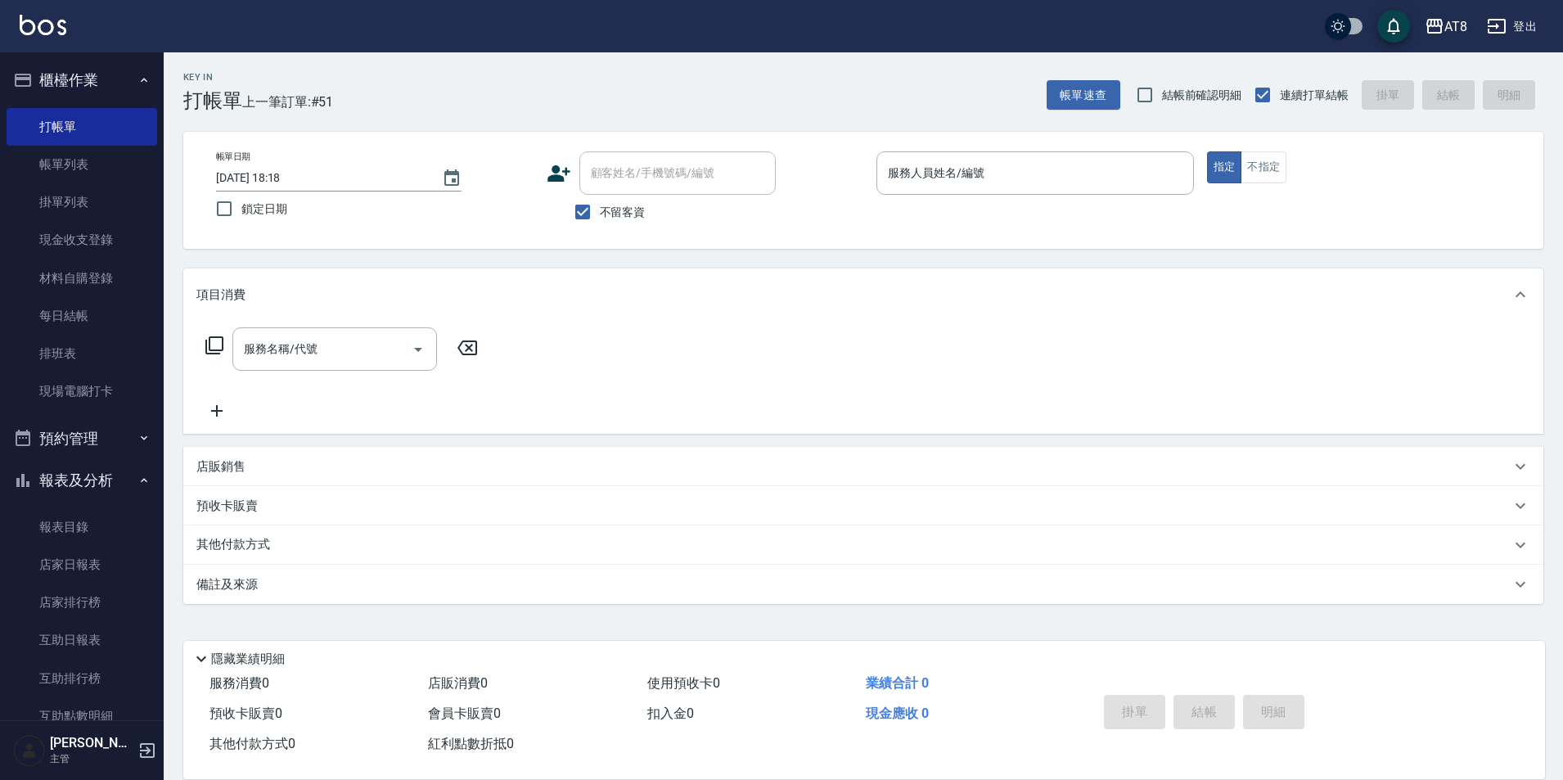
scroll to position [8, 0]
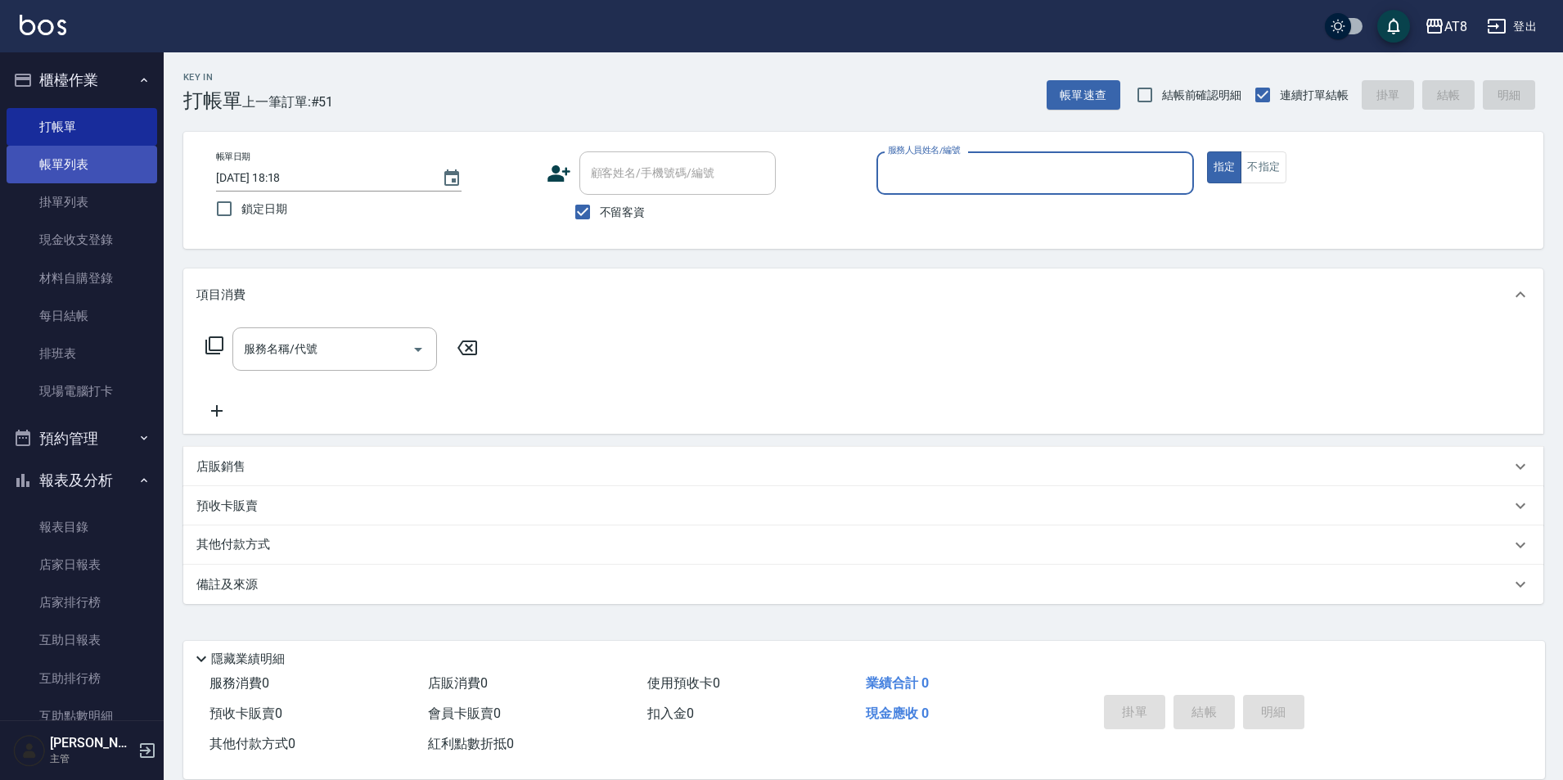
click at [114, 171] on link "帳單列表" at bounding box center [82, 165] width 151 height 38
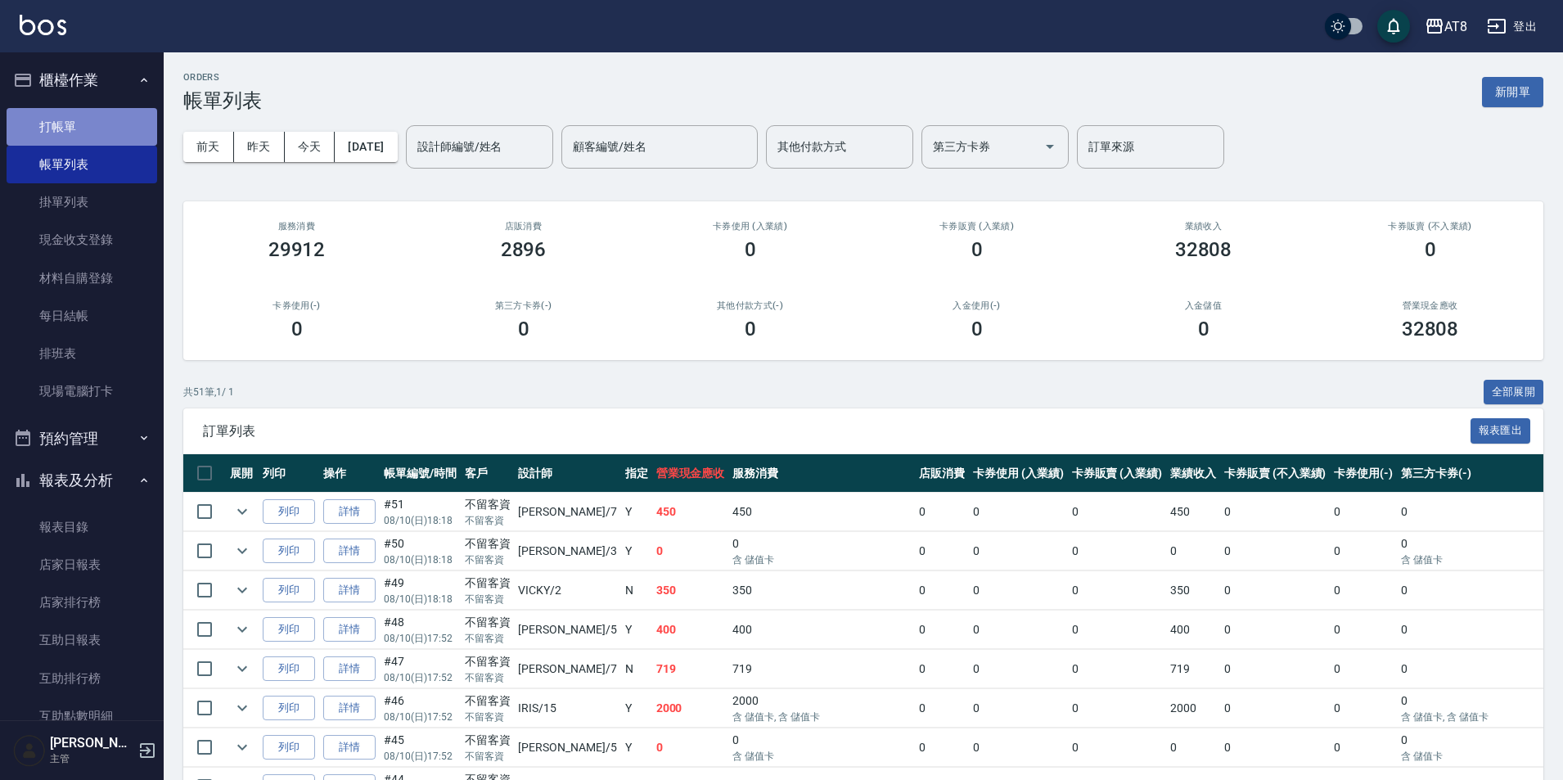
click at [83, 117] on link "打帳單" at bounding box center [82, 127] width 151 height 38
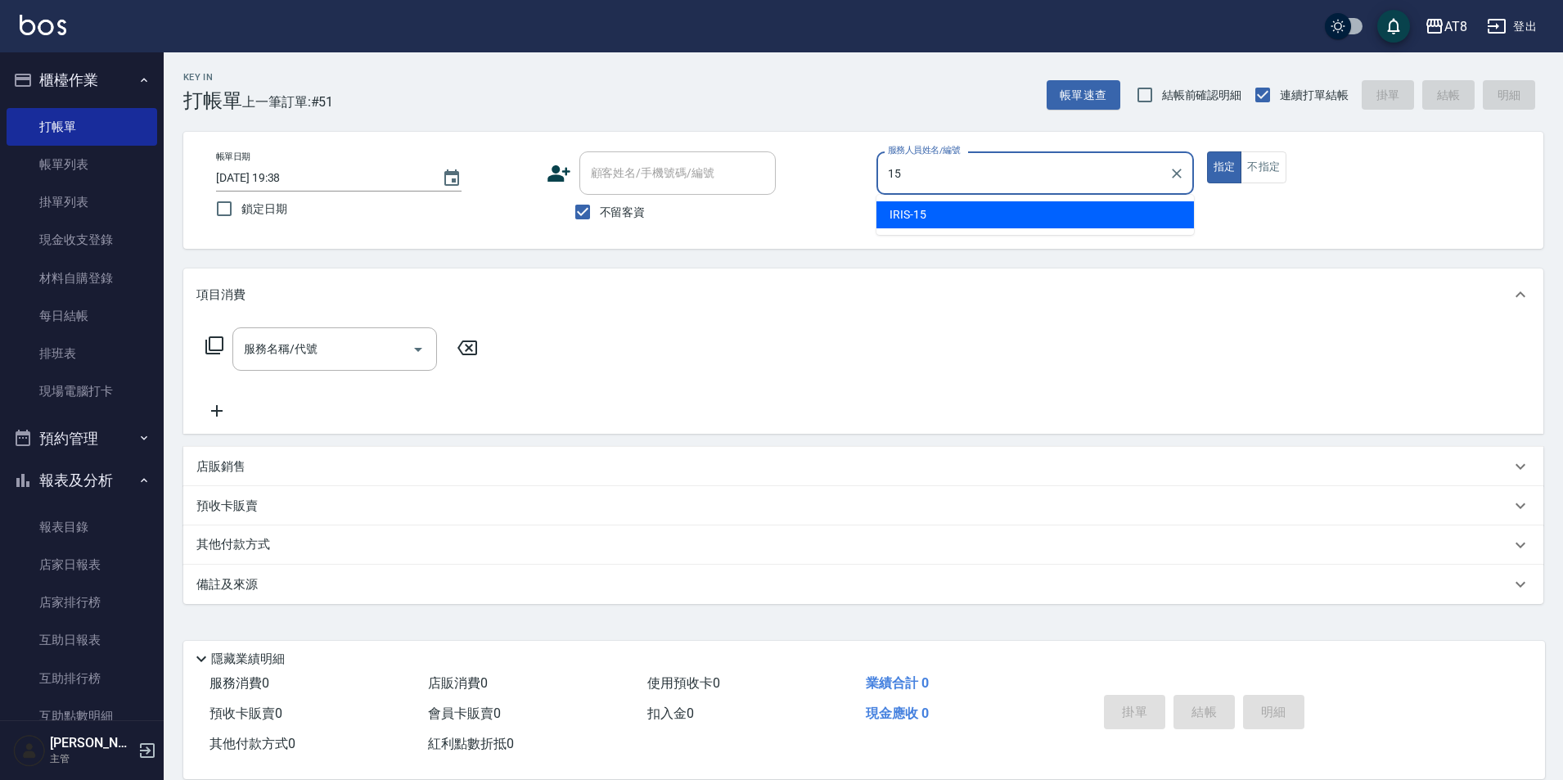
type input "IRIS-15"
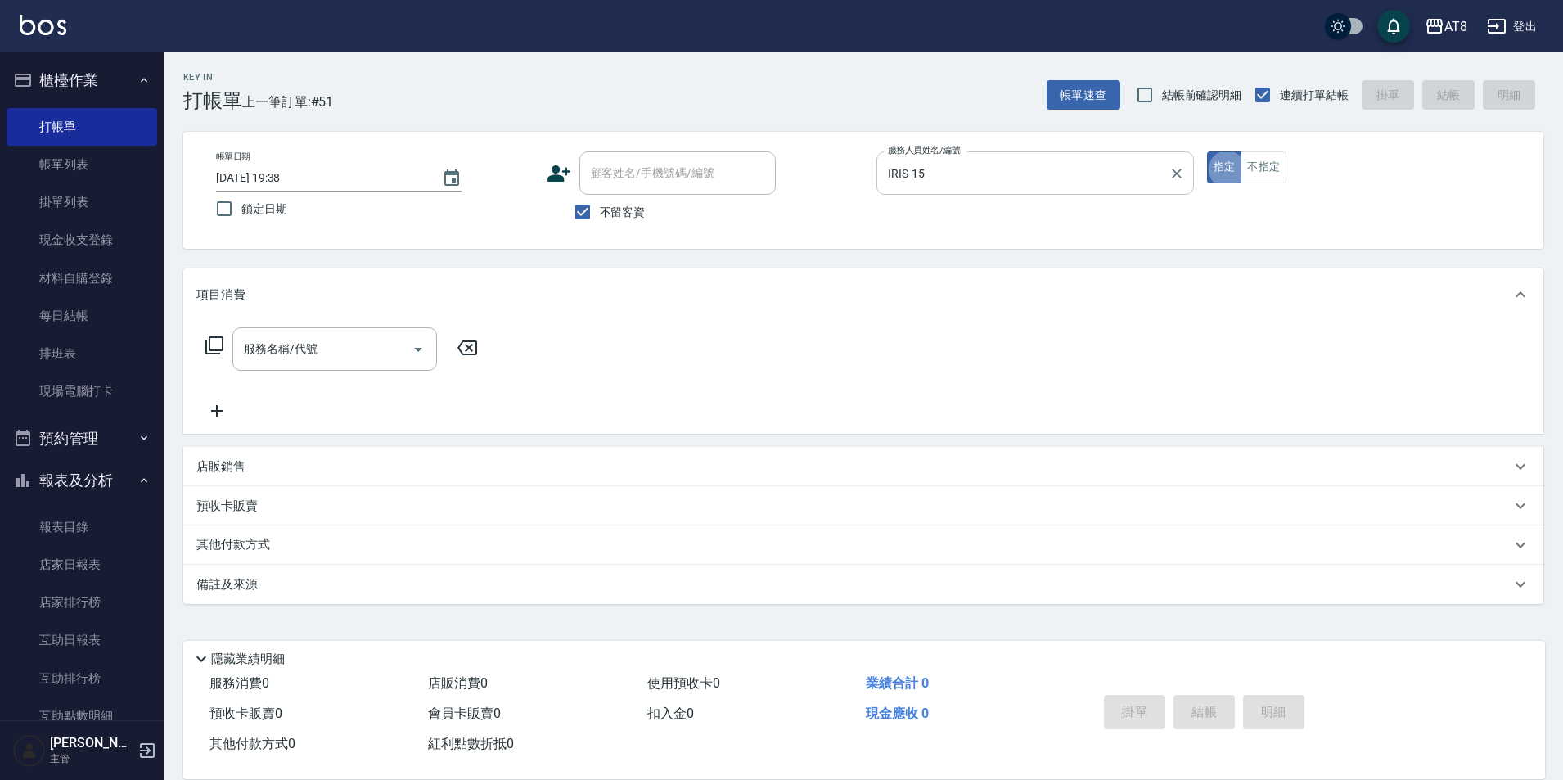
type button "true"
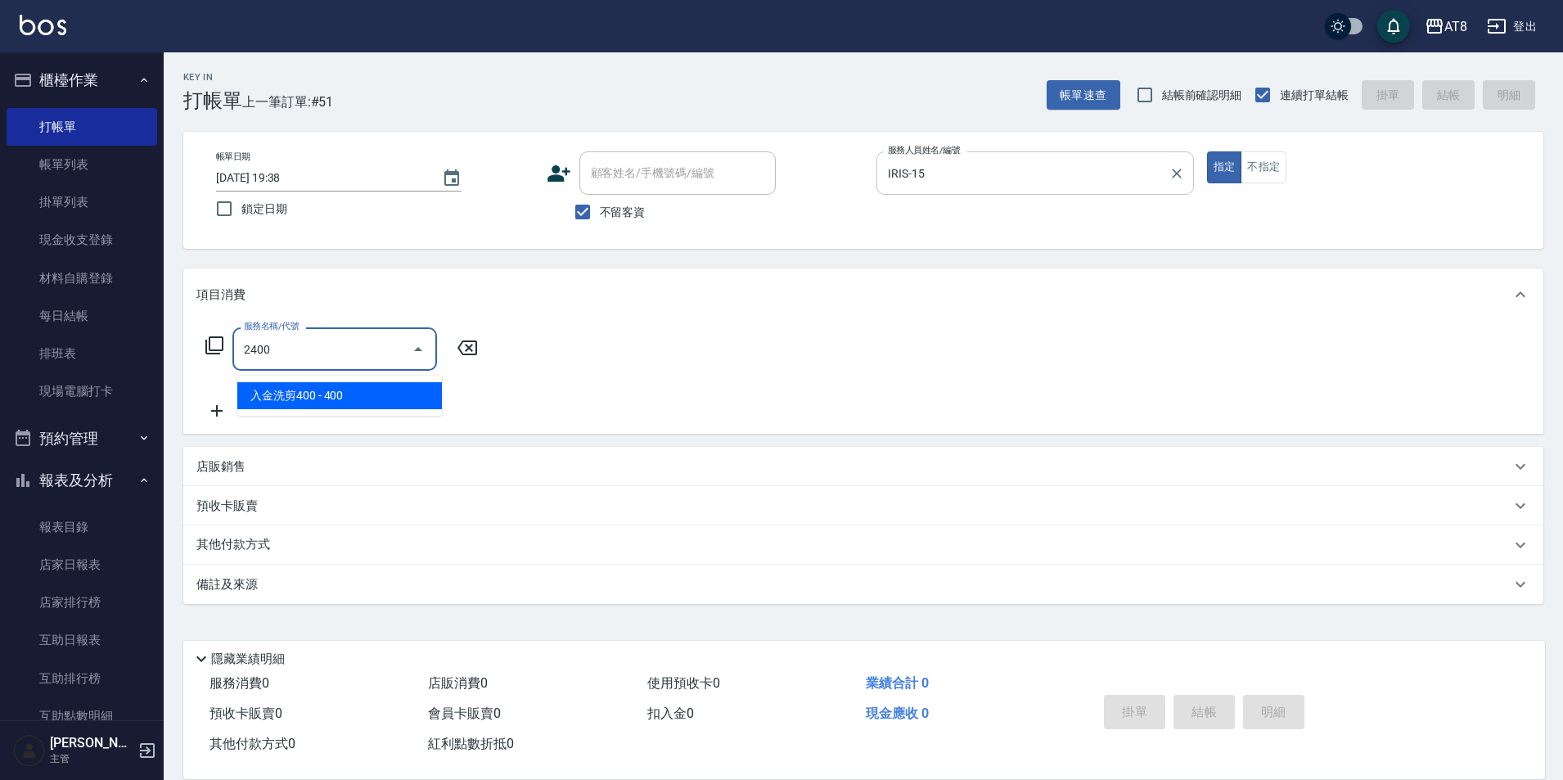
type input "入金洗剪400(2400)"
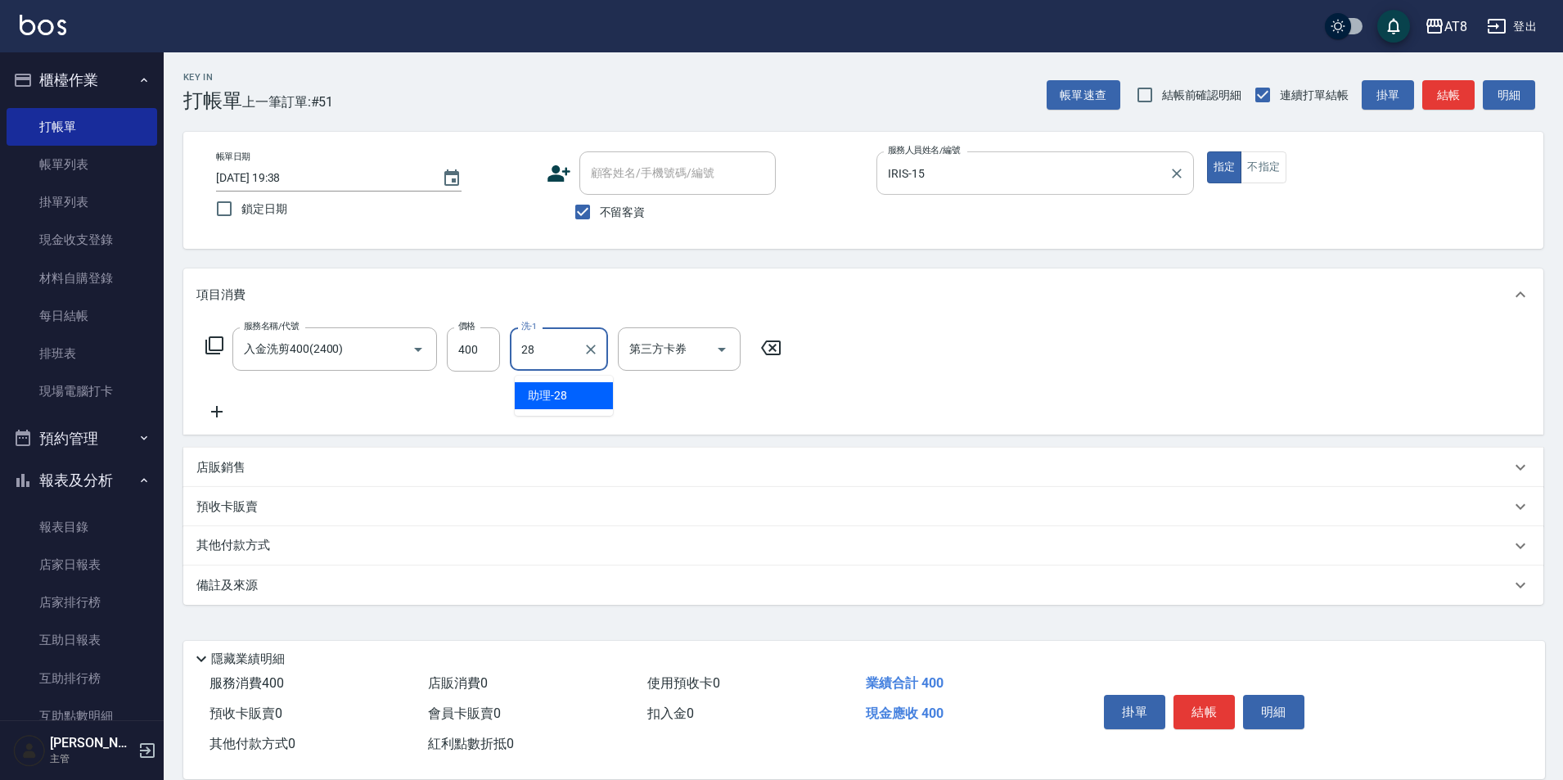
type input "助理-28"
click at [728, 358] on icon "Open" at bounding box center [722, 350] width 20 height 20
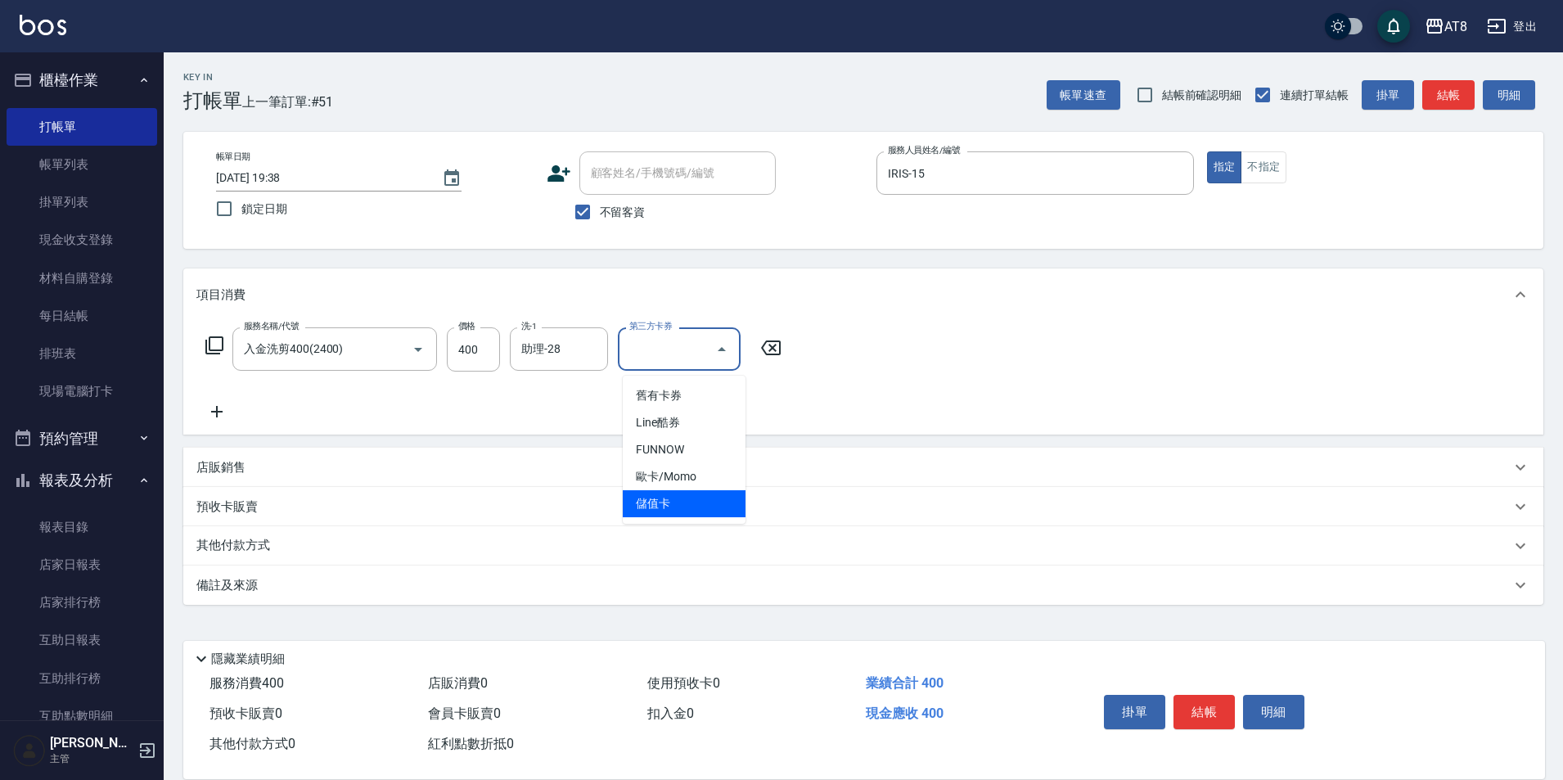
click at [707, 494] on span "儲值卡" at bounding box center [684, 503] width 123 height 27
type input "儲值卡"
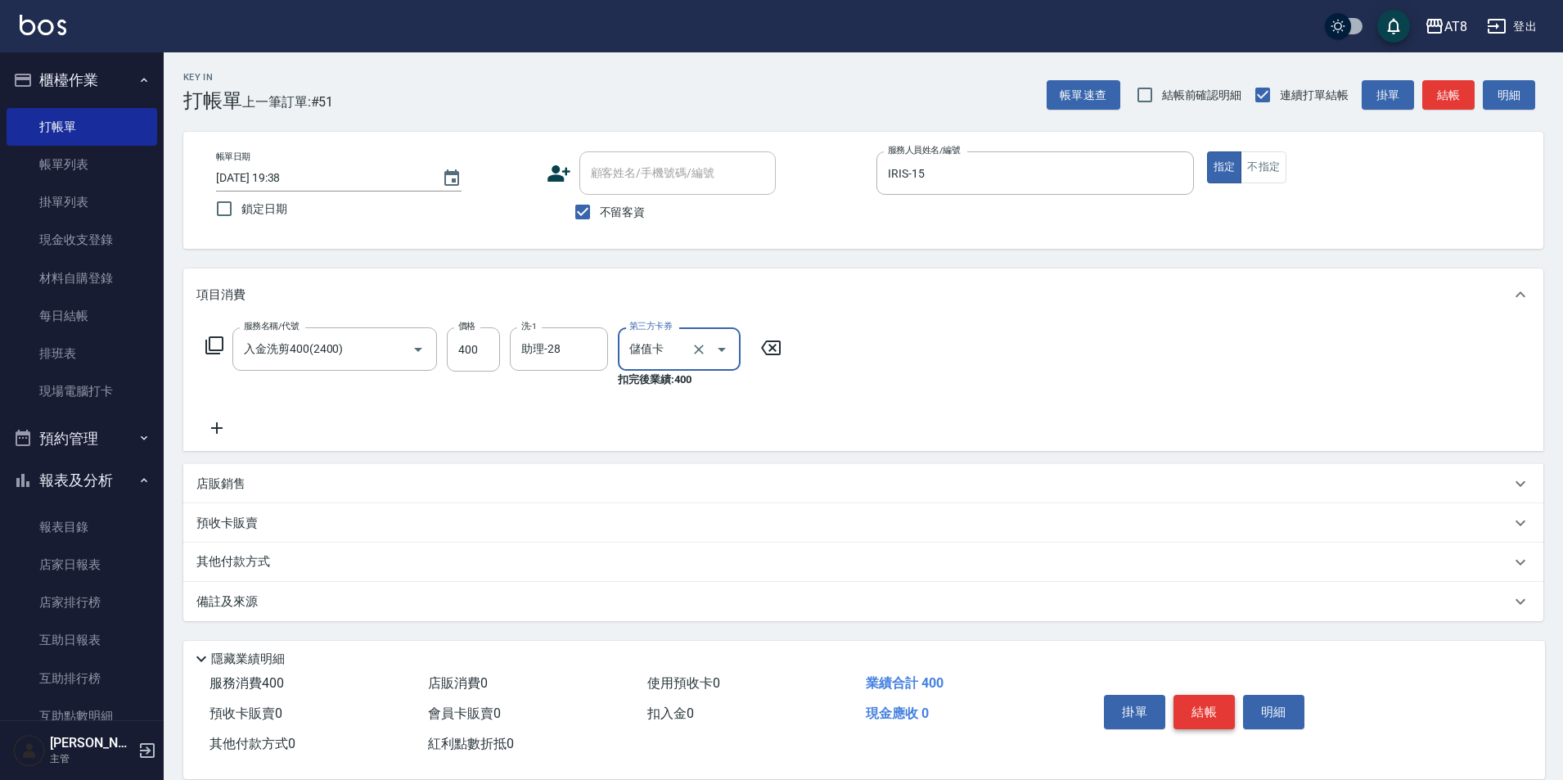
click at [1201, 695] on button "結帳" at bounding box center [1204, 712] width 61 height 34
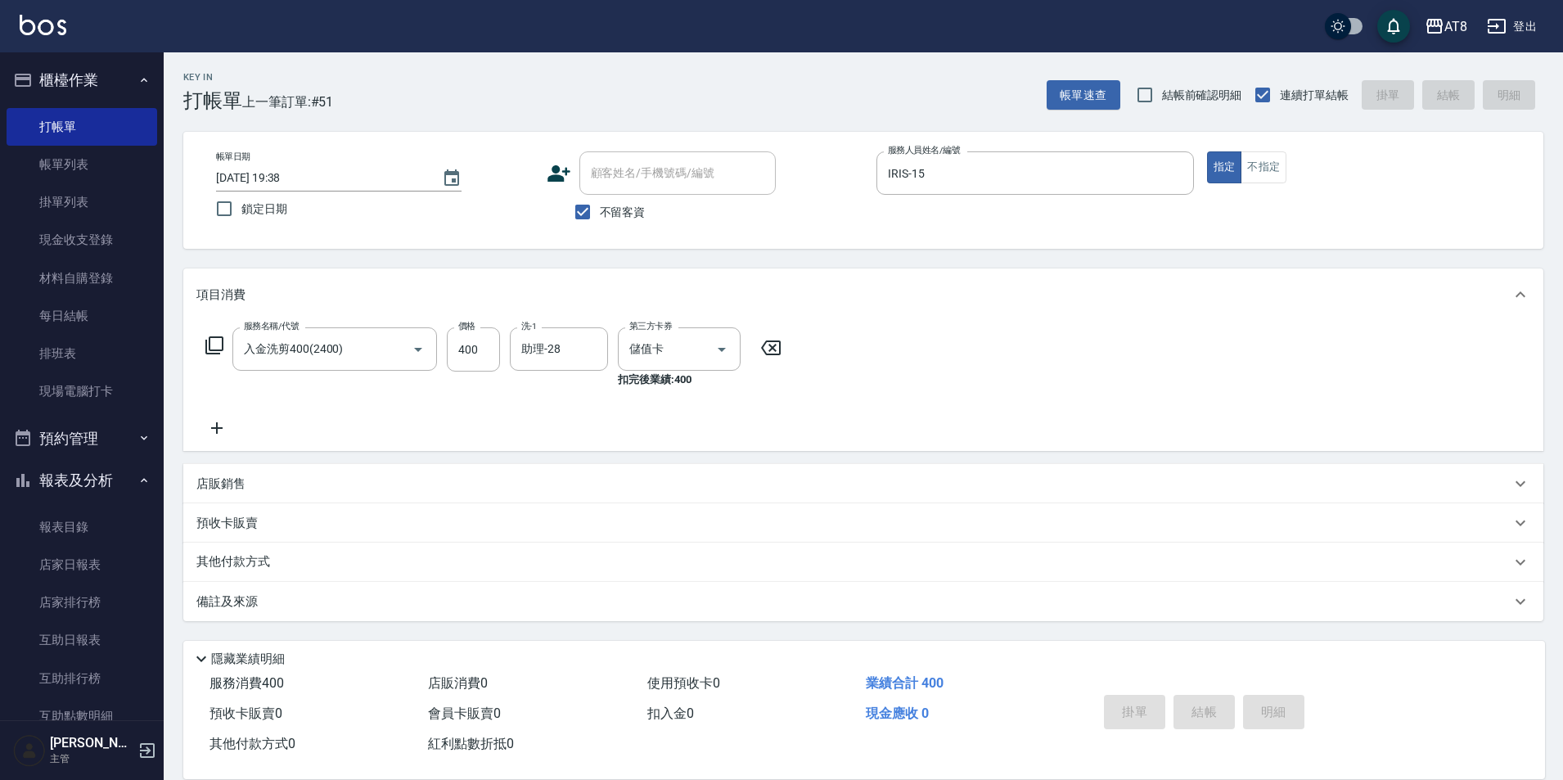
type input "2025/08/10 19:39"
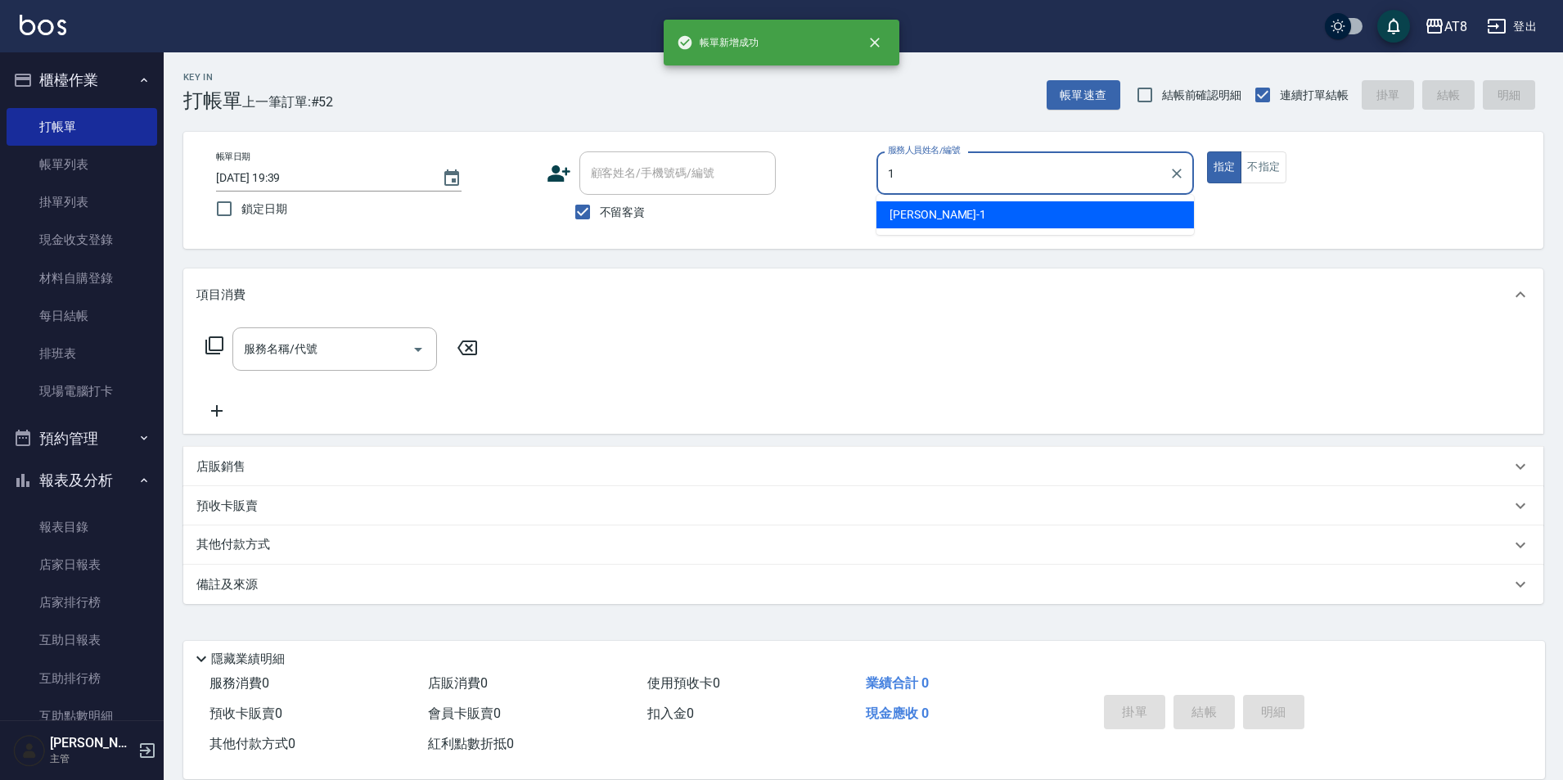
type input "YUKI-1"
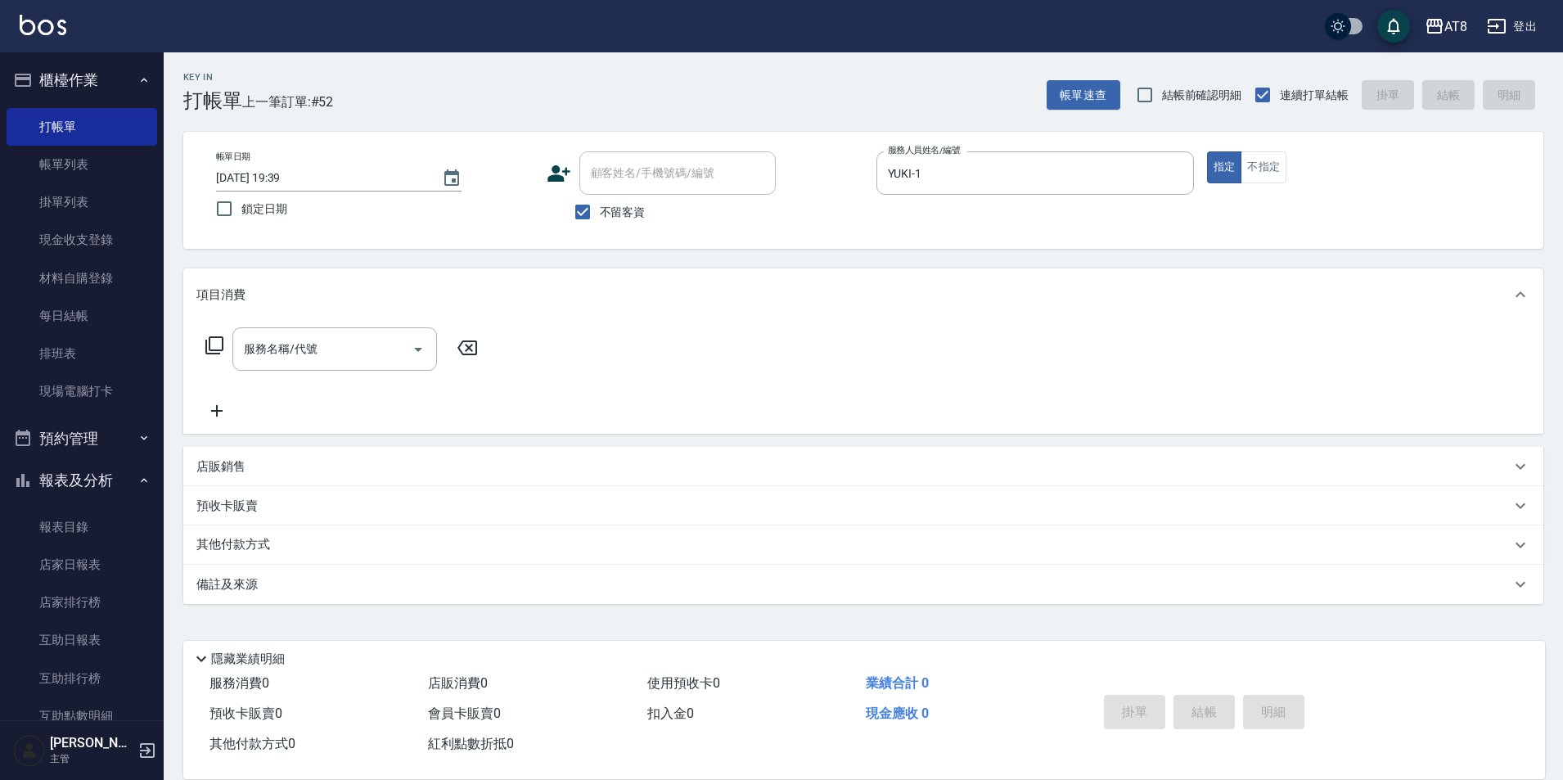
click at [211, 355] on icon at bounding box center [215, 346] width 20 height 20
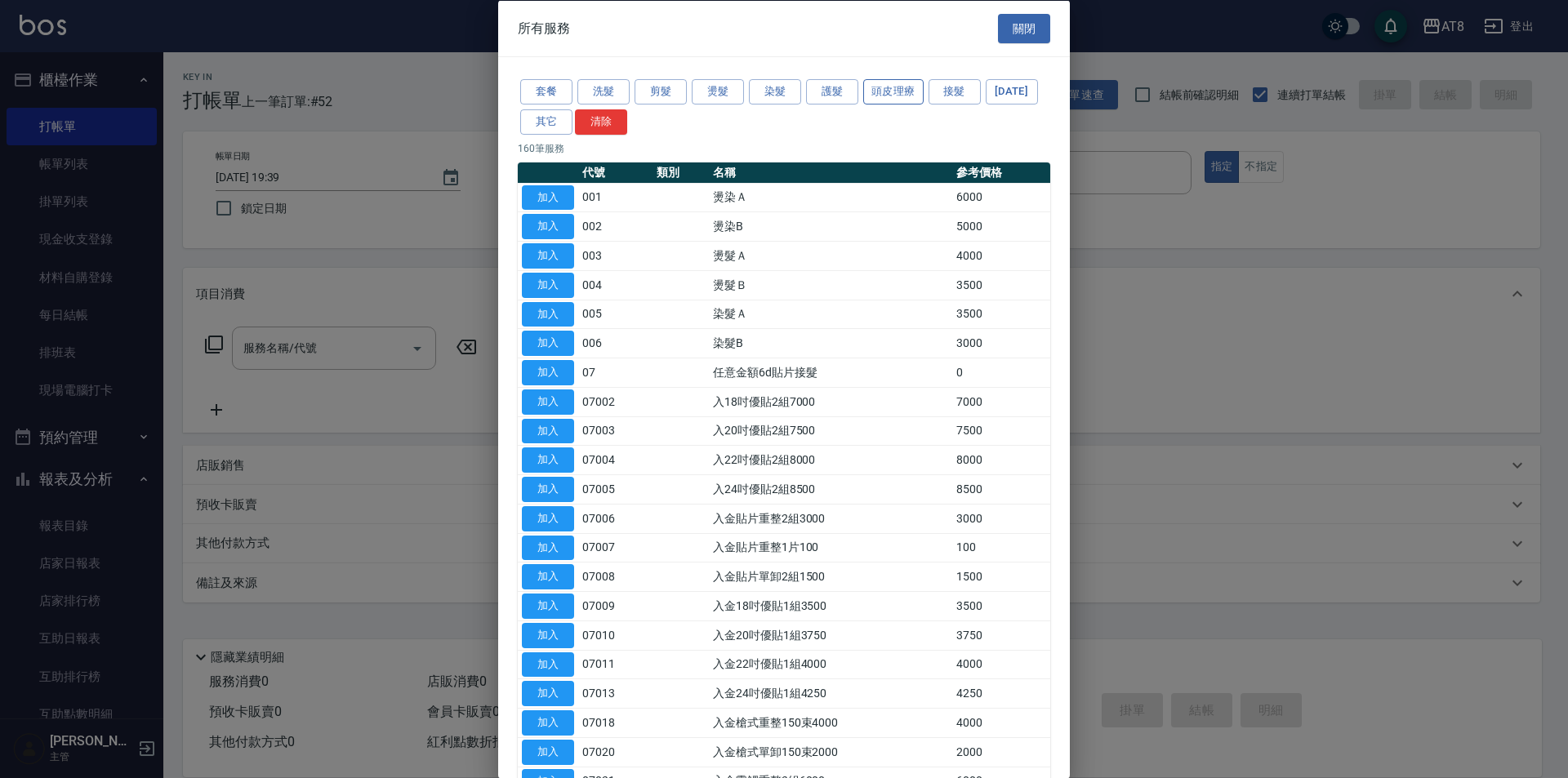
click at [897, 91] on button "頭皮理療" at bounding box center [893, 91] width 61 height 25
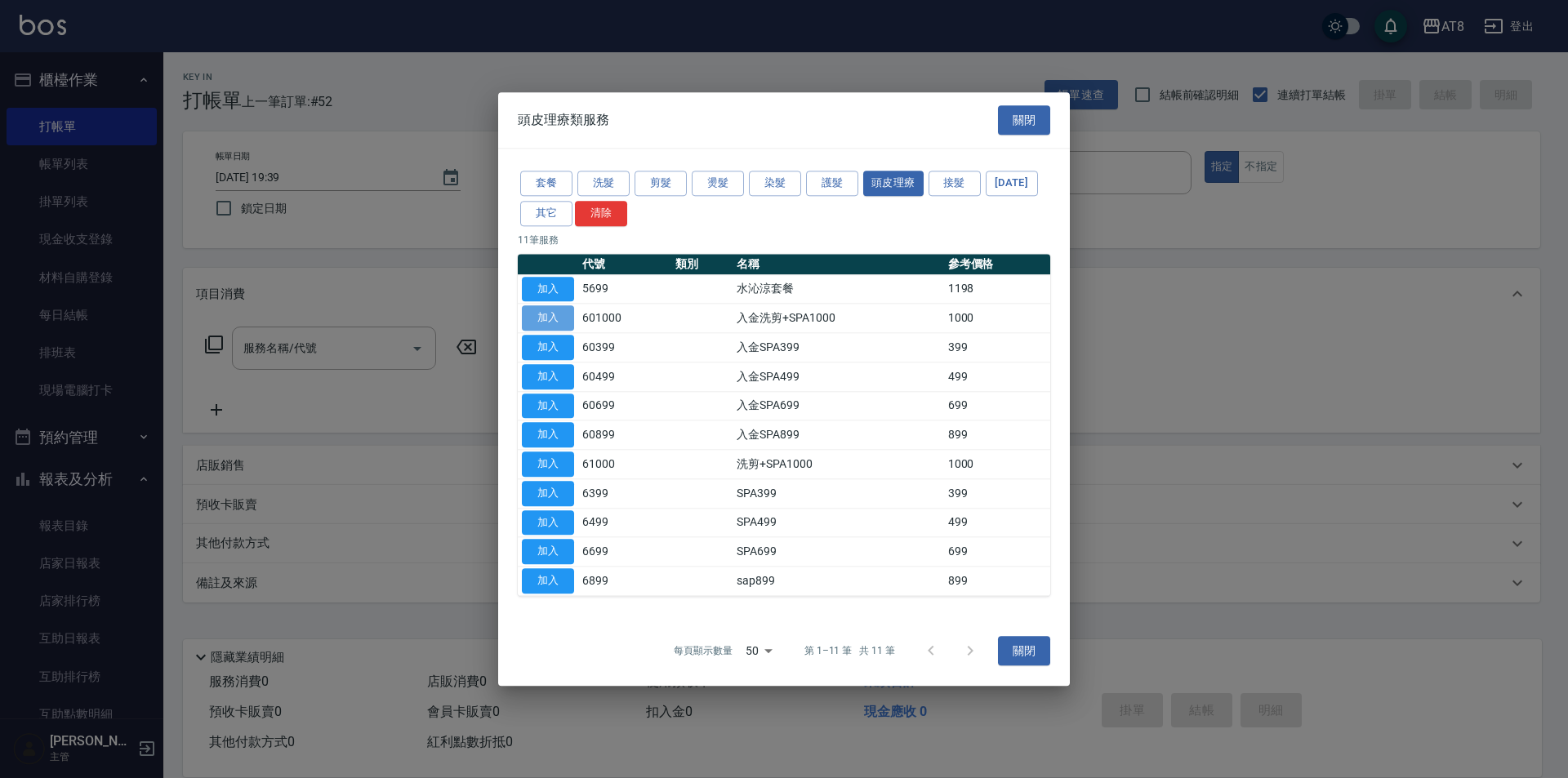
click at [551, 306] on button "加入" at bounding box center [548, 318] width 52 height 25
type input "入金洗剪+SPA1000(601000)"
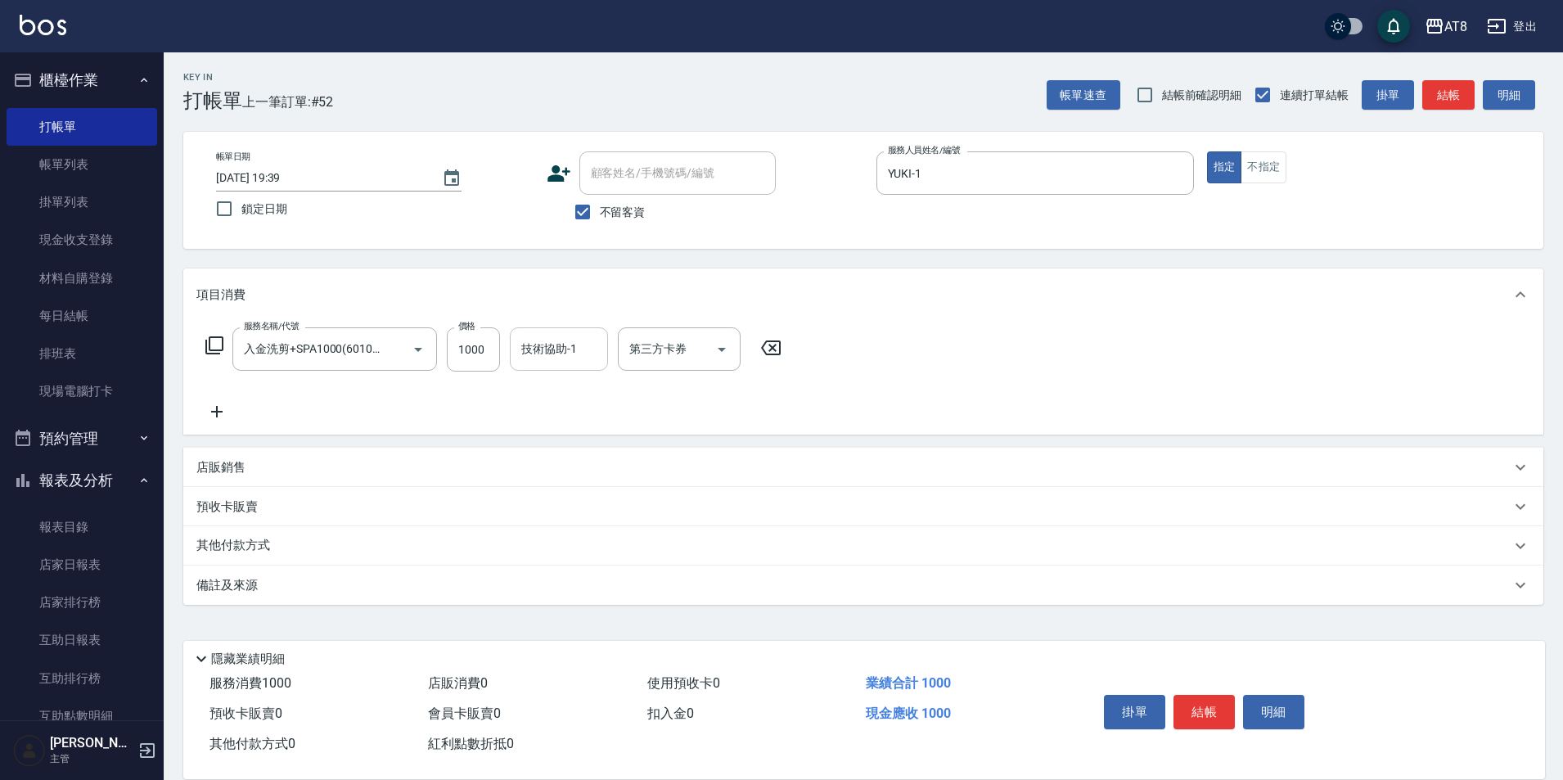
click at [543, 354] on input "技術協助-1" at bounding box center [558, 349] width 83 height 29
type input "助理-22"
click at [725, 359] on icon "Open" at bounding box center [722, 350] width 20 height 20
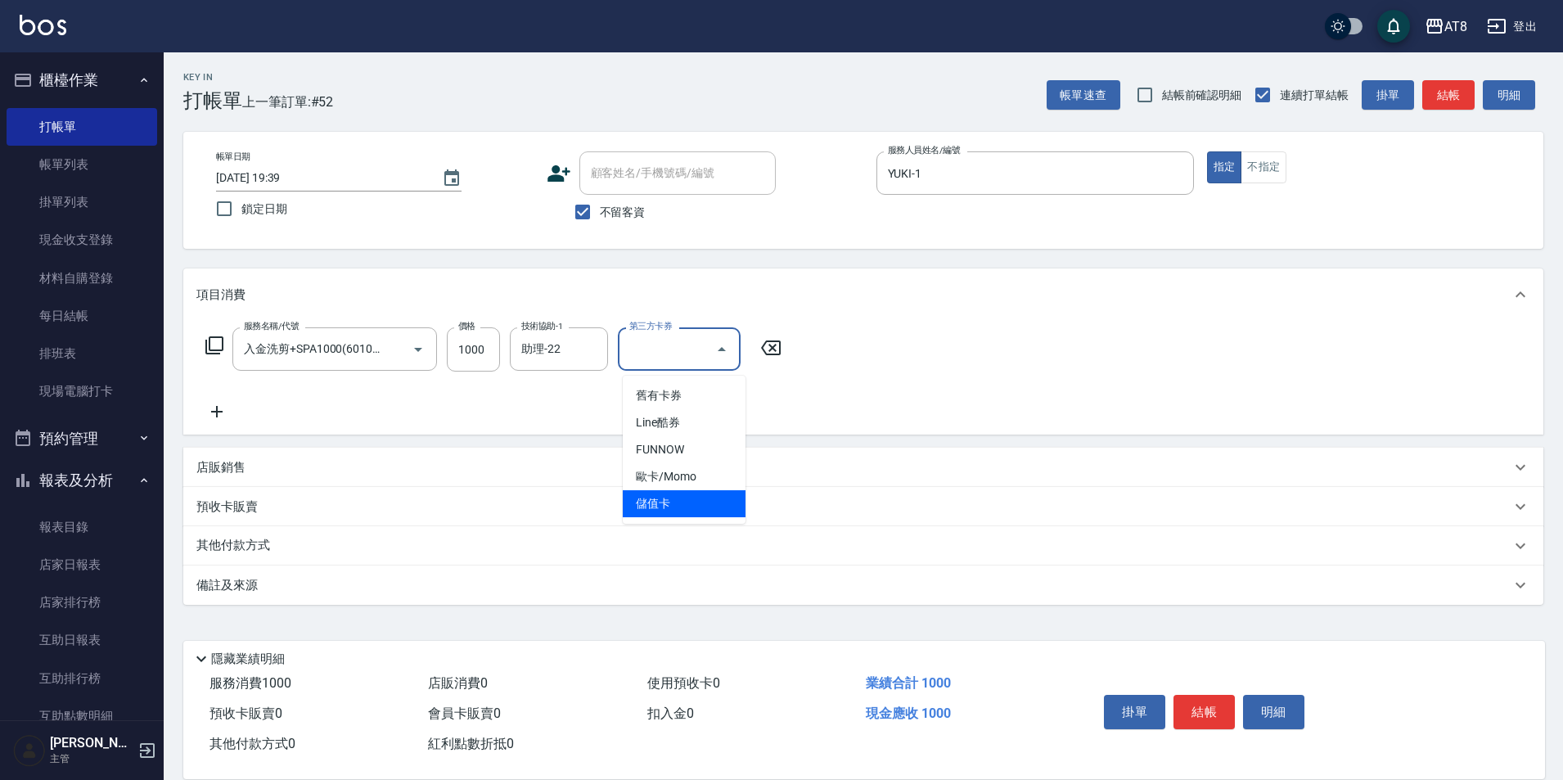
click at [692, 504] on span "儲值卡" at bounding box center [684, 503] width 123 height 27
type input "儲值卡"
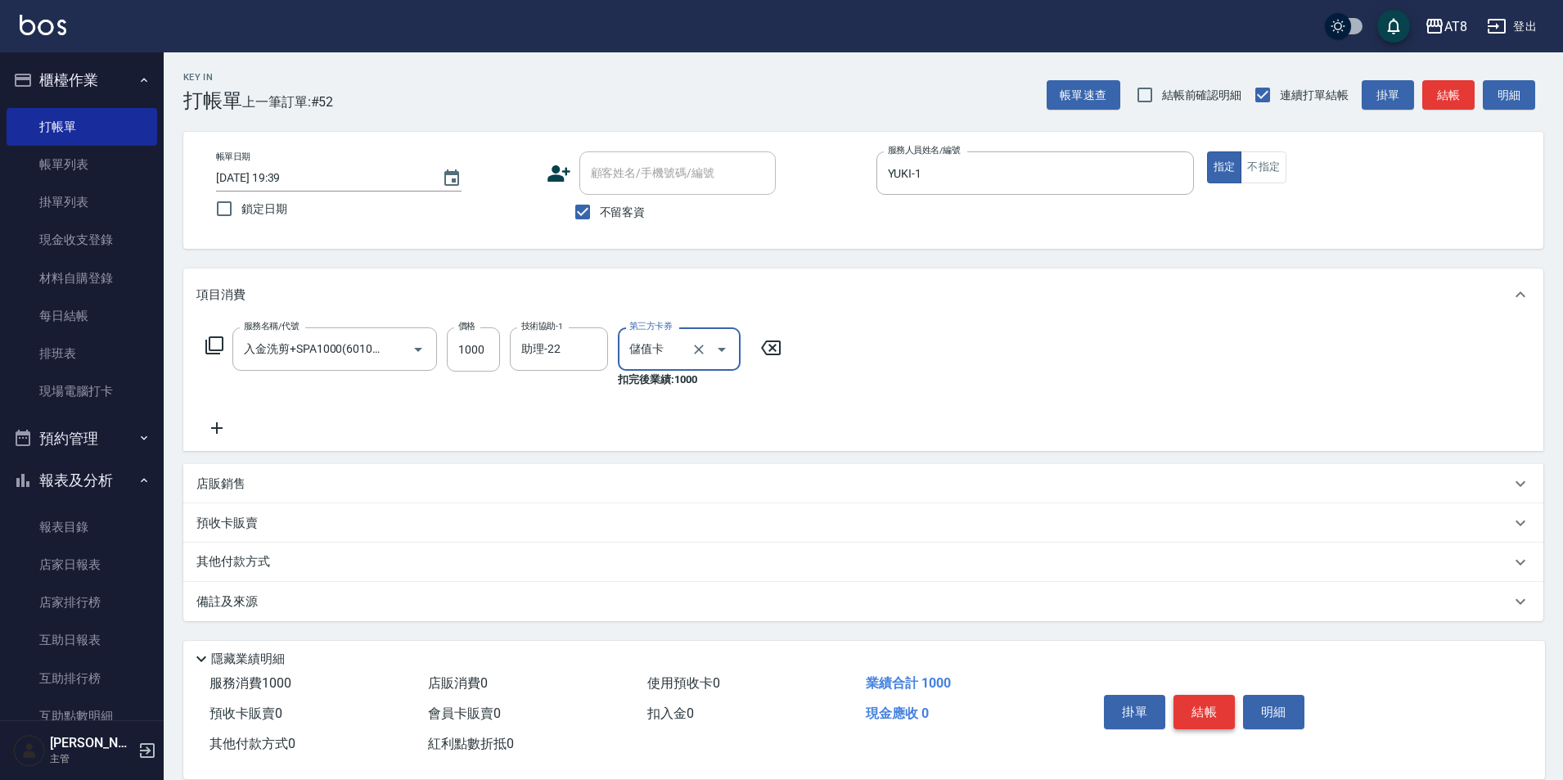
click at [1208, 706] on button "結帳" at bounding box center [1204, 712] width 61 height 34
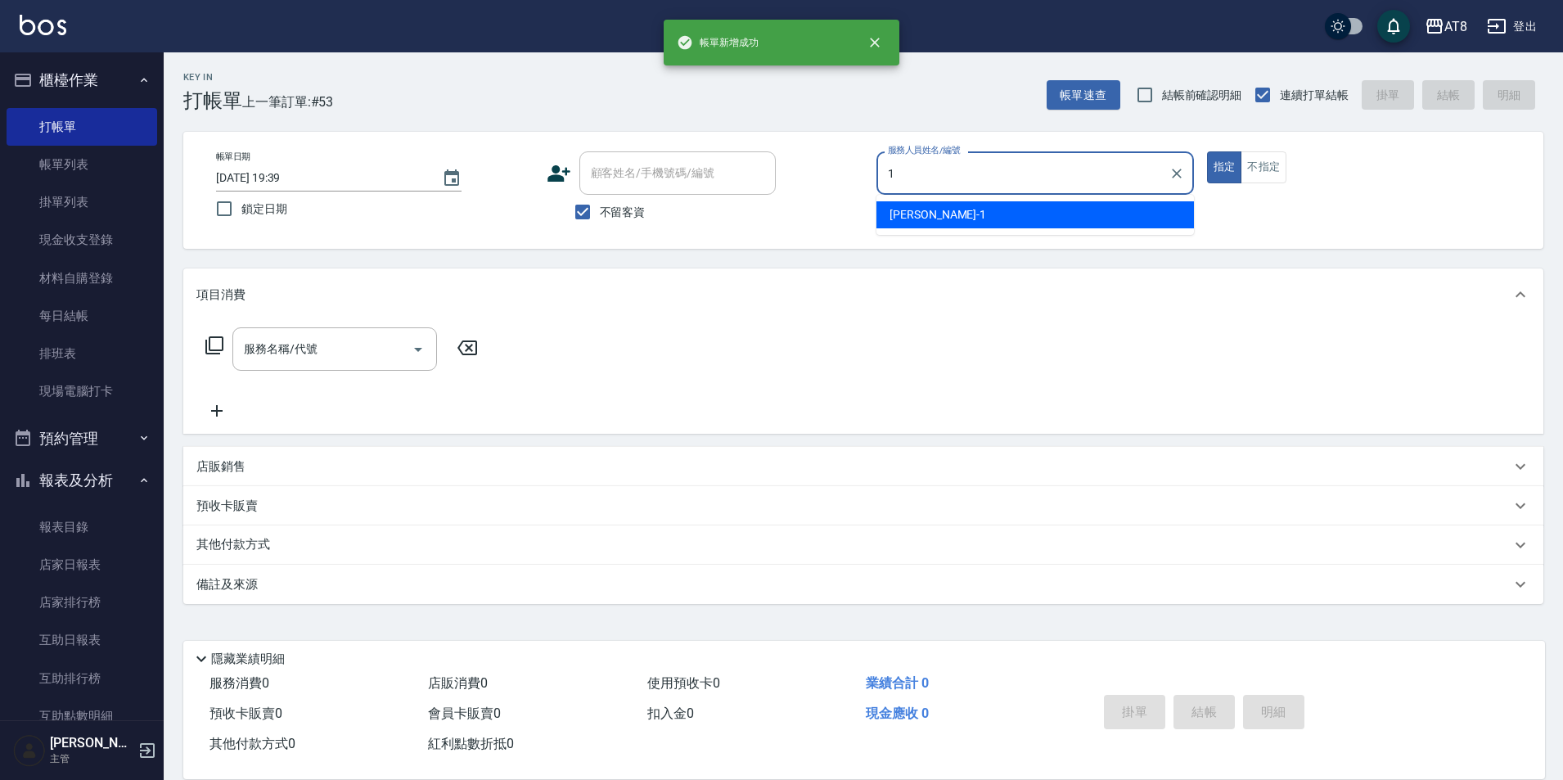
type input "YUKI-1"
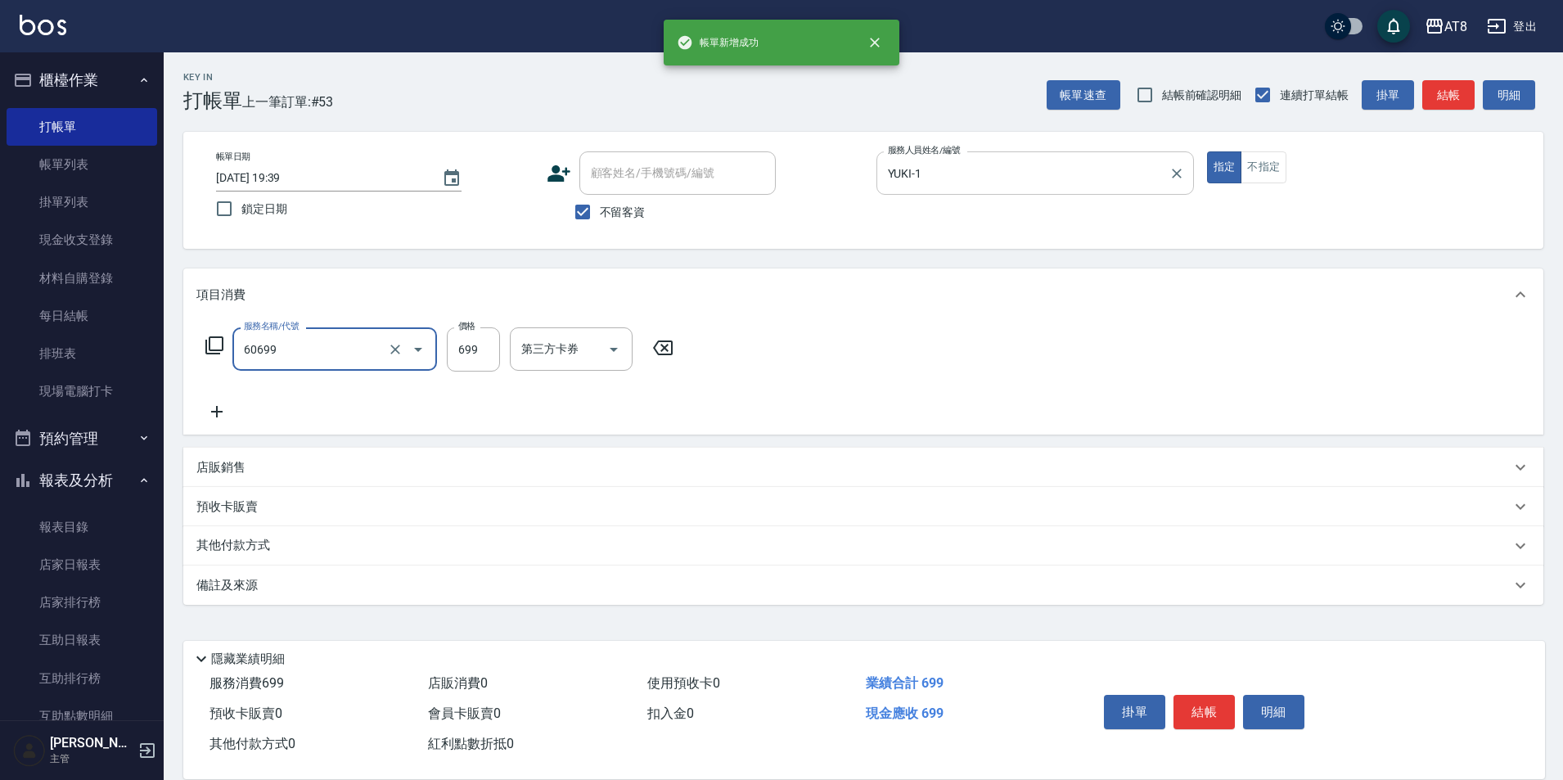
type input "入金SPA699(60699)"
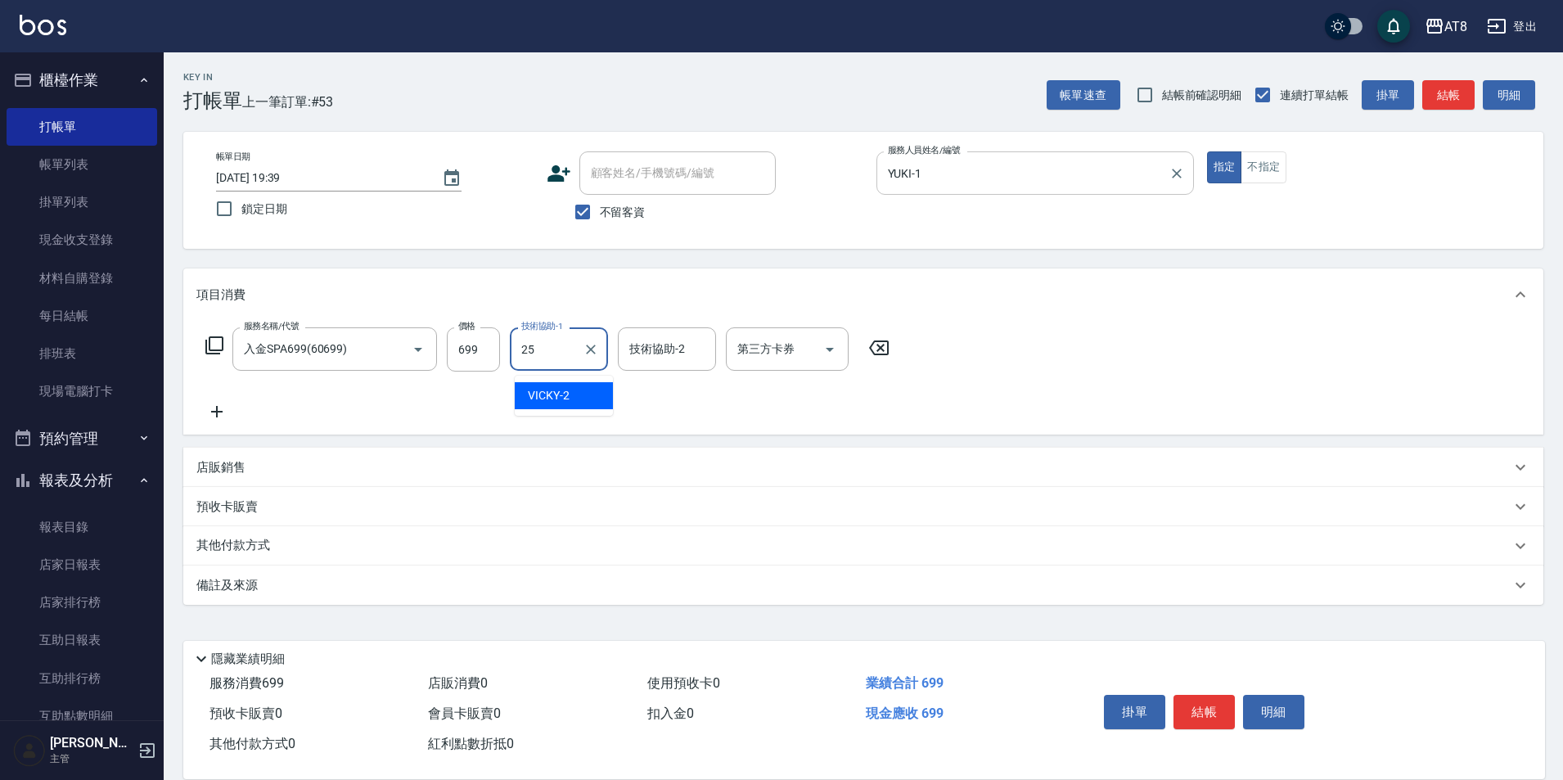
type input "助理-25"
click at [821, 359] on icon "Open" at bounding box center [830, 350] width 20 height 20
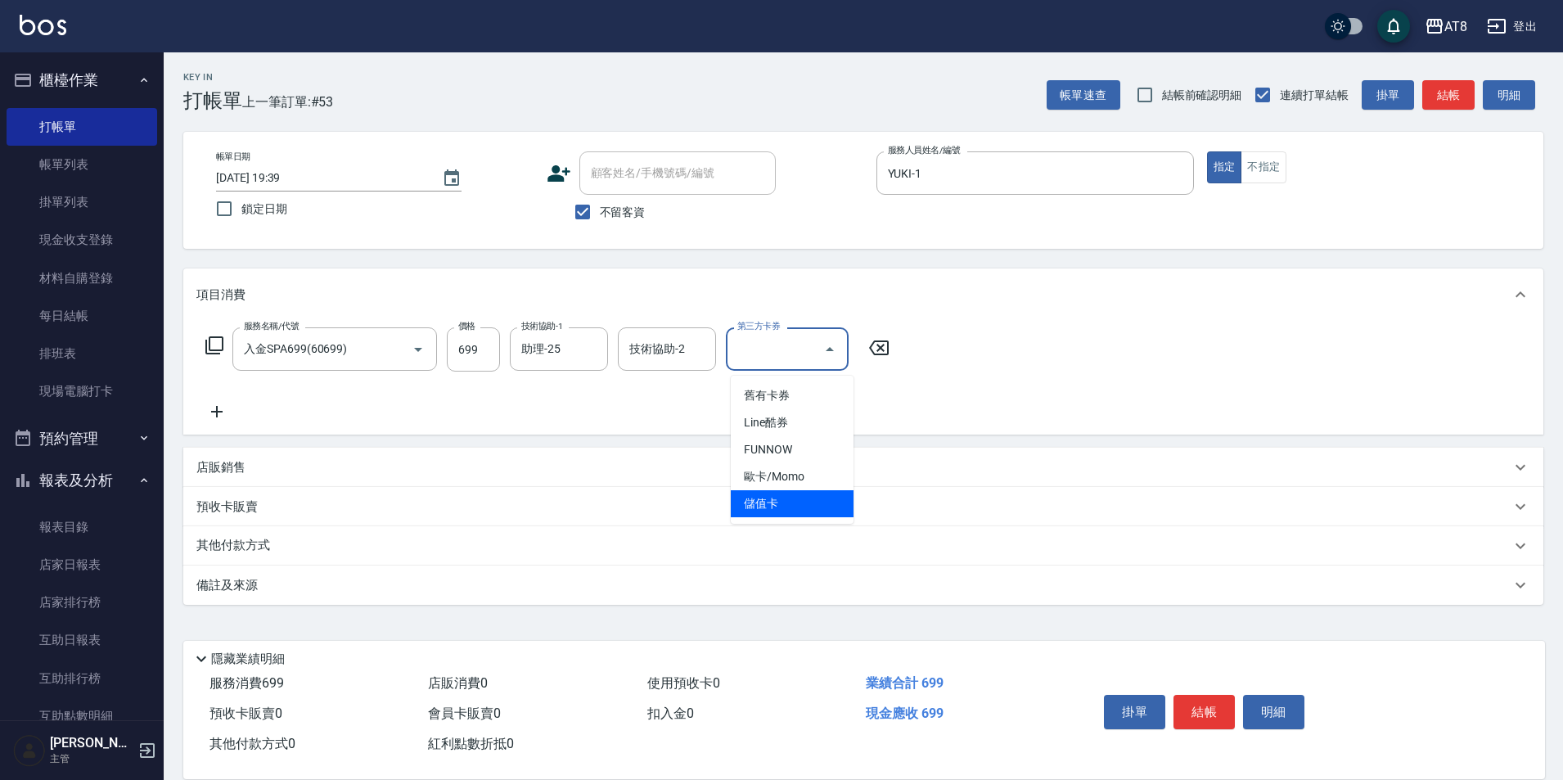
click at [790, 508] on span "儲值卡" at bounding box center [792, 503] width 123 height 27
type input "儲值卡"
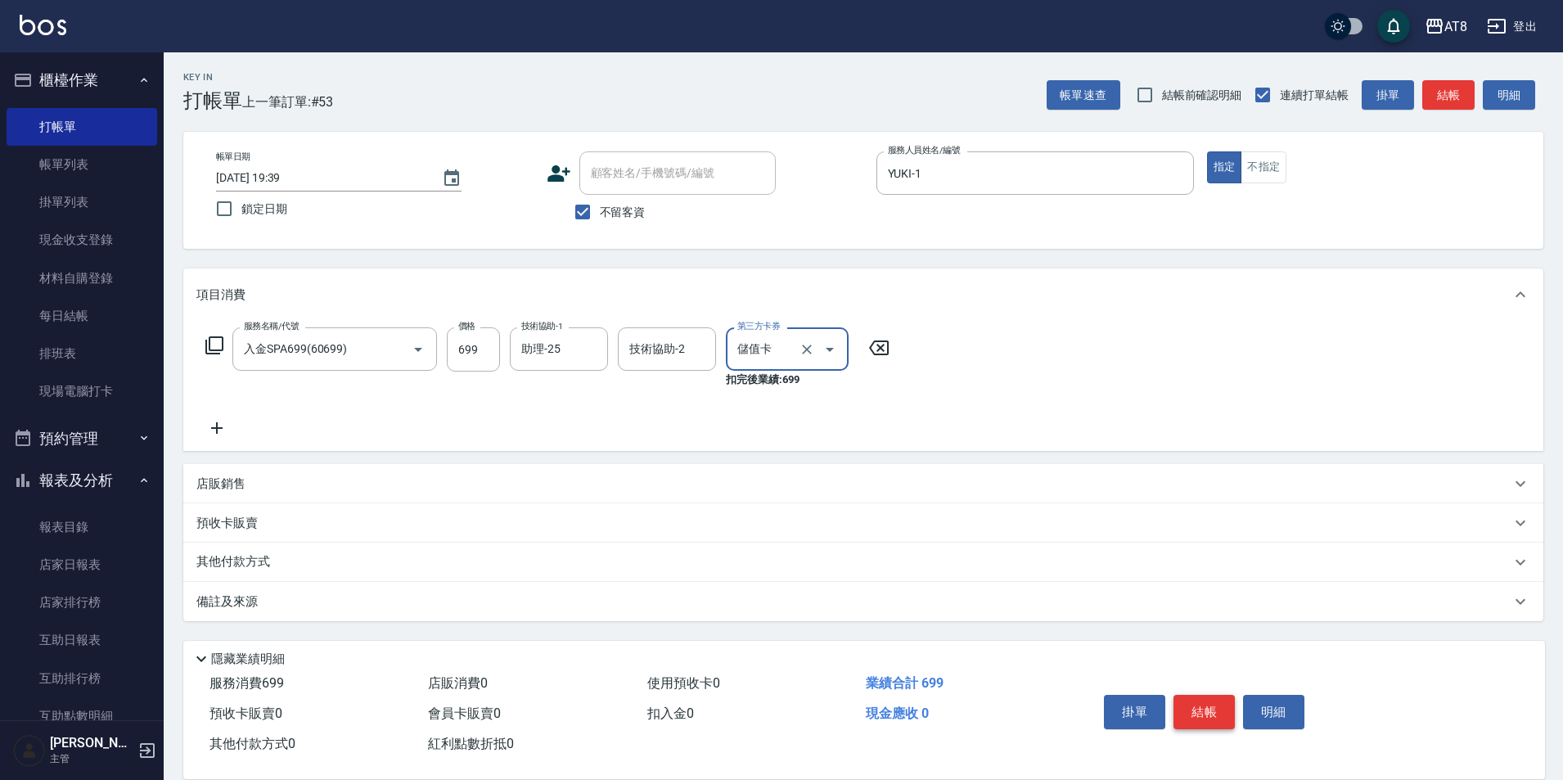
click at [1231, 695] on button "結帳" at bounding box center [1204, 712] width 61 height 34
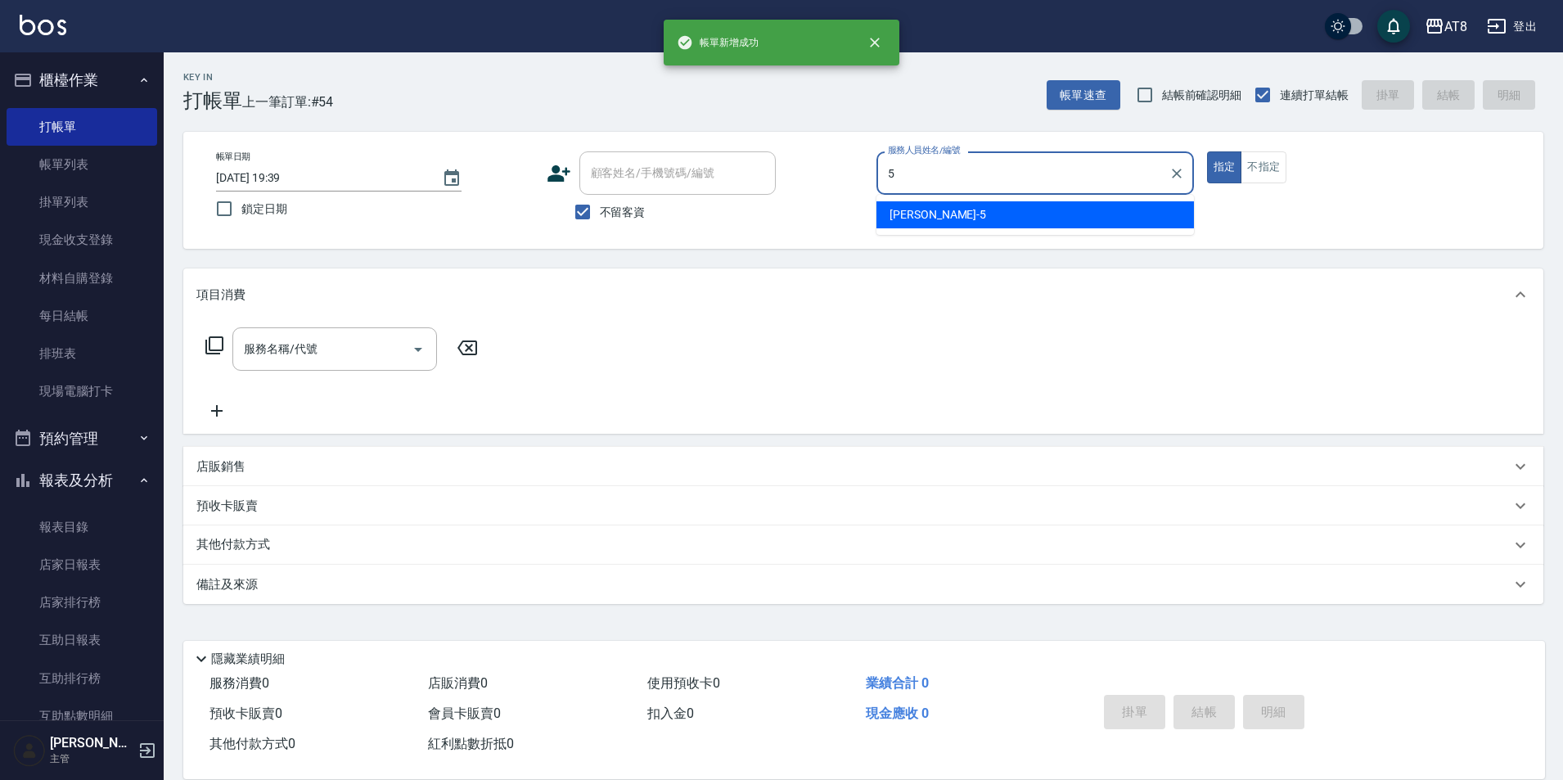
type input "HANK-5"
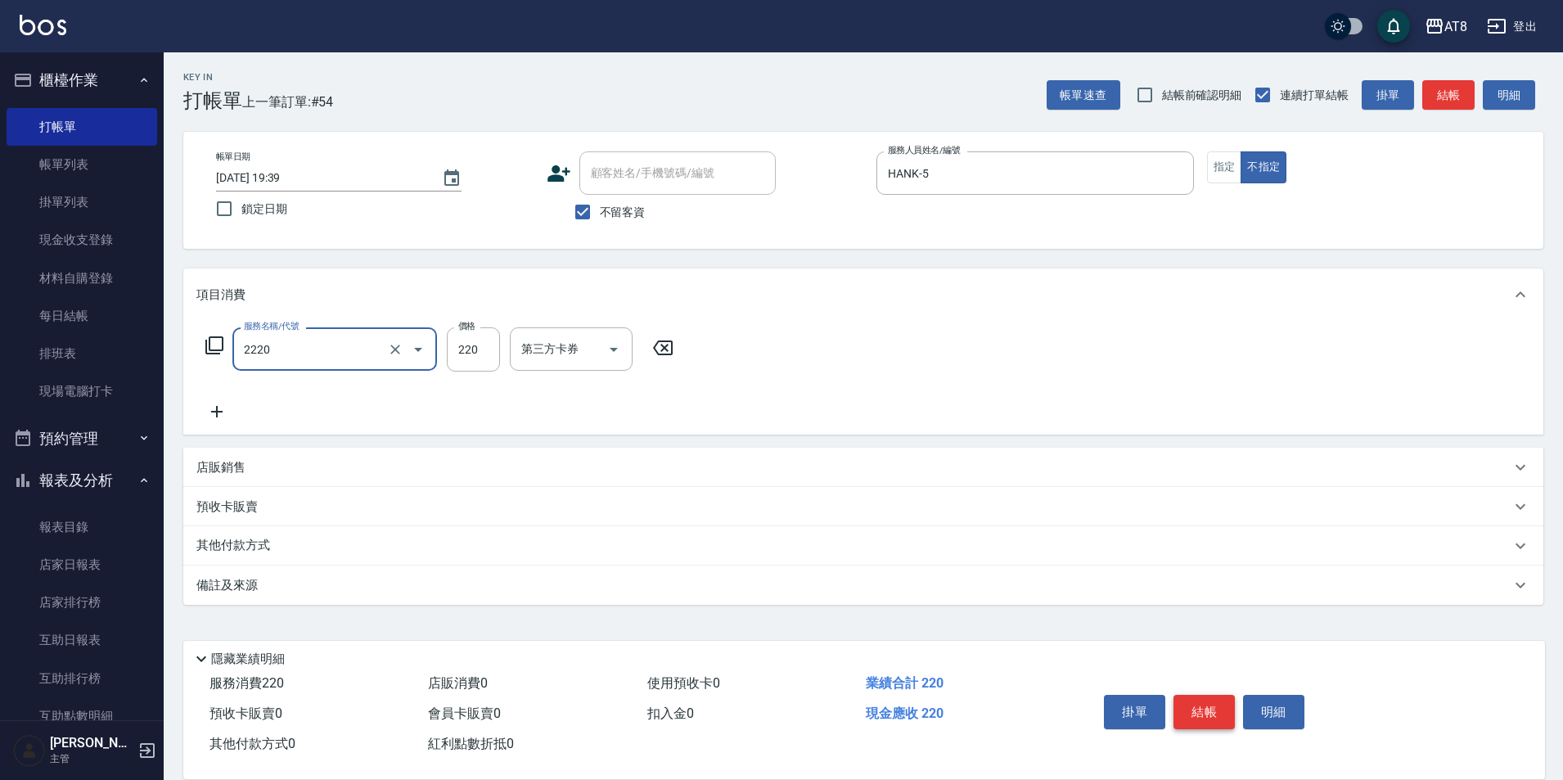
type input "剪髮(2220)"
click at [1228, 695] on button "結帳" at bounding box center [1204, 712] width 61 height 34
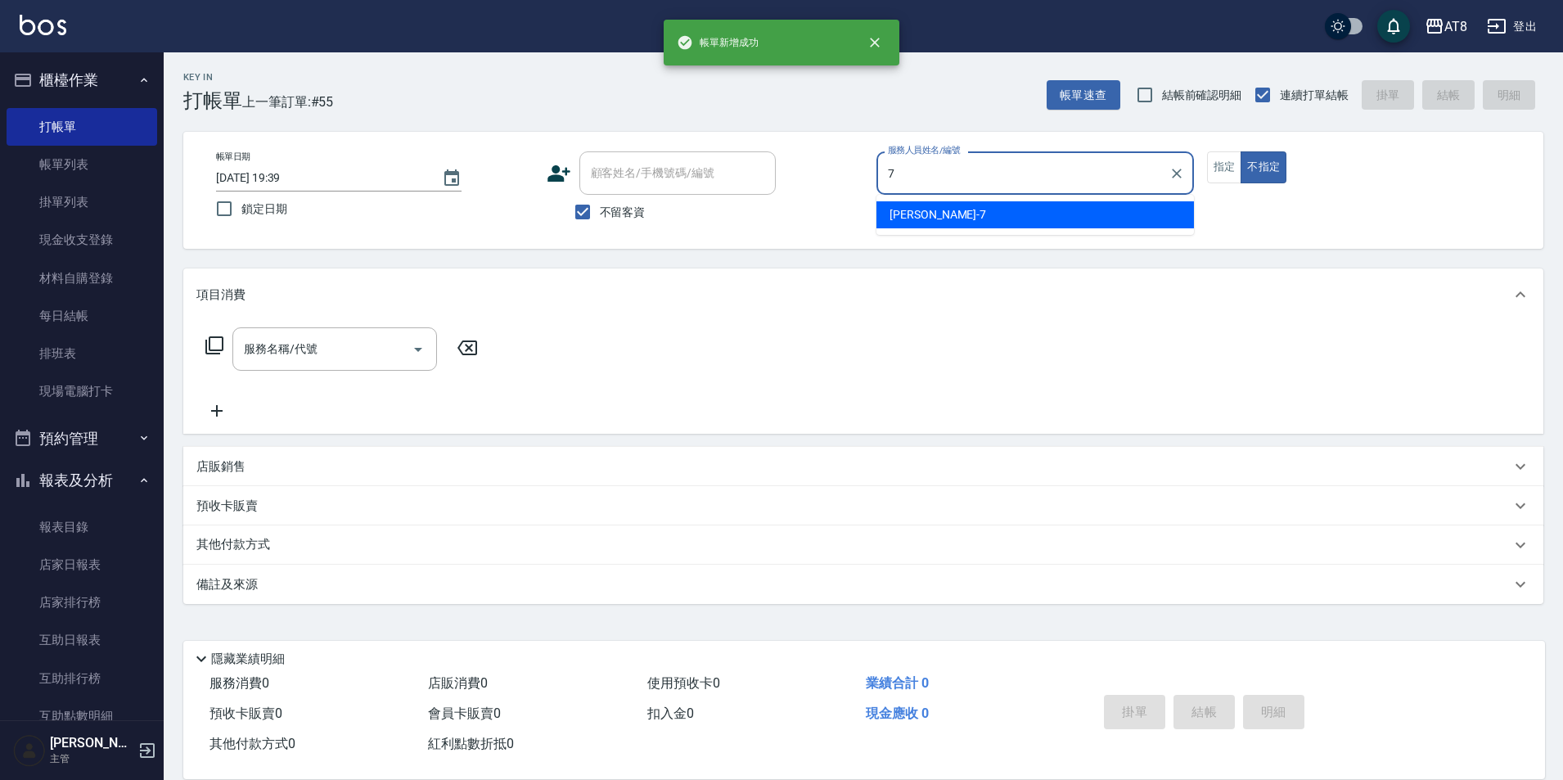
type input "NINA-7"
type button "false"
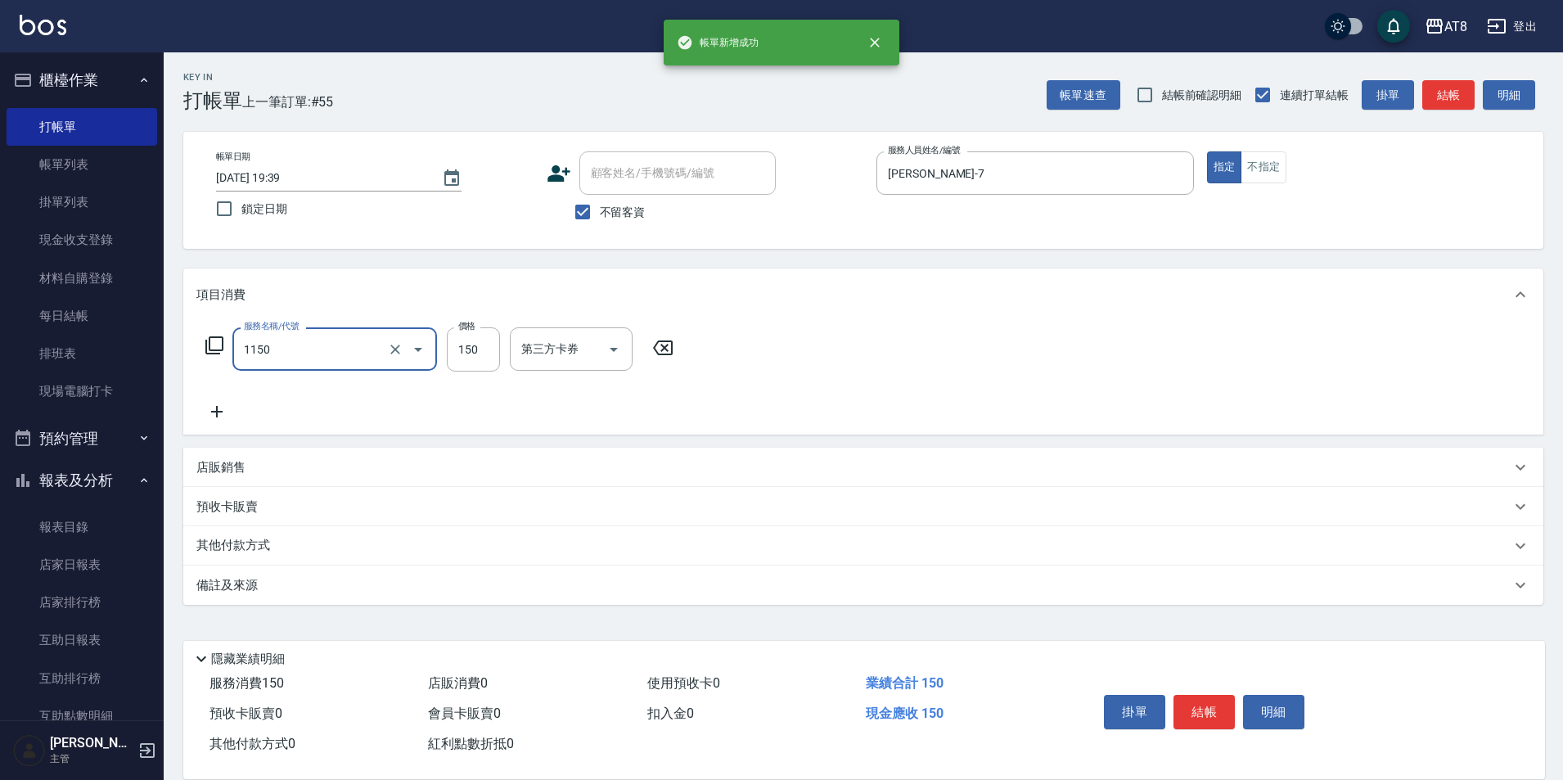
type input "洗髮(1150)"
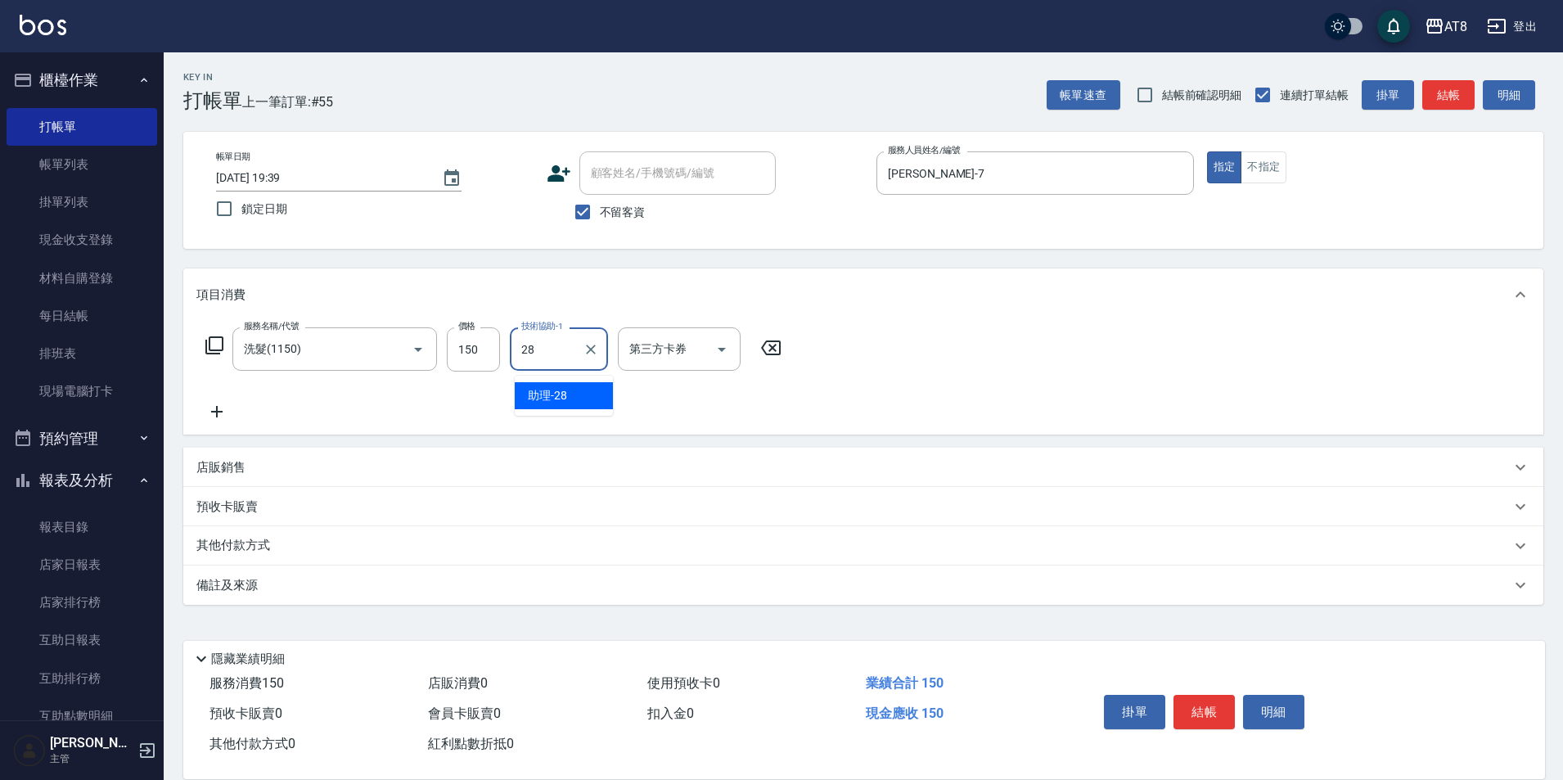
type input "助理-28"
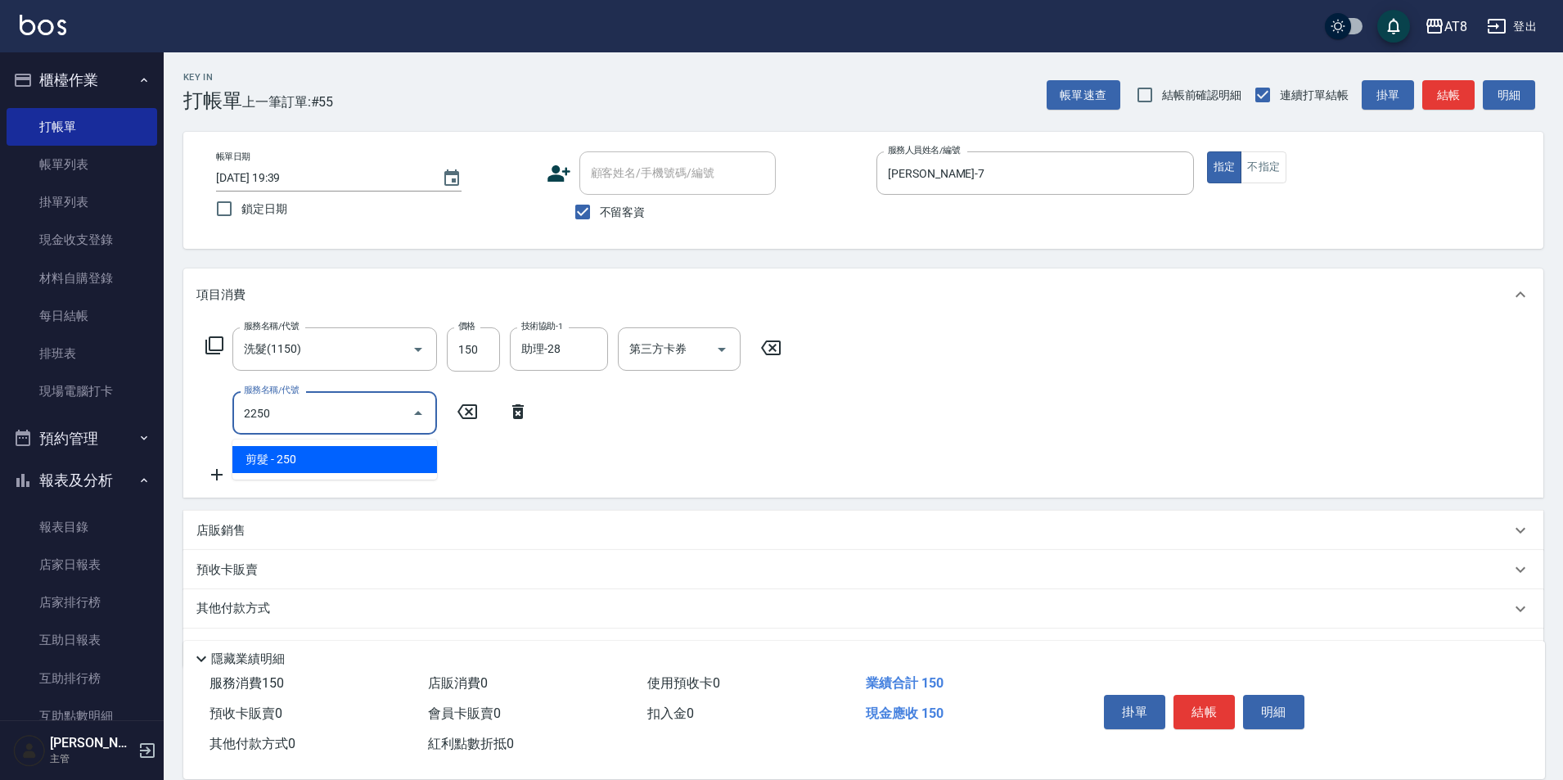
type input "剪髮(2250)"
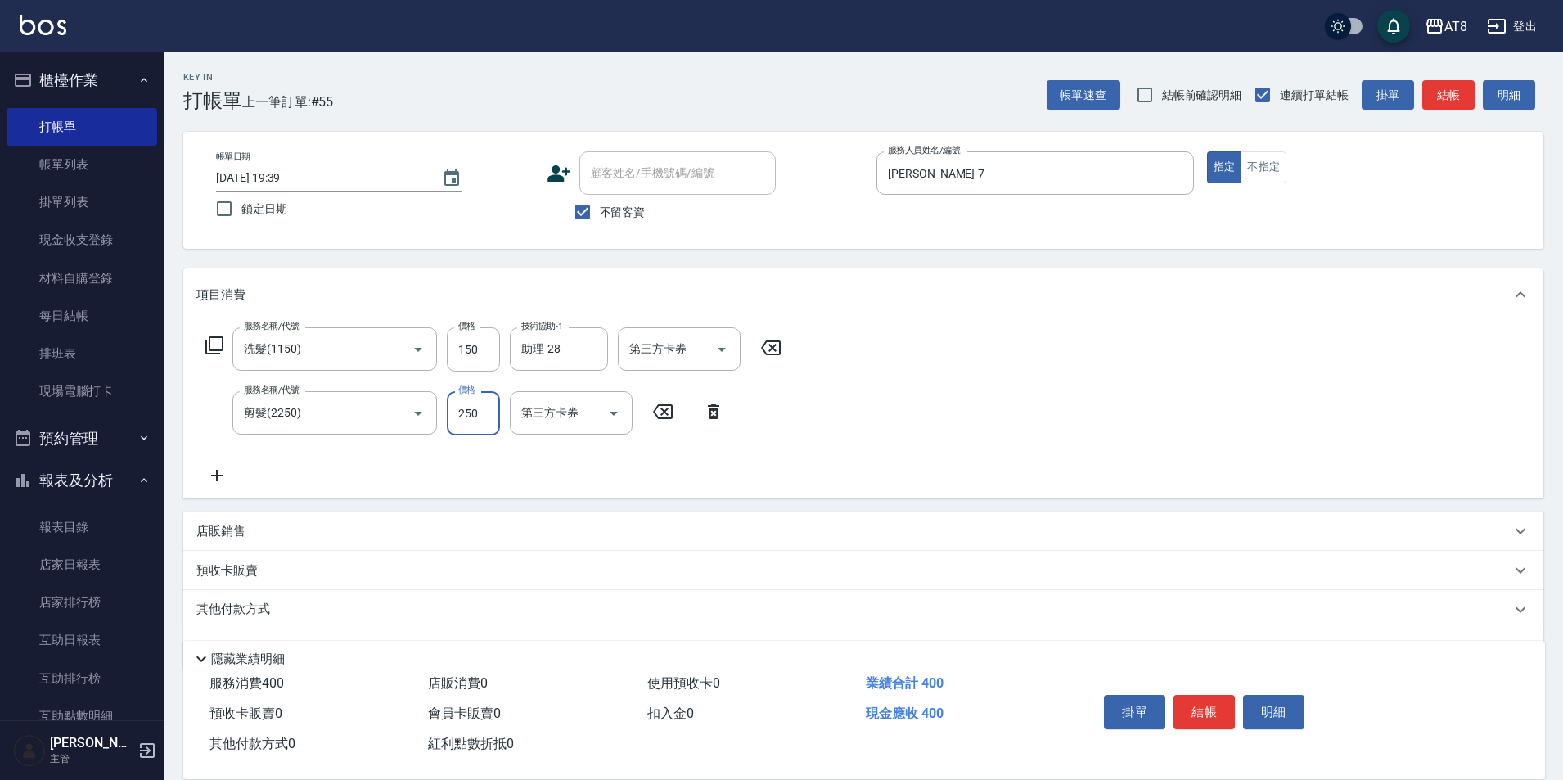
click at [1228, 695] on button "結帳" at bounding box center [1204, 712] width 61 height 34
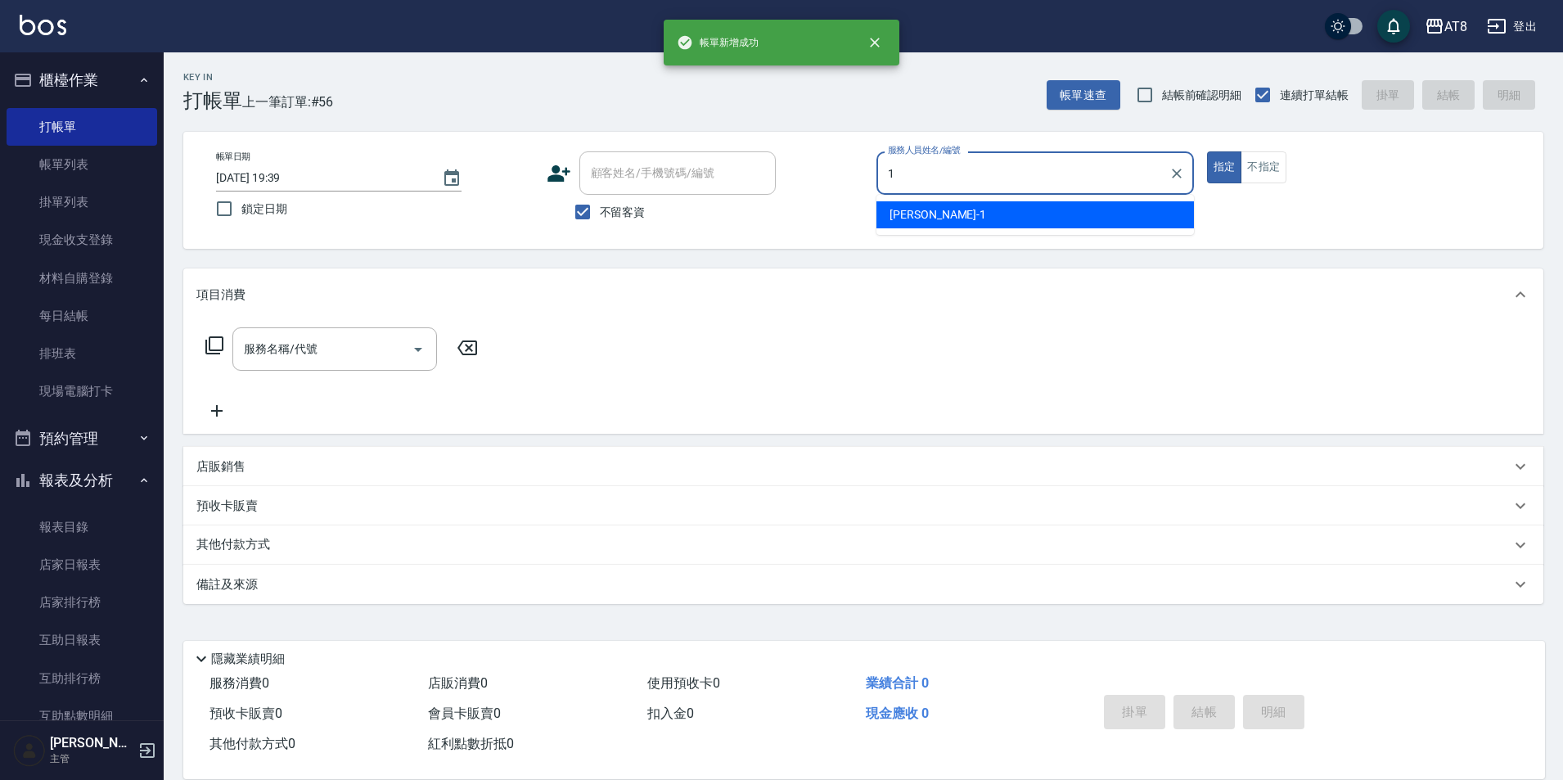
type input "YUKI-1"
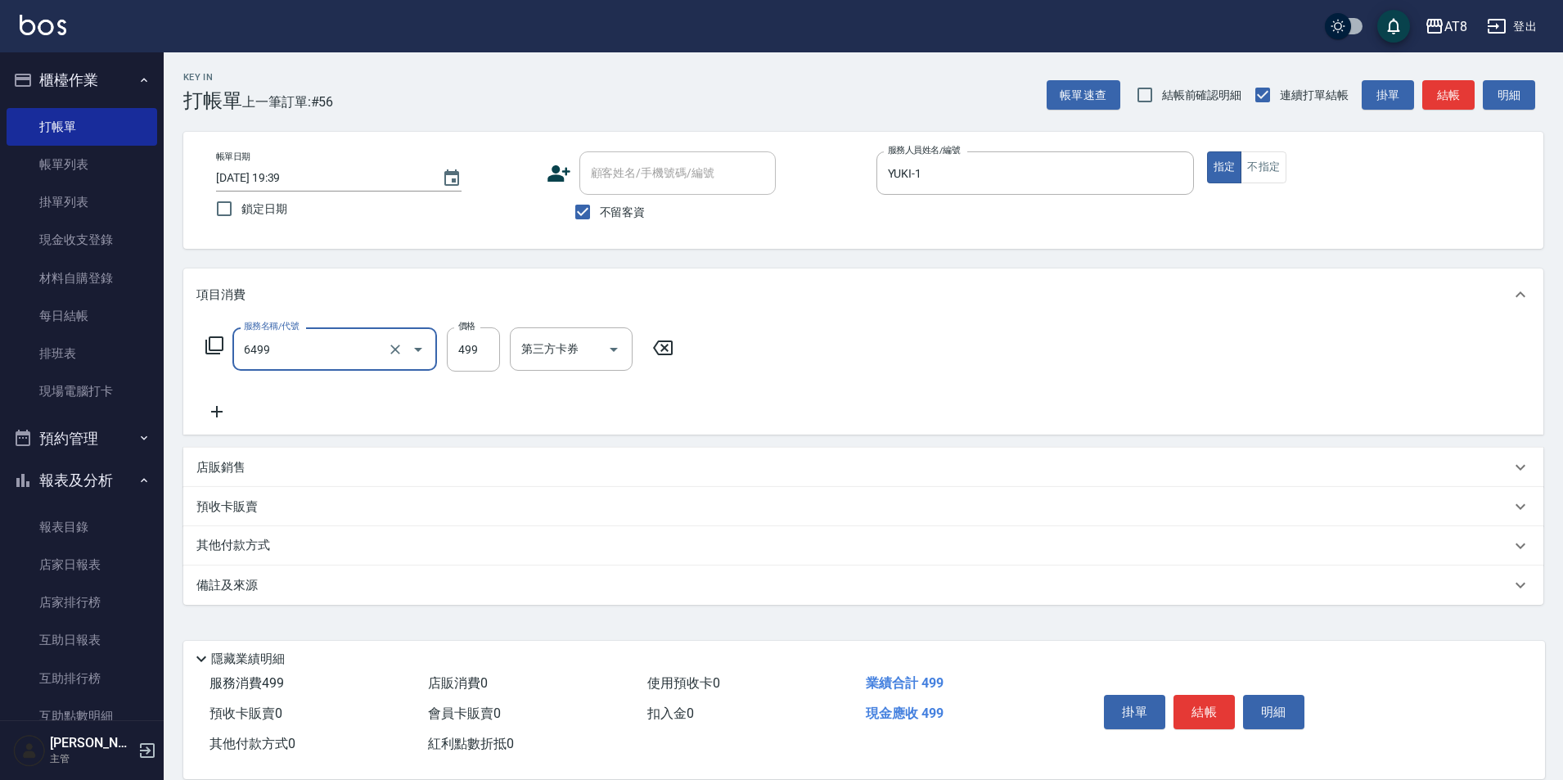
type input "SPA499(6499)"
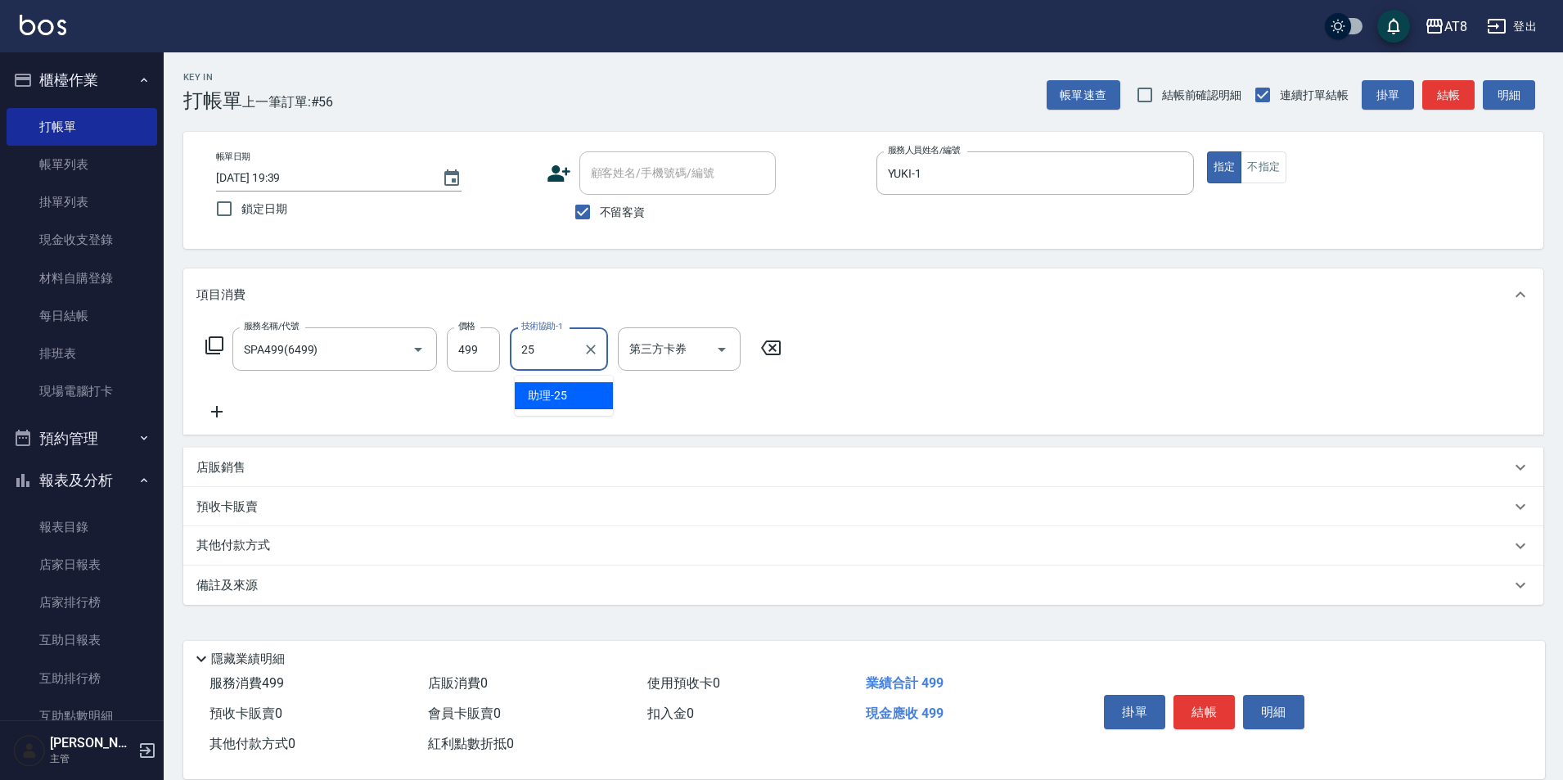
type input "助理-25"
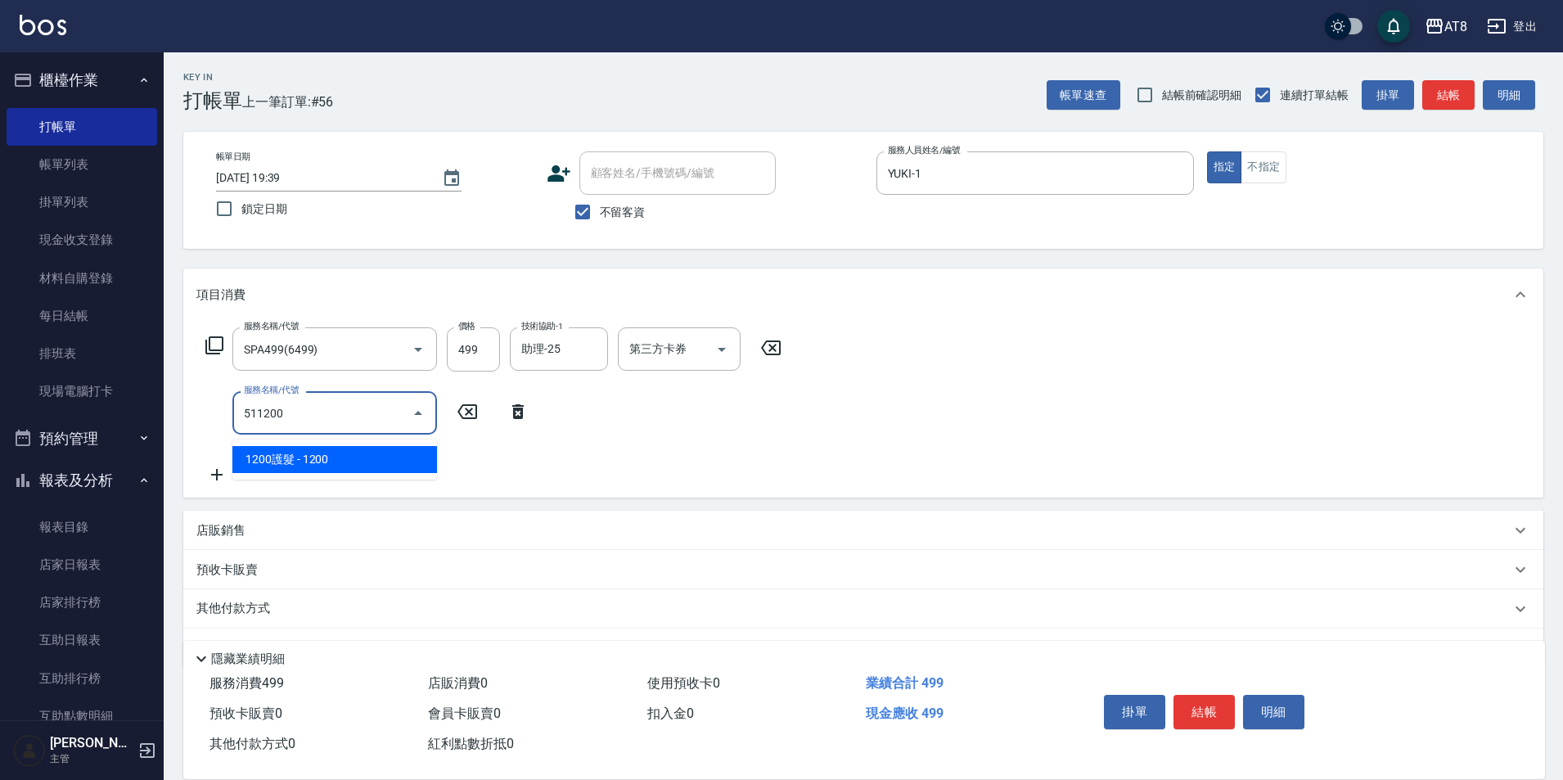
type input "1200護髮(511200)"
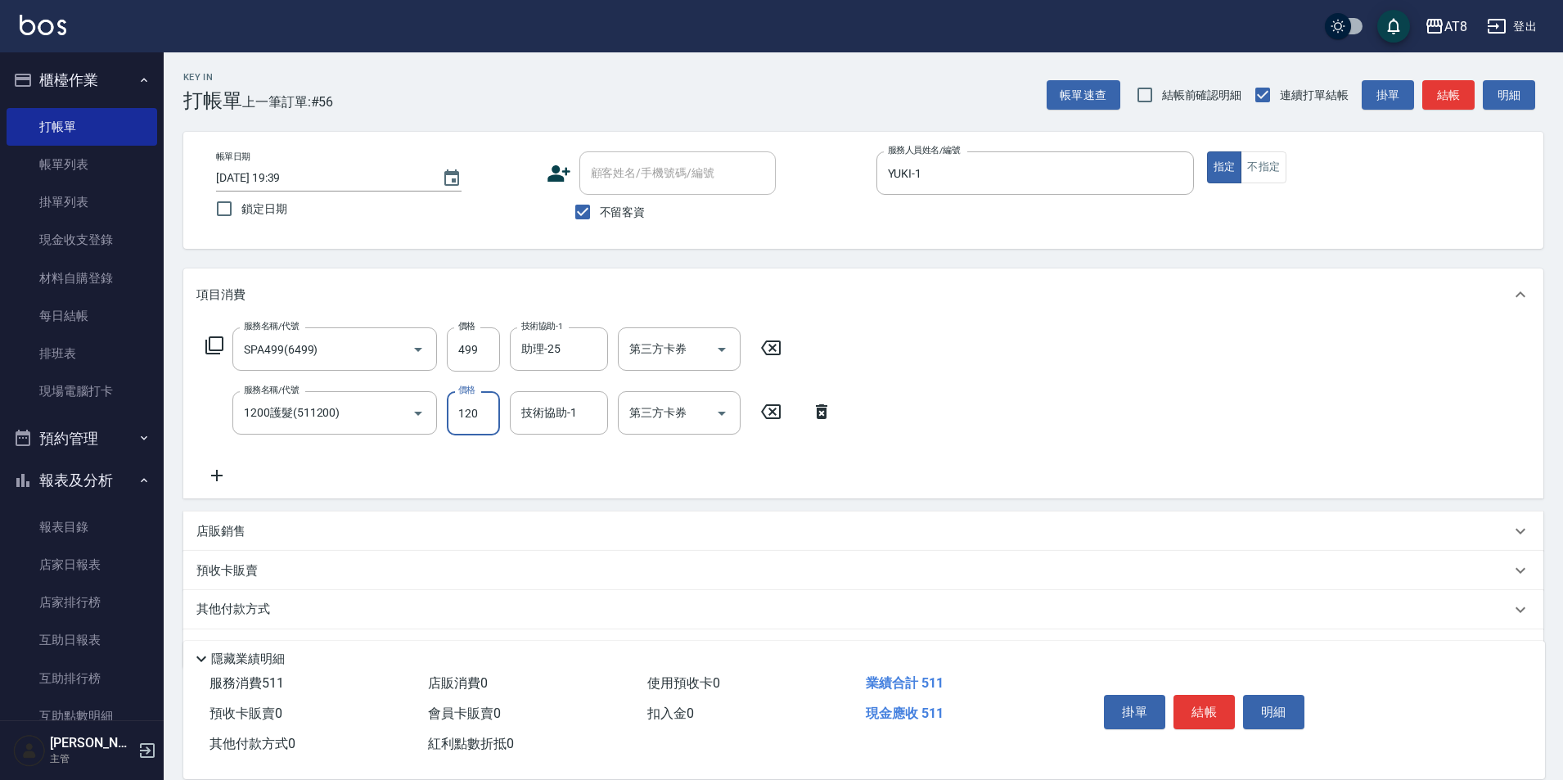
type input "1200"
type input "助理-25"
click at [1228, 695] on button "結帳" at bounding box center [1204, 712] width 61 height 34
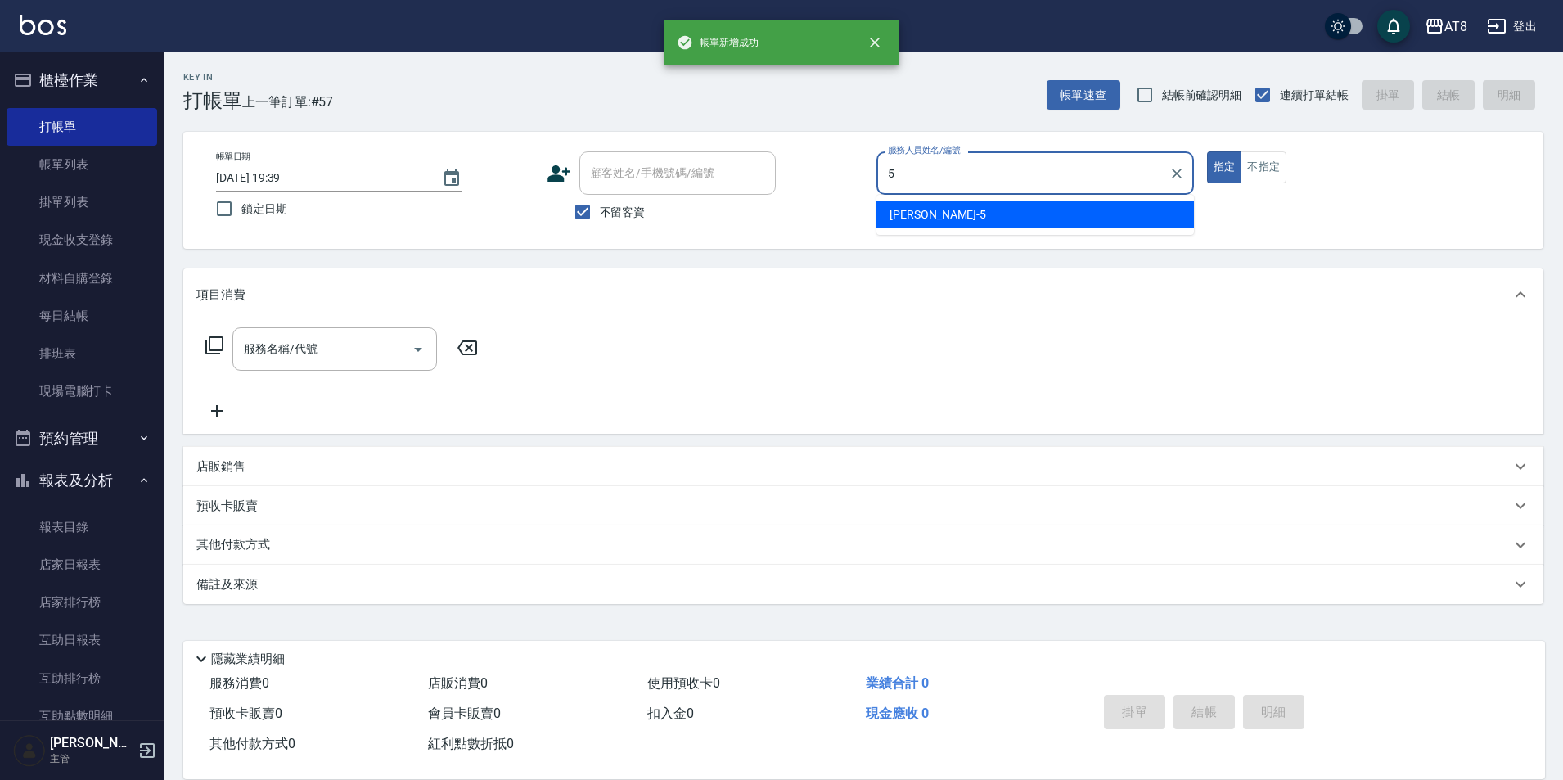
type input "HANK-5"
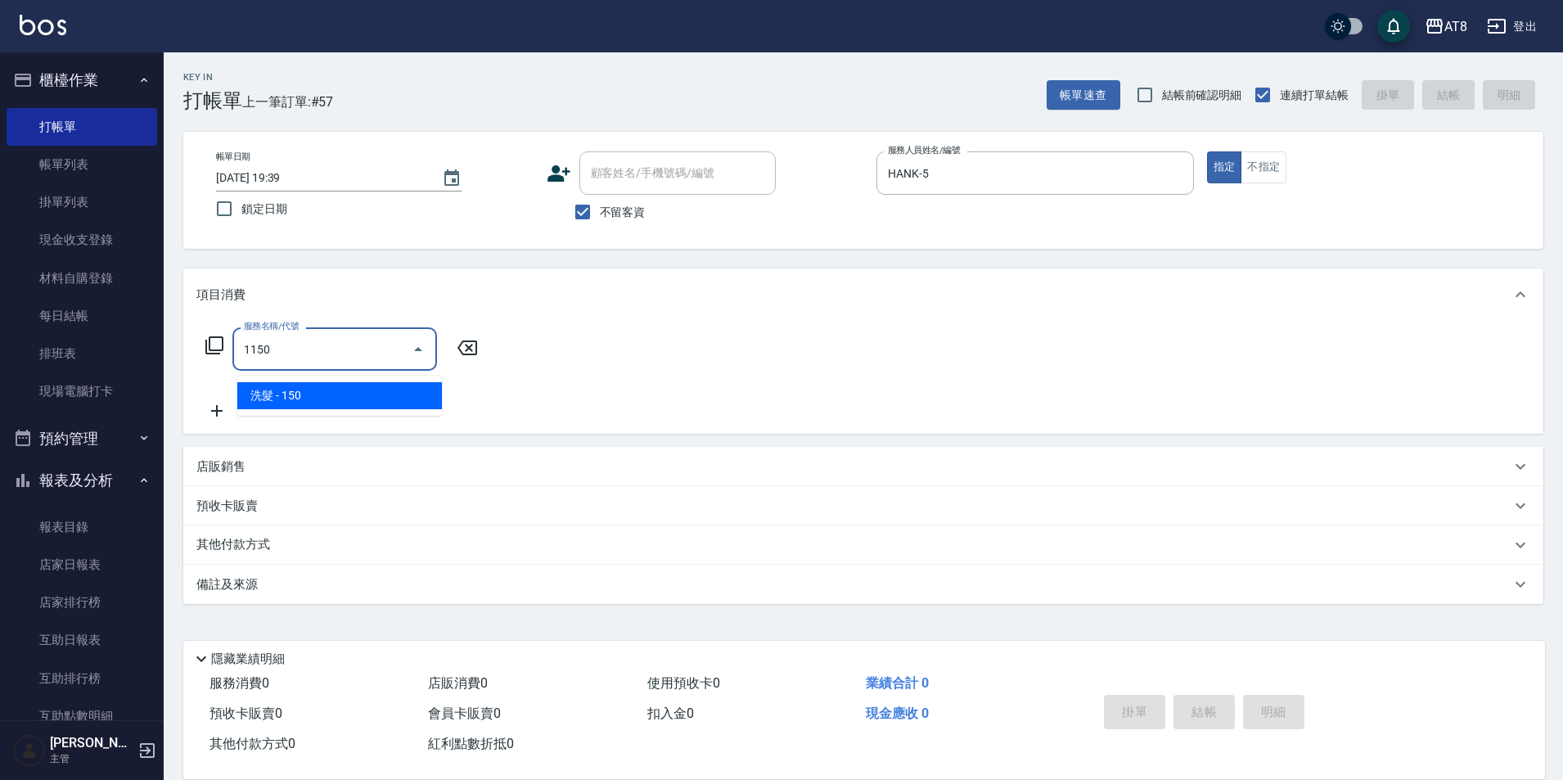
type input "洗髮(1150)"
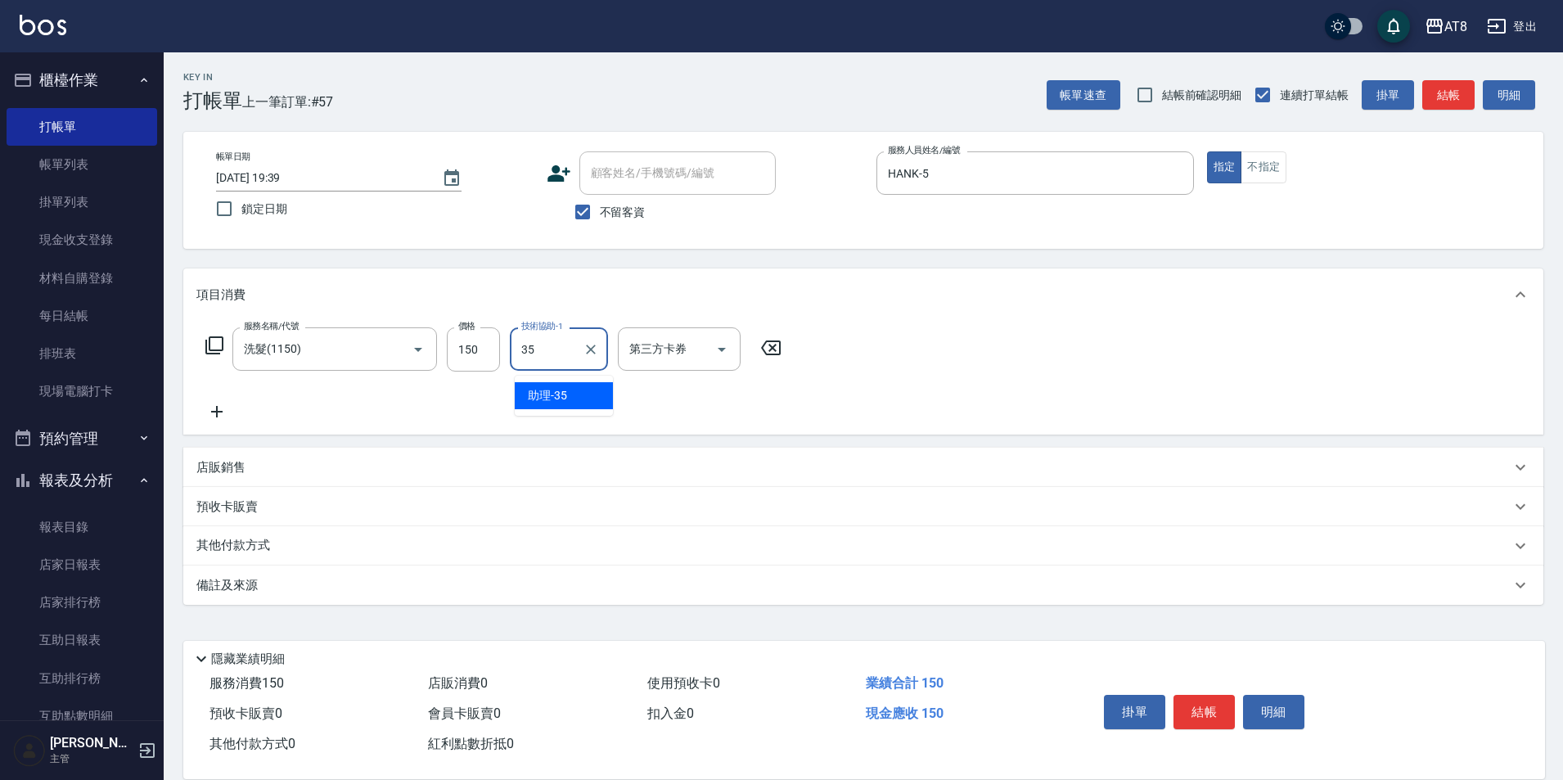
type input "助理-35"
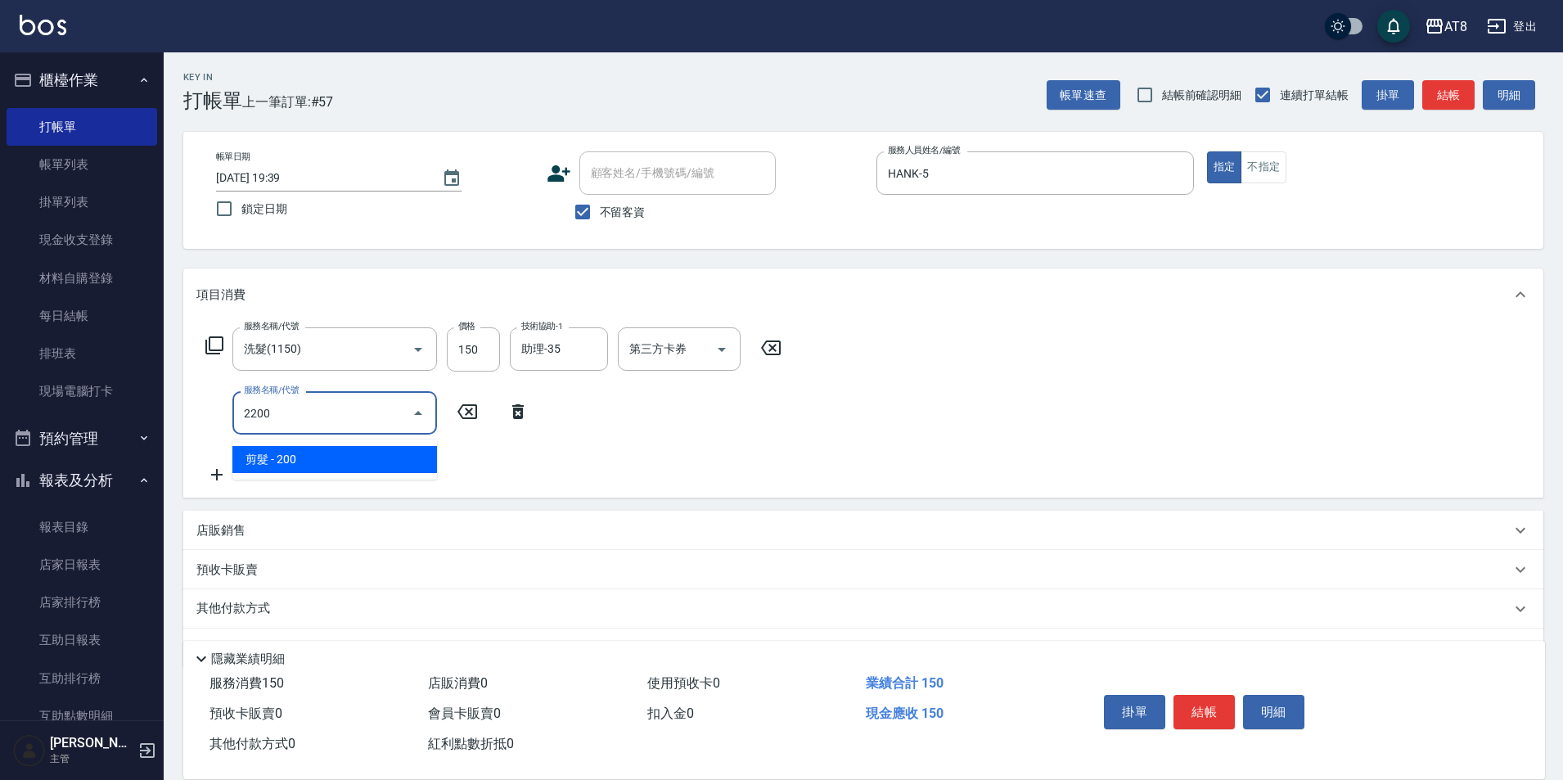
type input "剪髮(2200)"
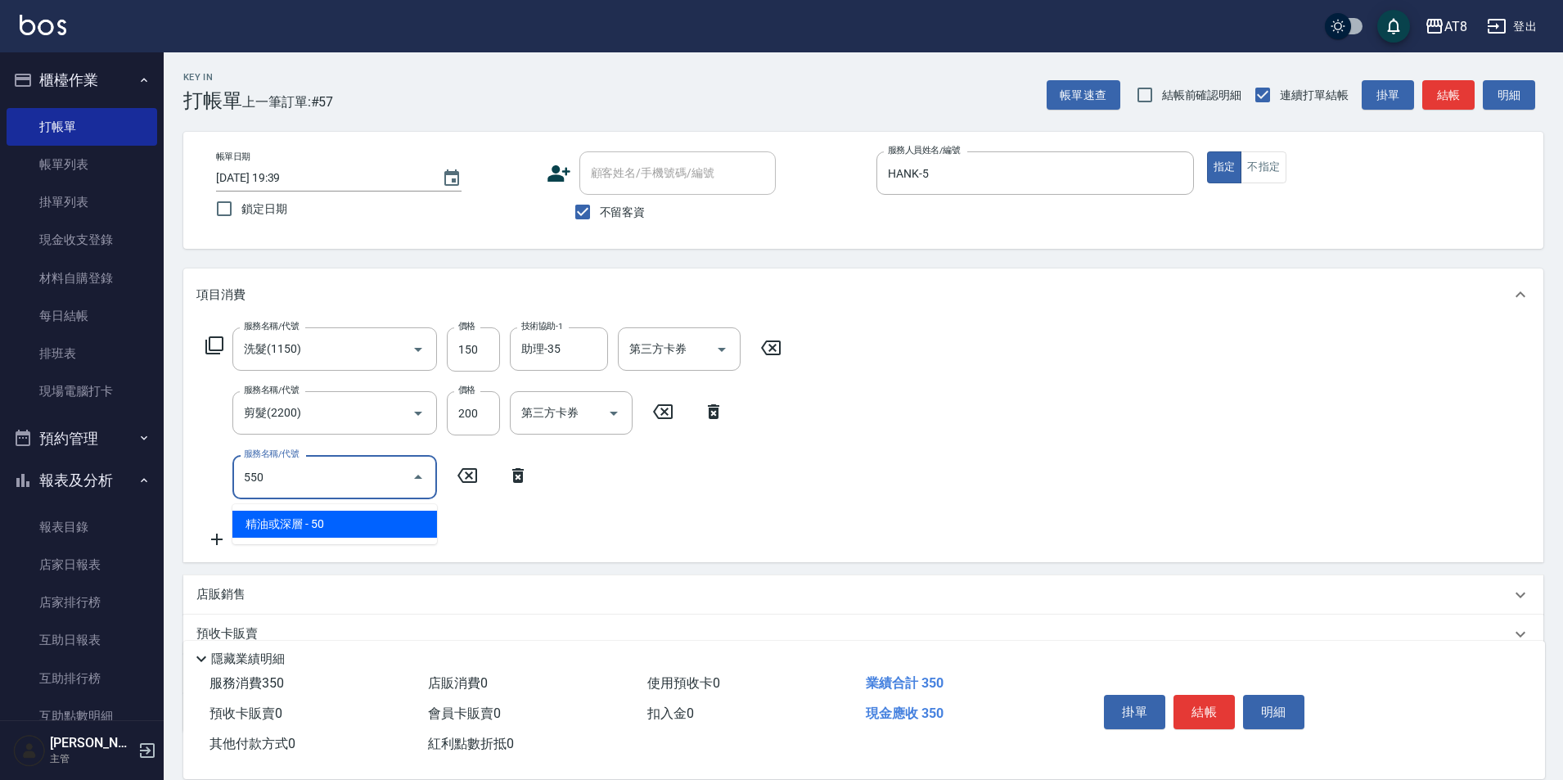
type input "精油或深層(550)"
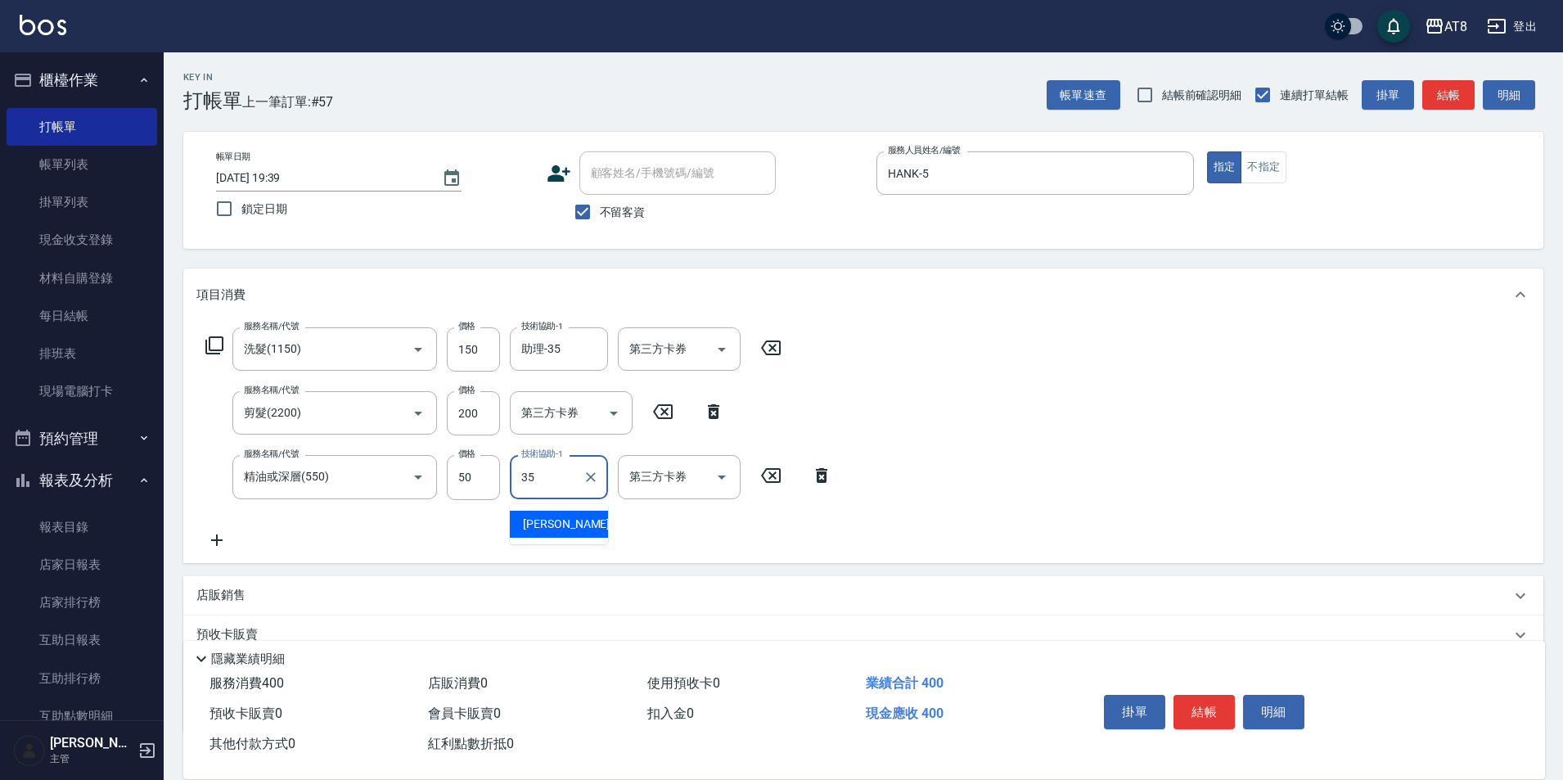
type input "助理-35"
click at [1215, 701] on button "結帳" at bounding box center [1204, 712] width 61 height 34
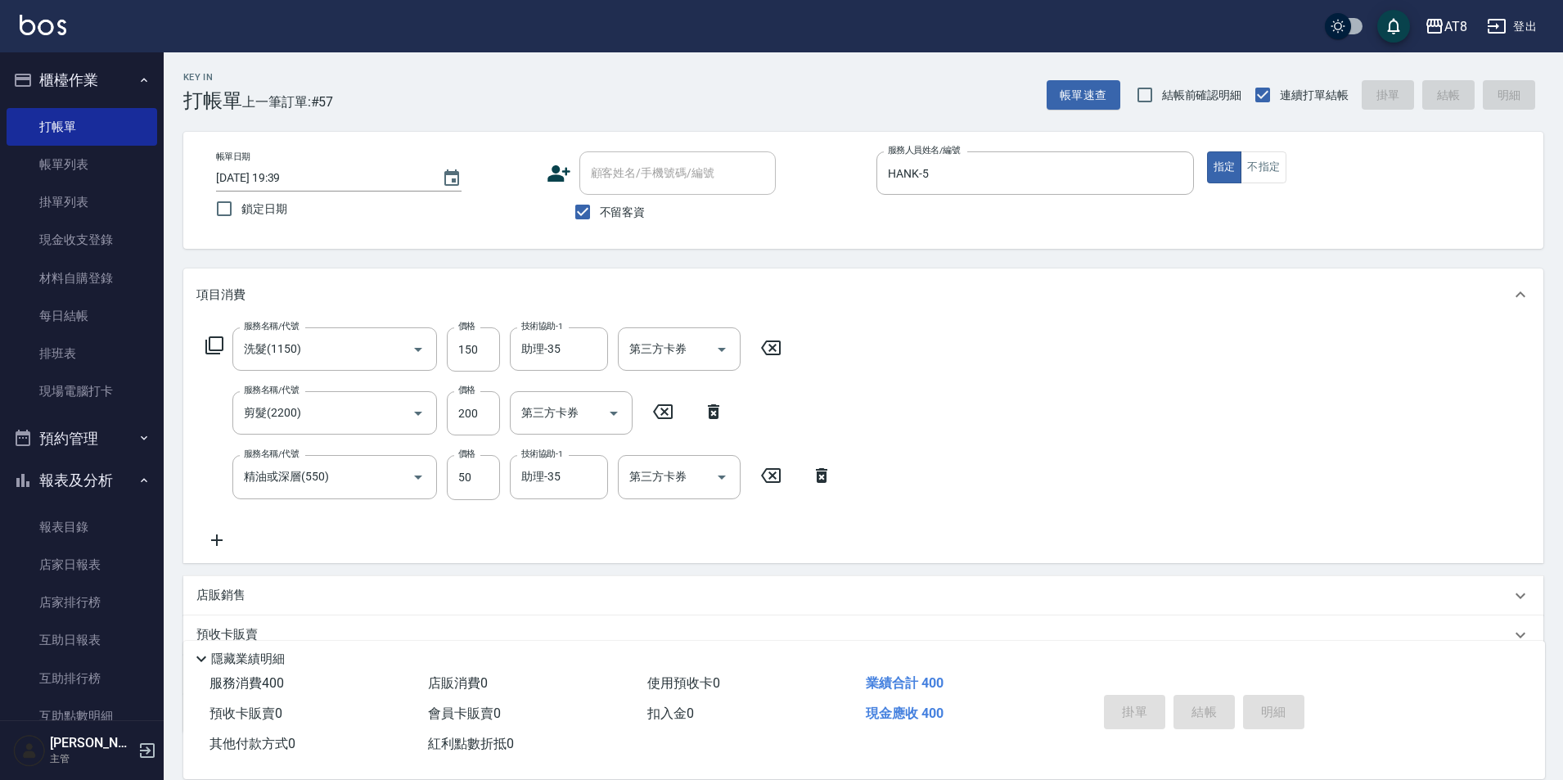
type input "2025/08/10 19:40"
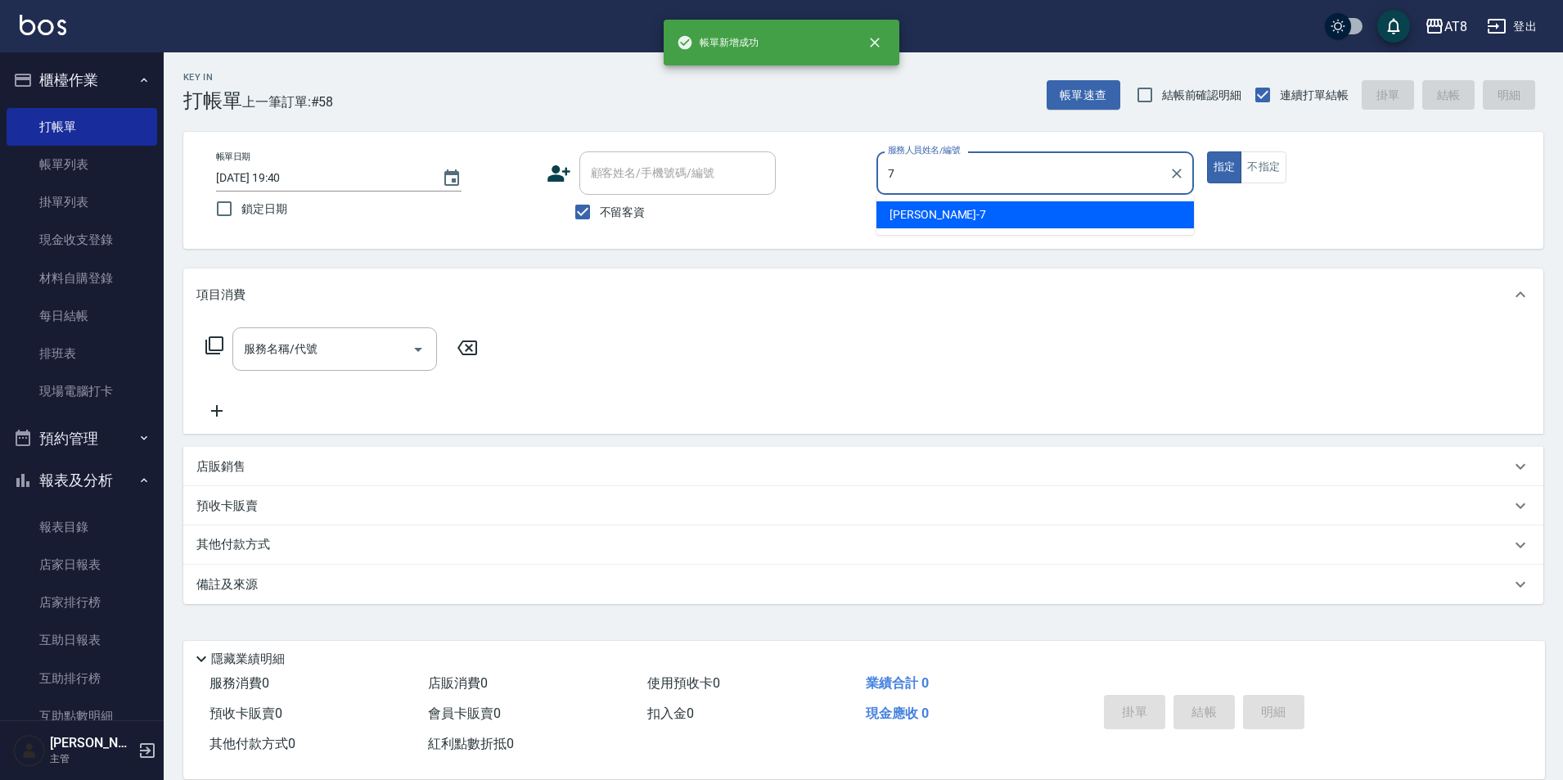
type input "NINA-7"
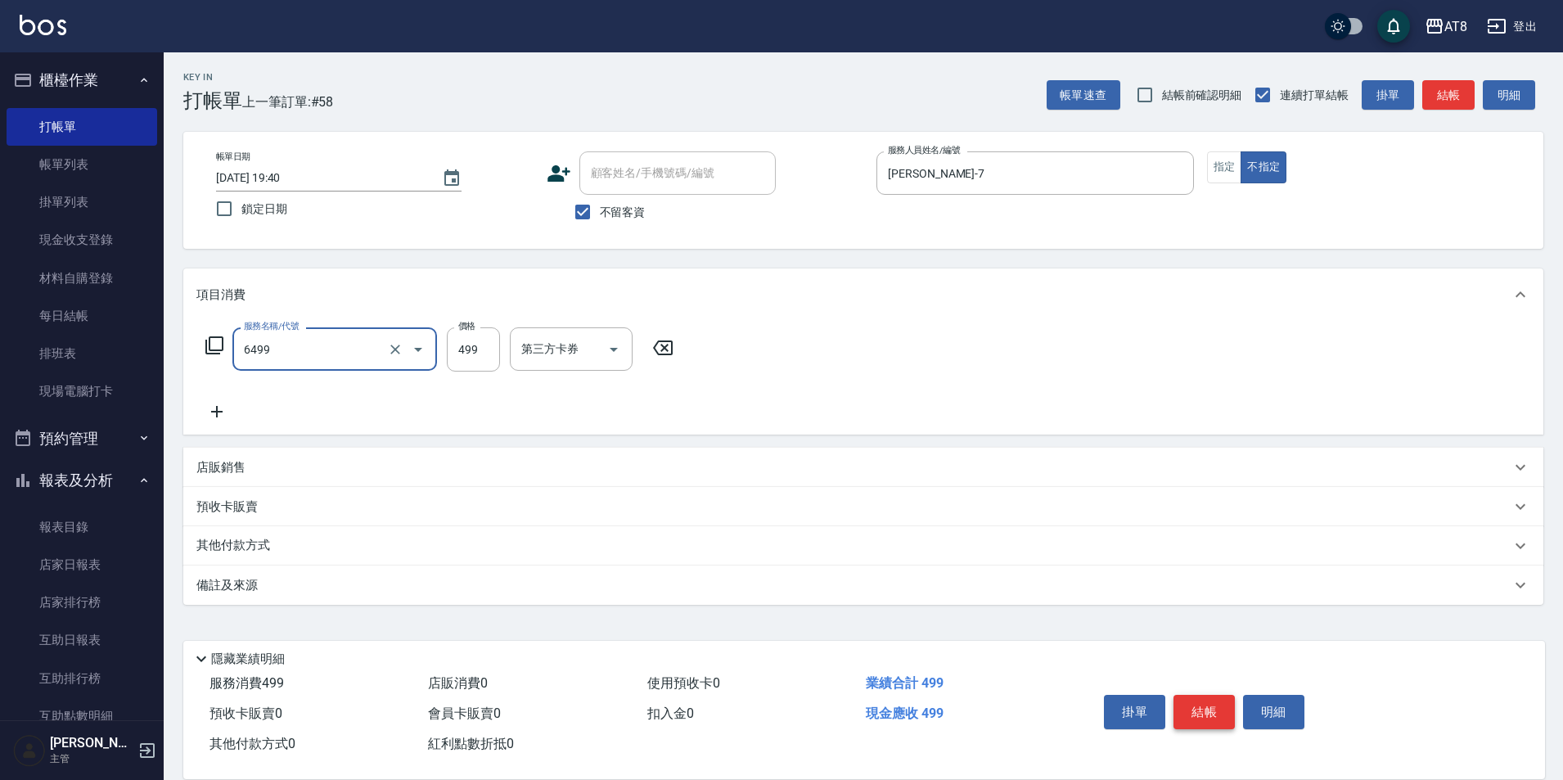
type input "SPA499(6499)"
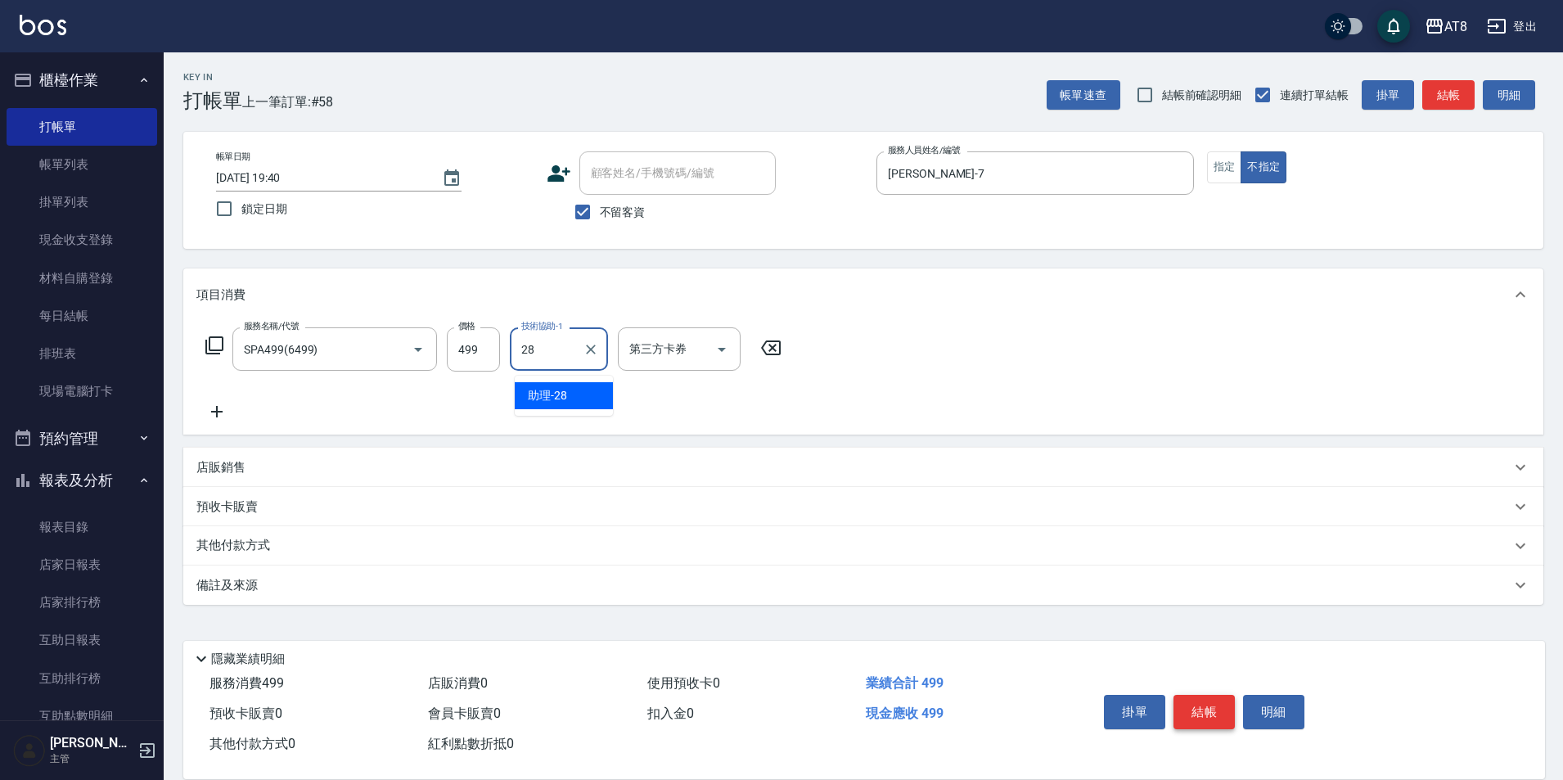
type input "助理-28"
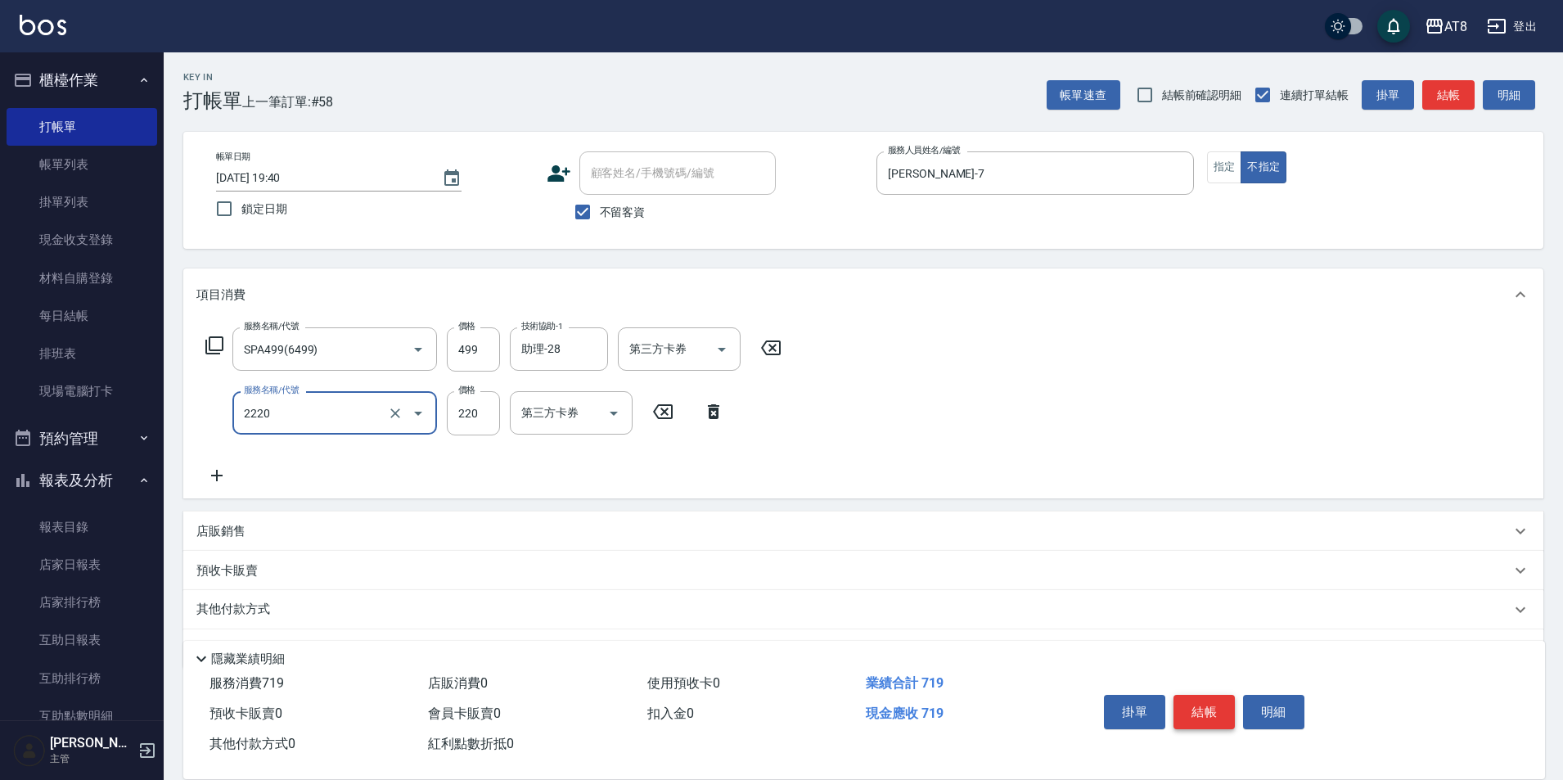
type input "剪髮(2220)"
click at [1215, 701] on button "結帳" at bounding box center [1204, 712] width 61 height 34
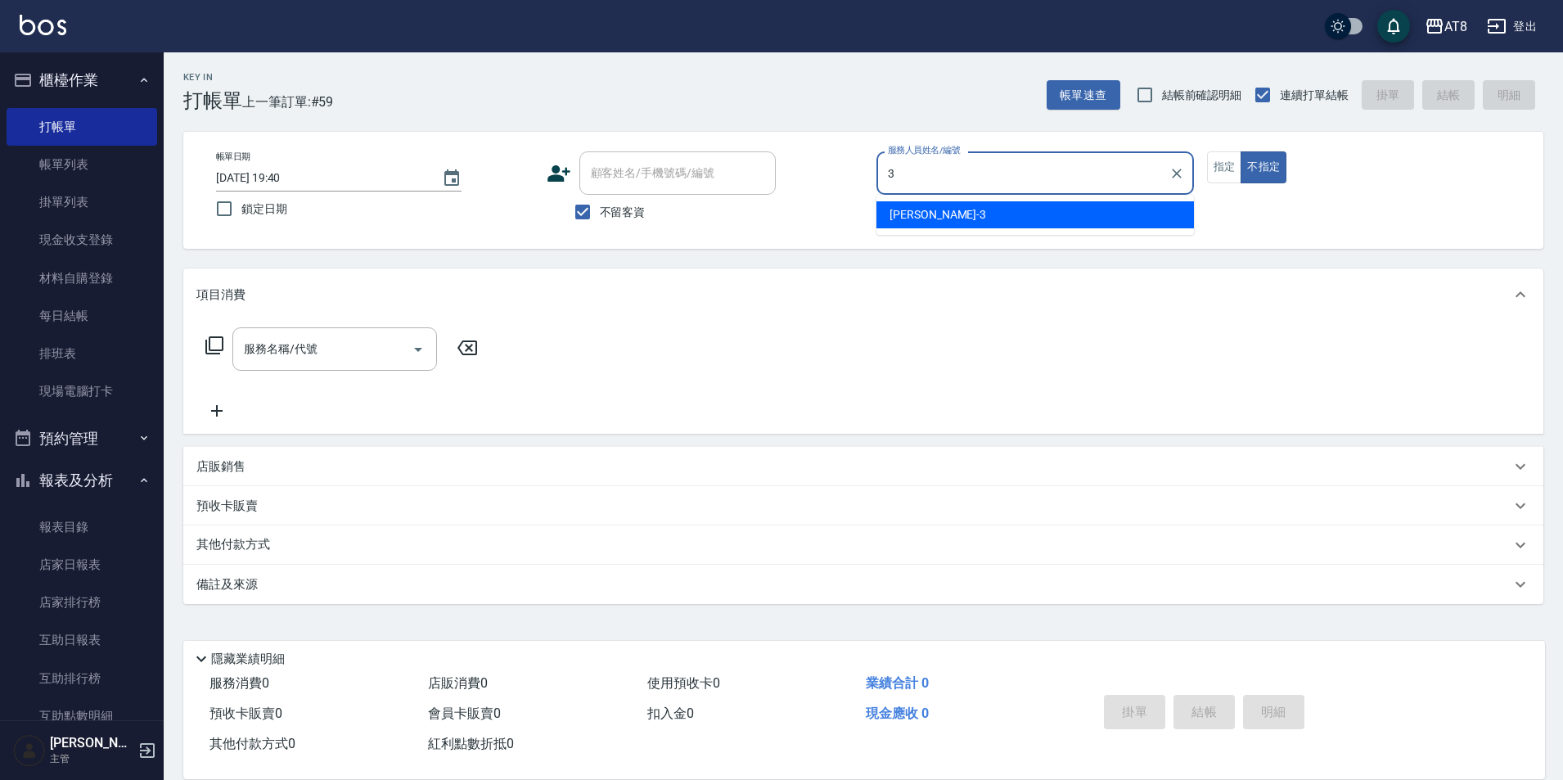
type input "RACHEL-3"
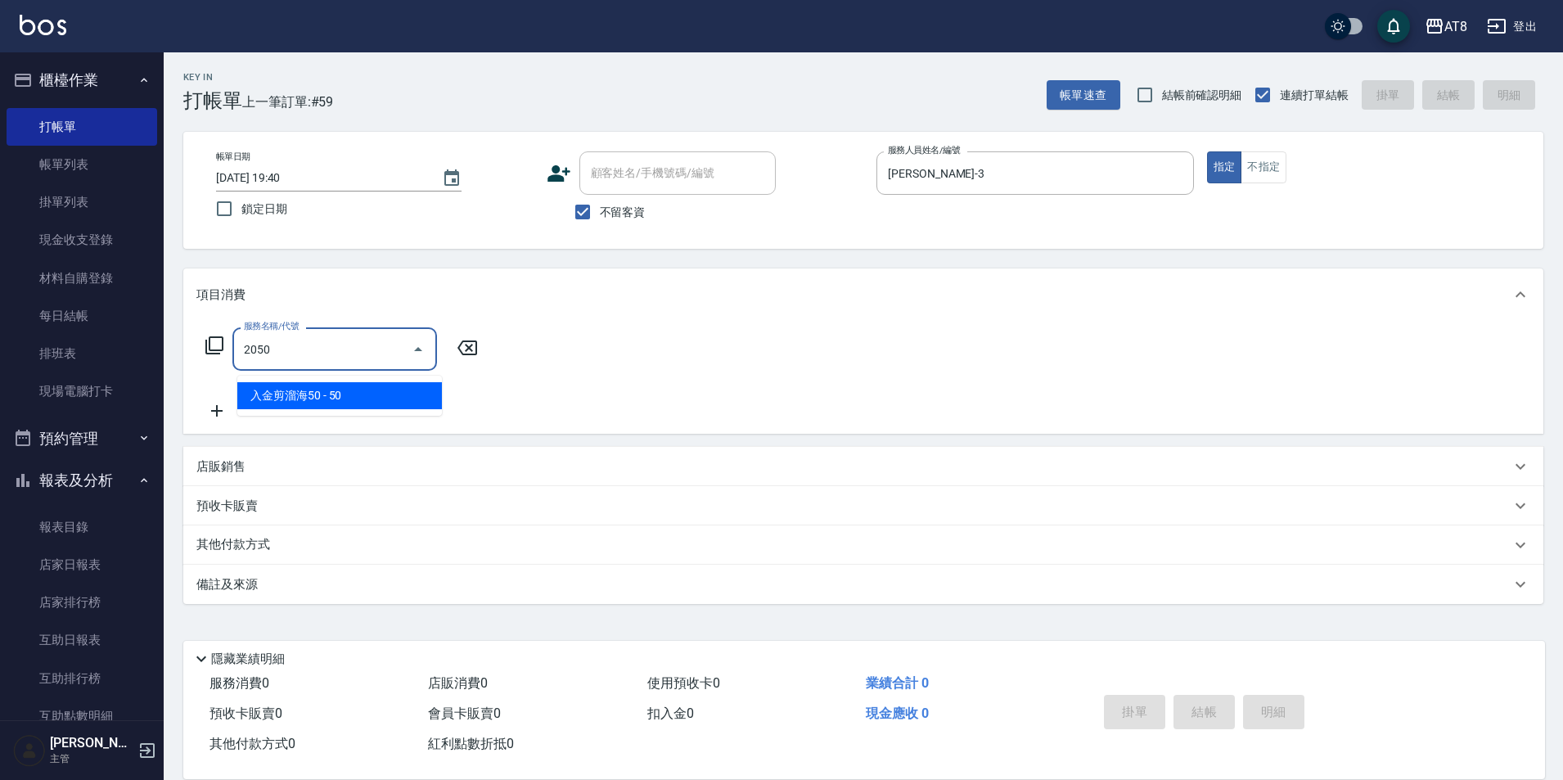
type input "入金剪溜海50(2050)"
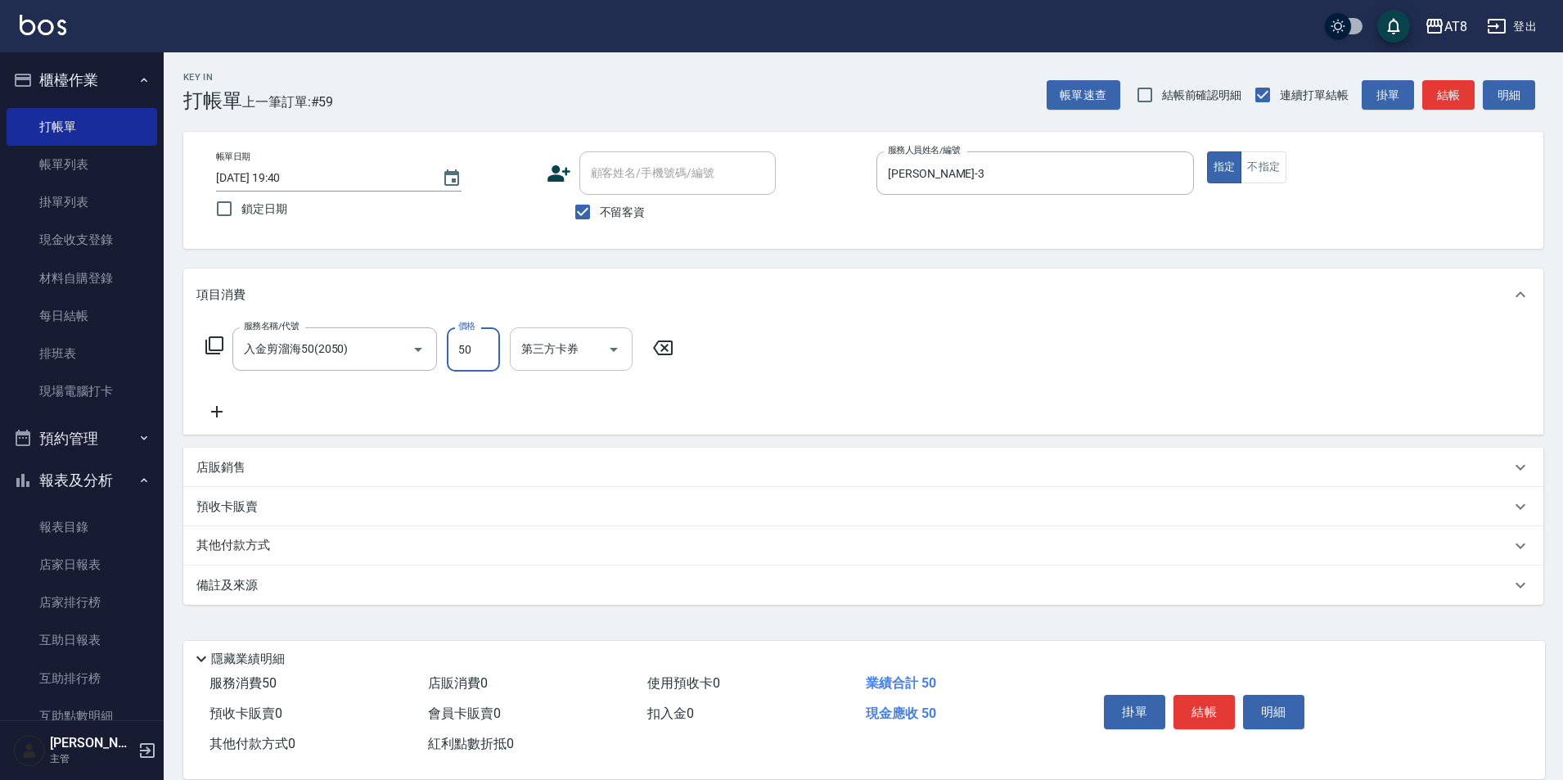
click at [633, 347] on div "第三方卡券" at bounding box center [571, 348] width 123 height 43
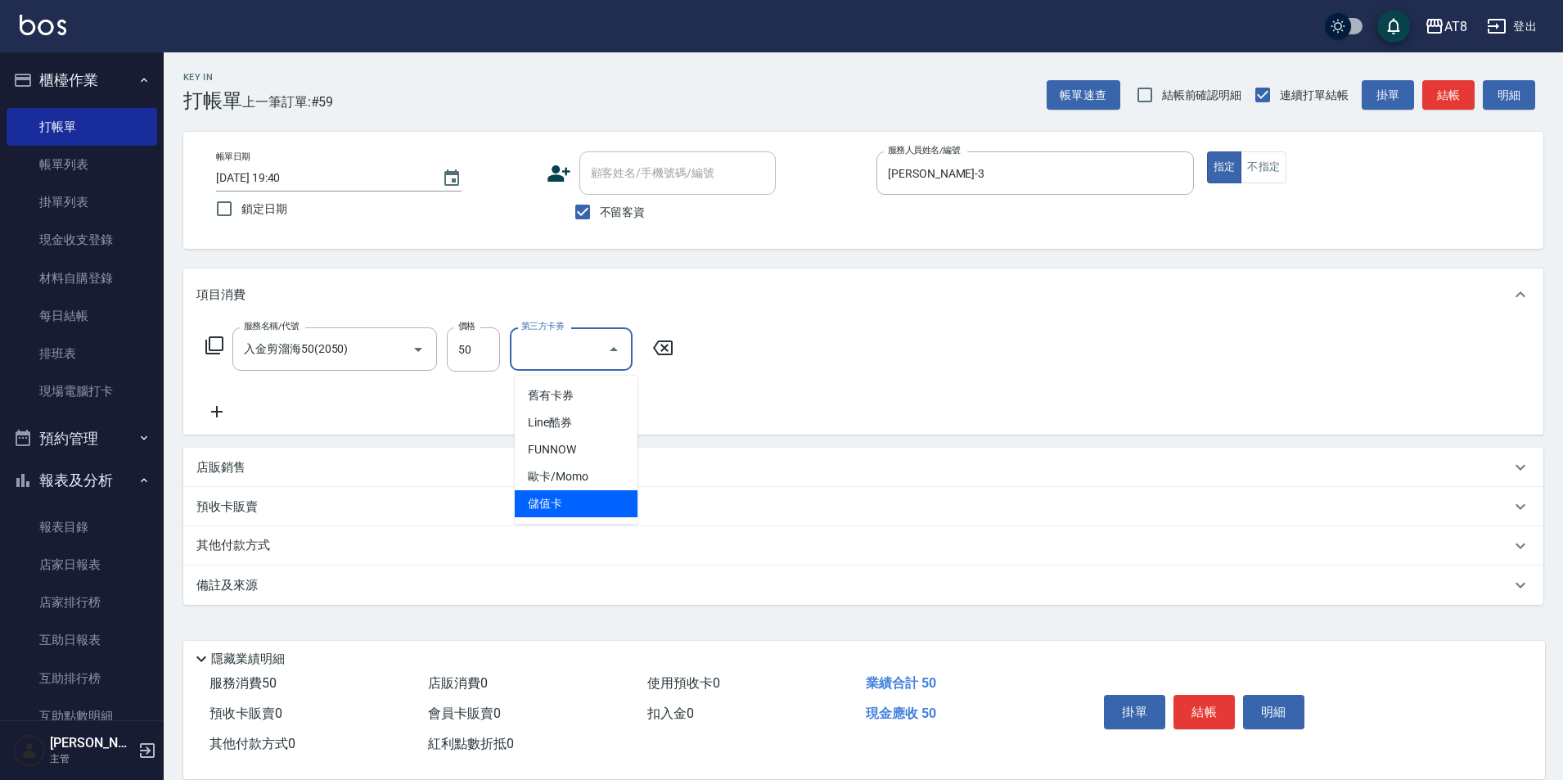
click at [602, 505] on span "儲值卡" at bounding box center [576, 503] width 123 height 27
type input "儲值卡"
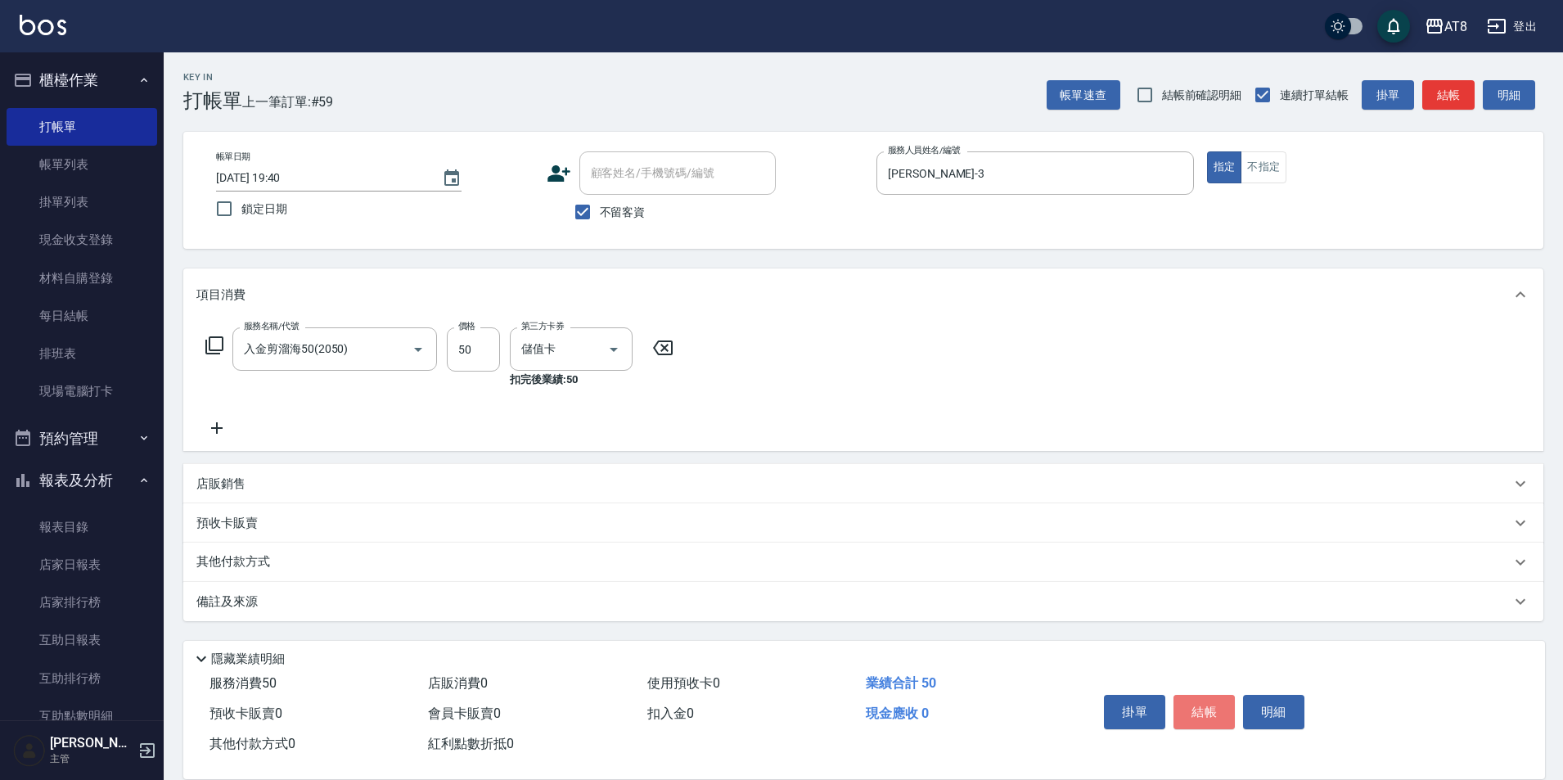
click at [1233, 695] on button "結帳" at bounding box center [1204, 712] width 61 height 34
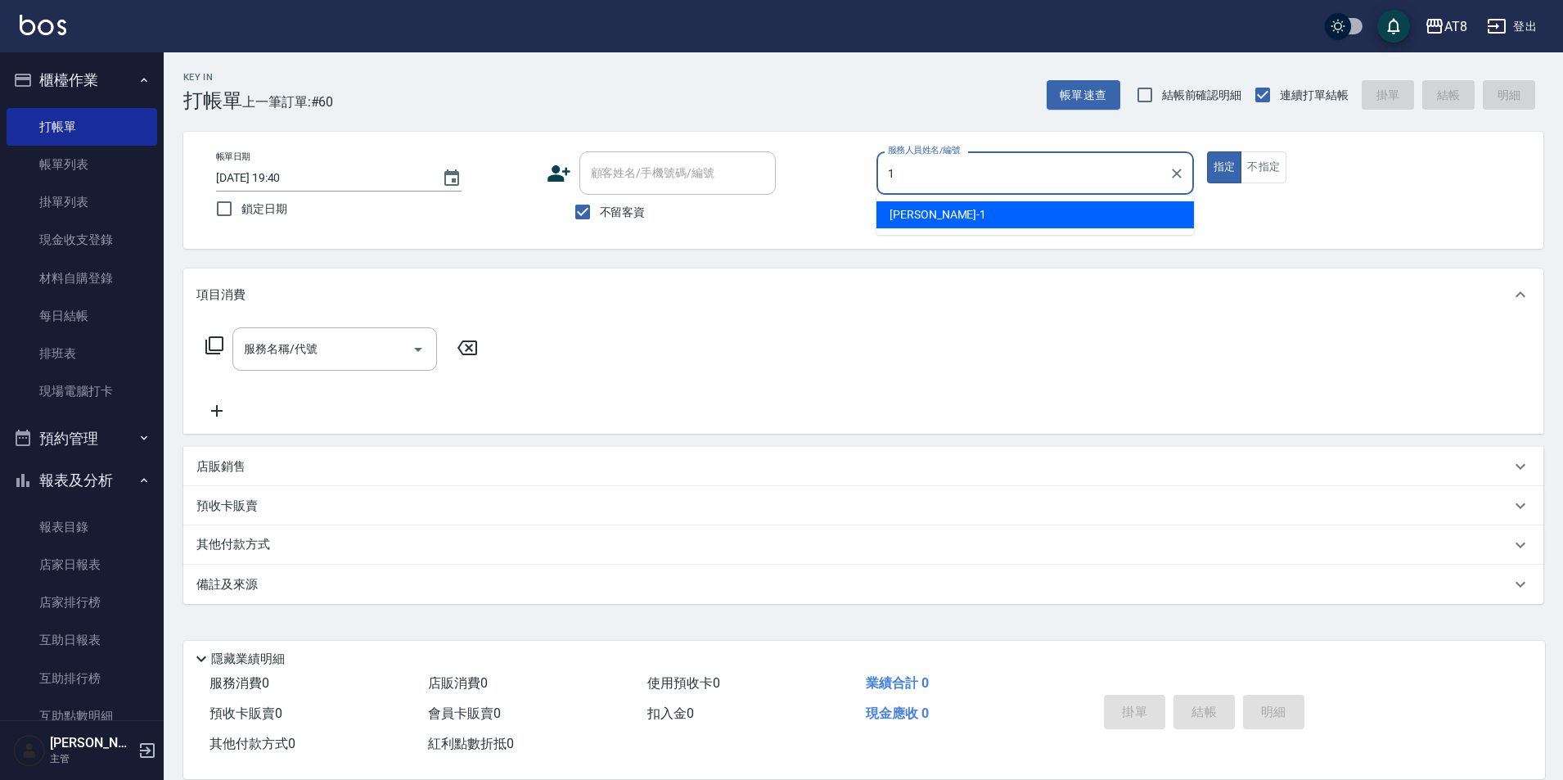
type input "YUKI-1"
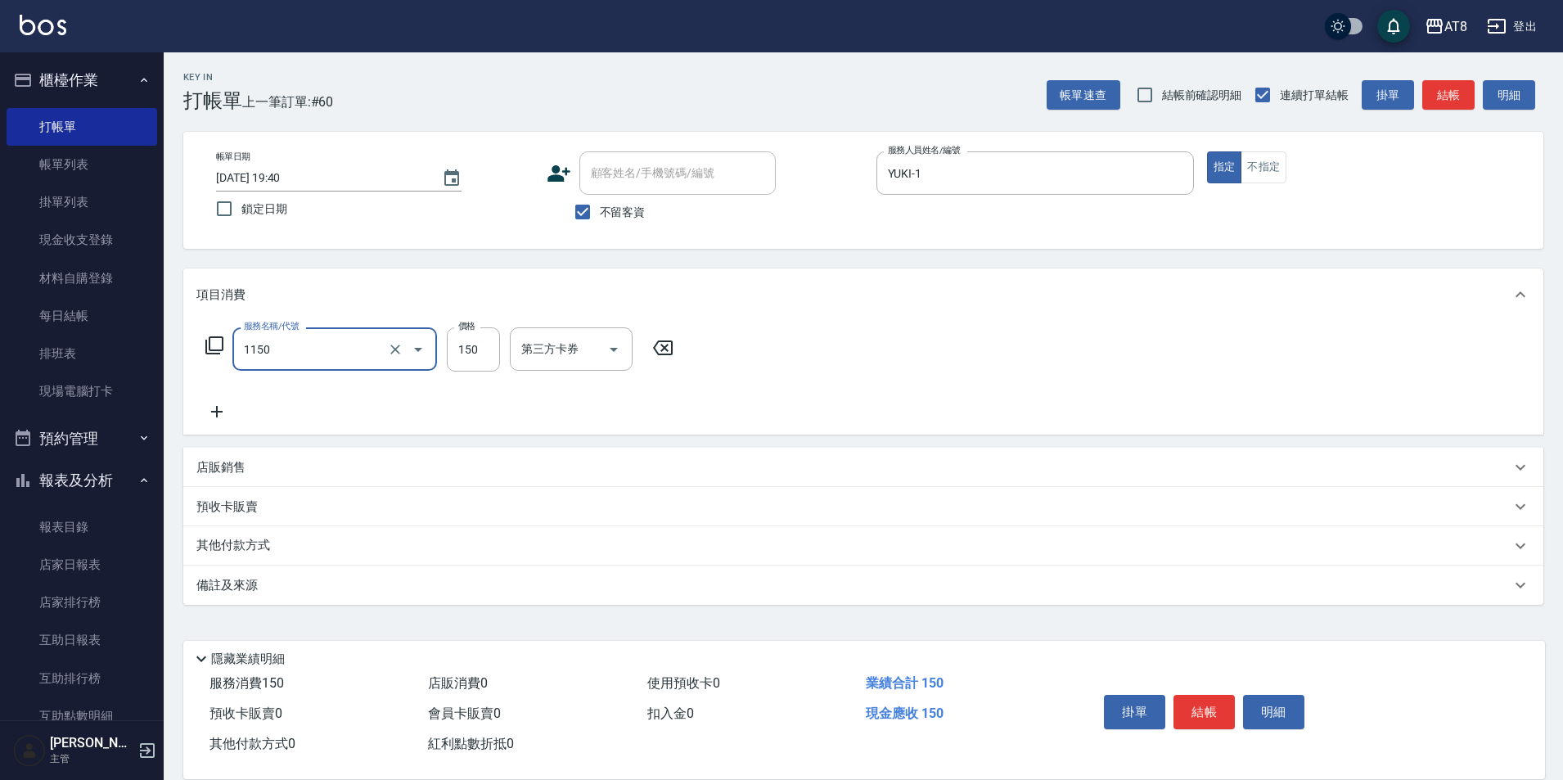
type input "洗髮(1150)"
type input "150"
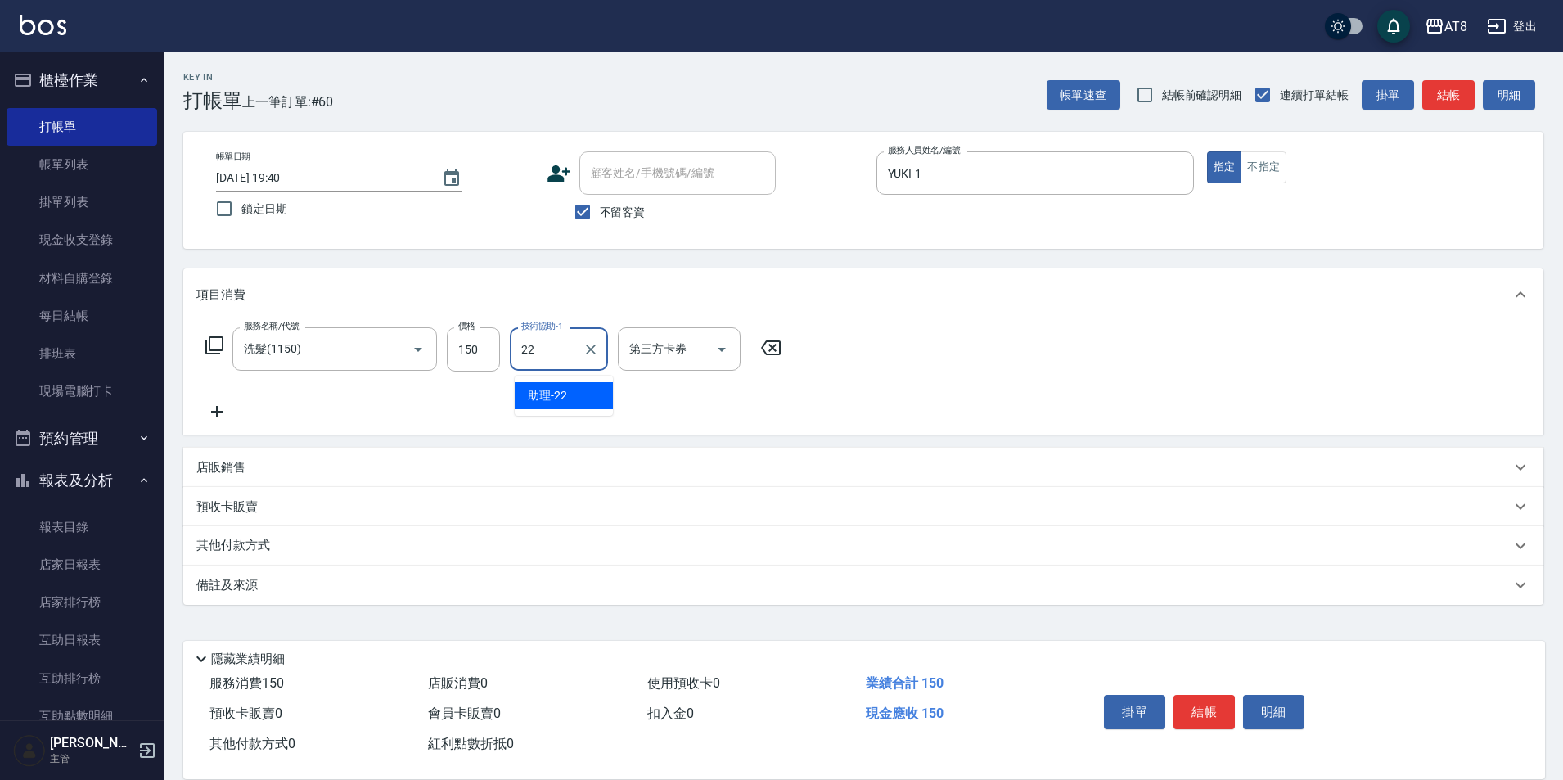
type input "助理-22"
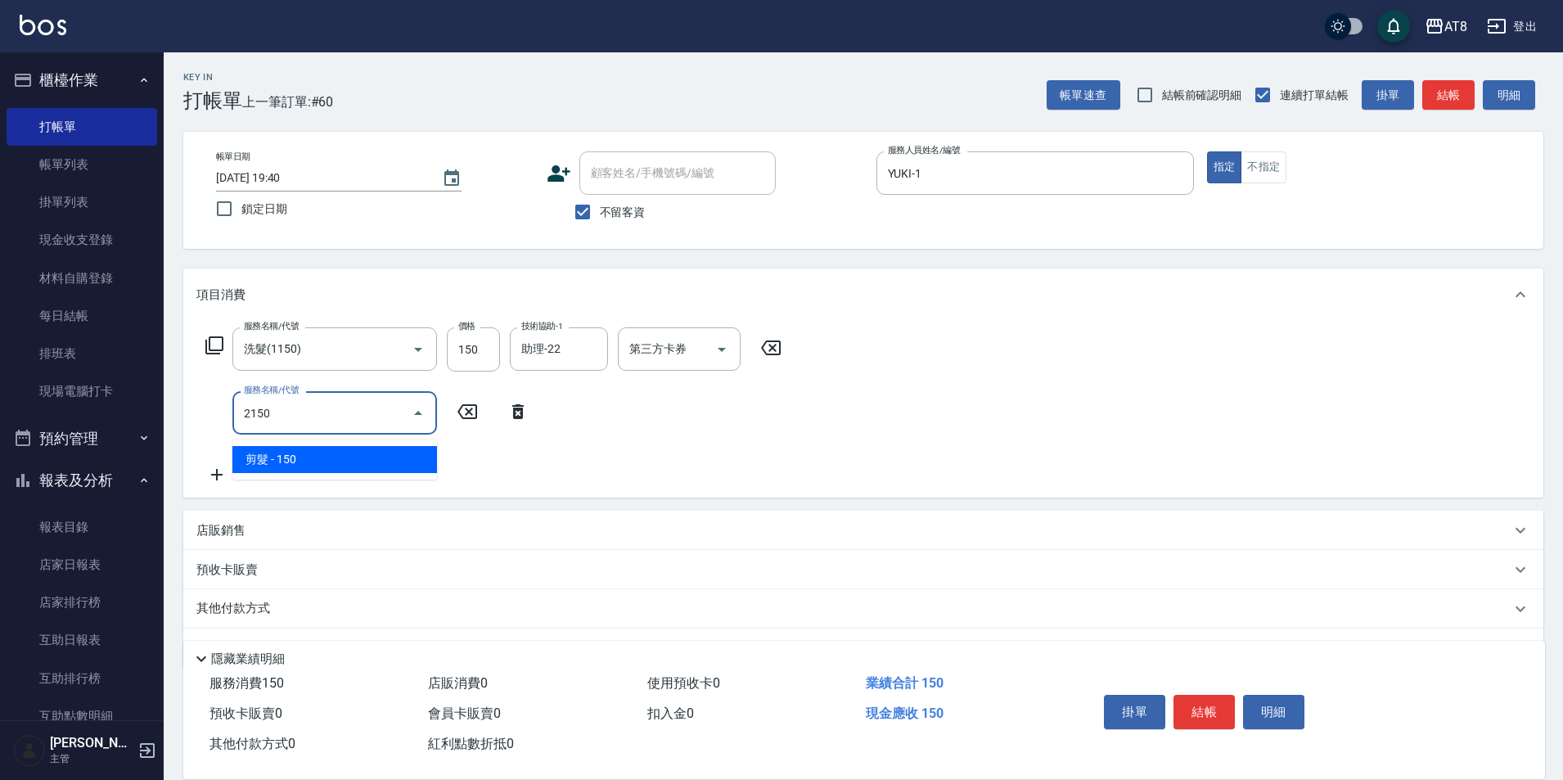
type input "剪髮(2150)"
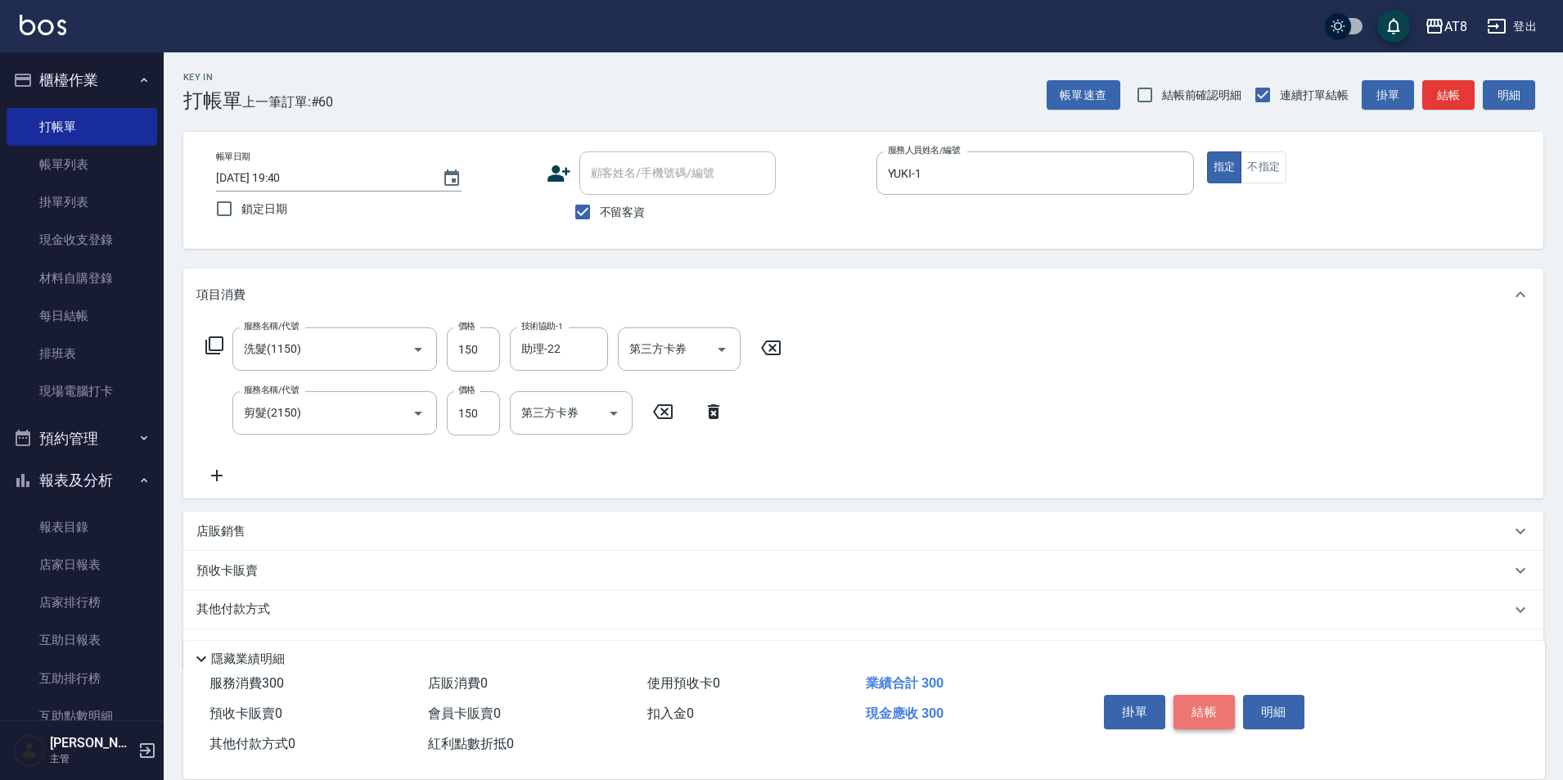
click at [1219, 697] on button "結帳" at bounding box center [1204, 712] width 61 height 34
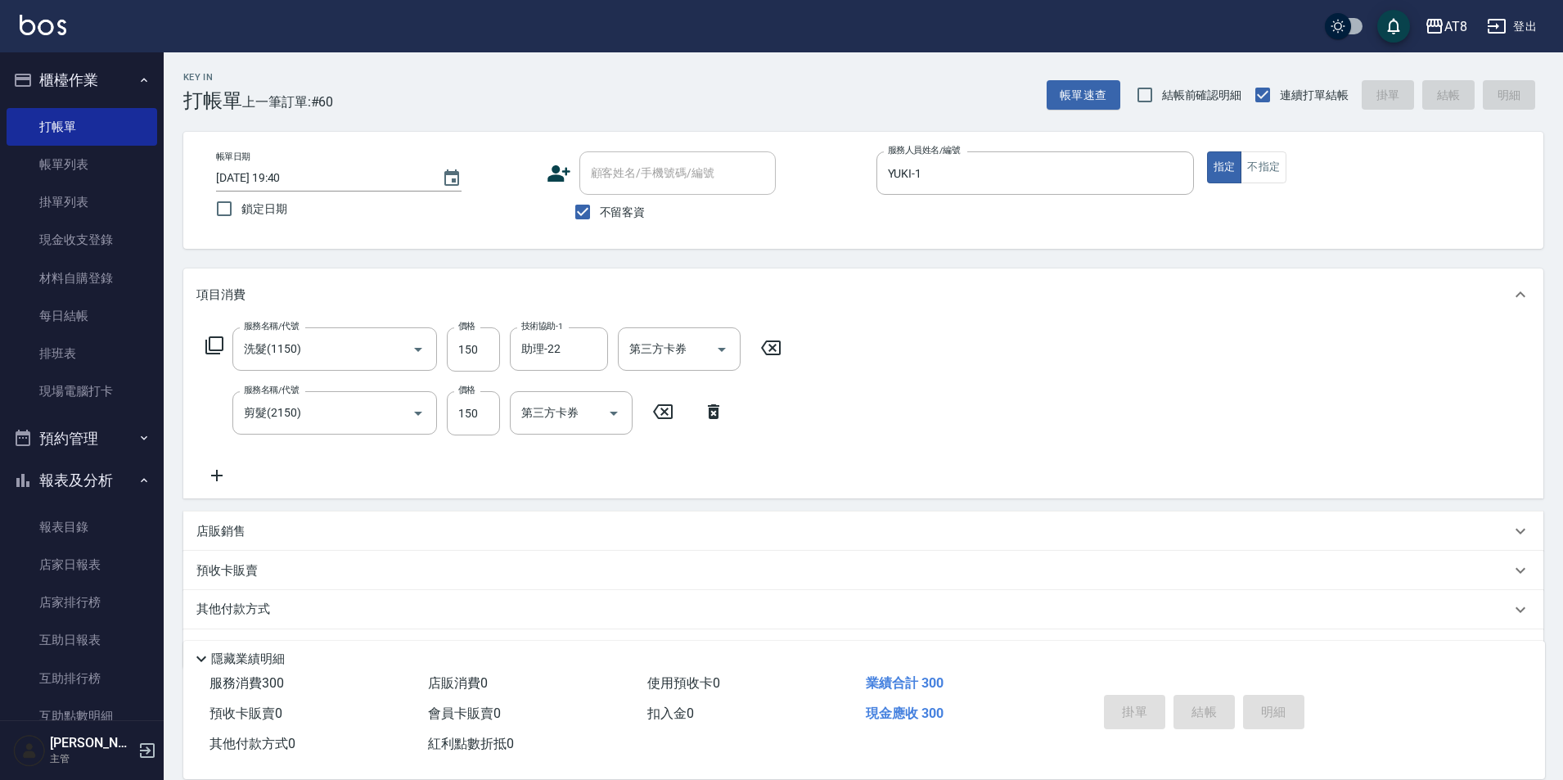
type input "2025/08/10 19:41"
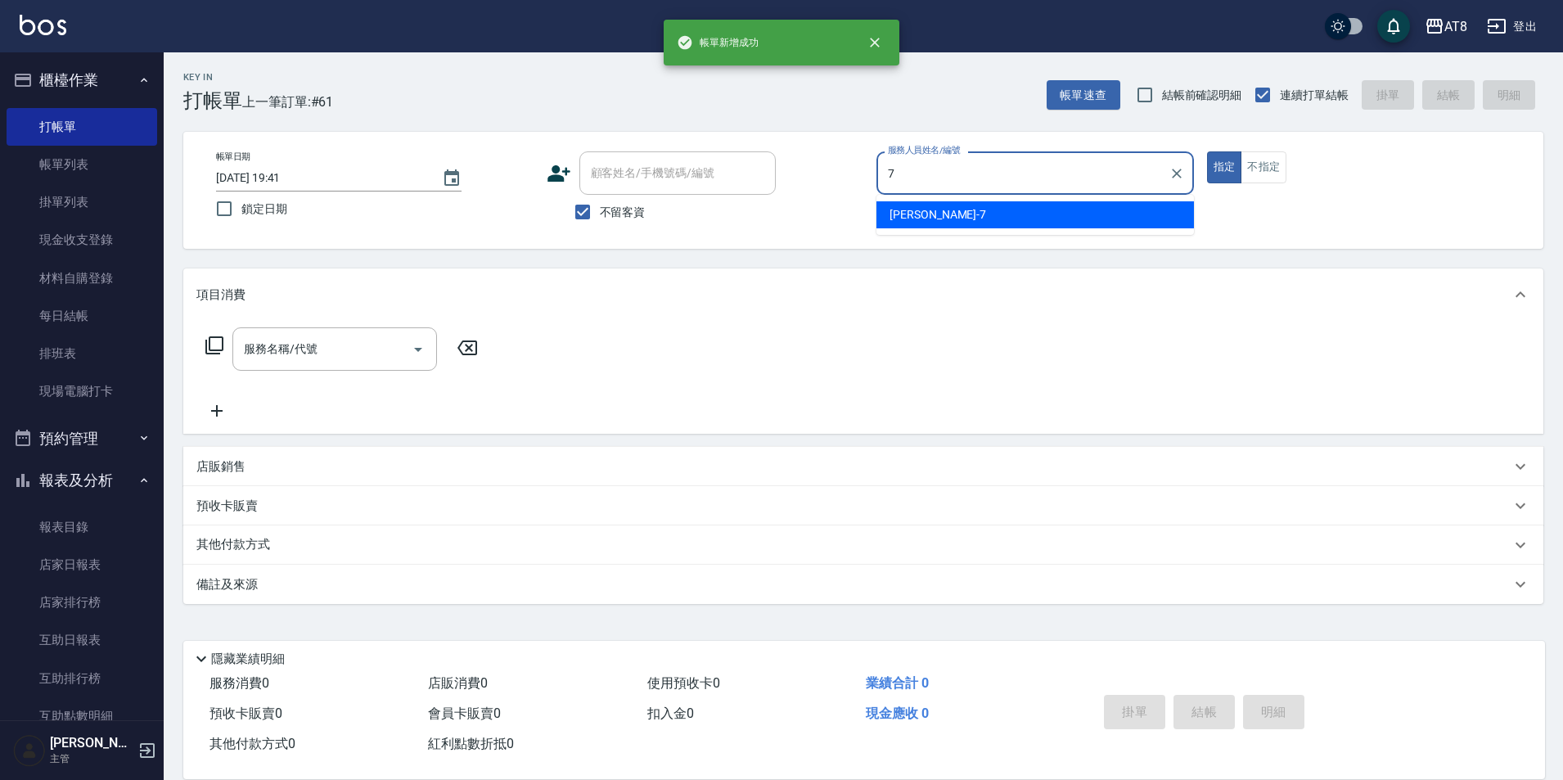
type input "NINA-7"
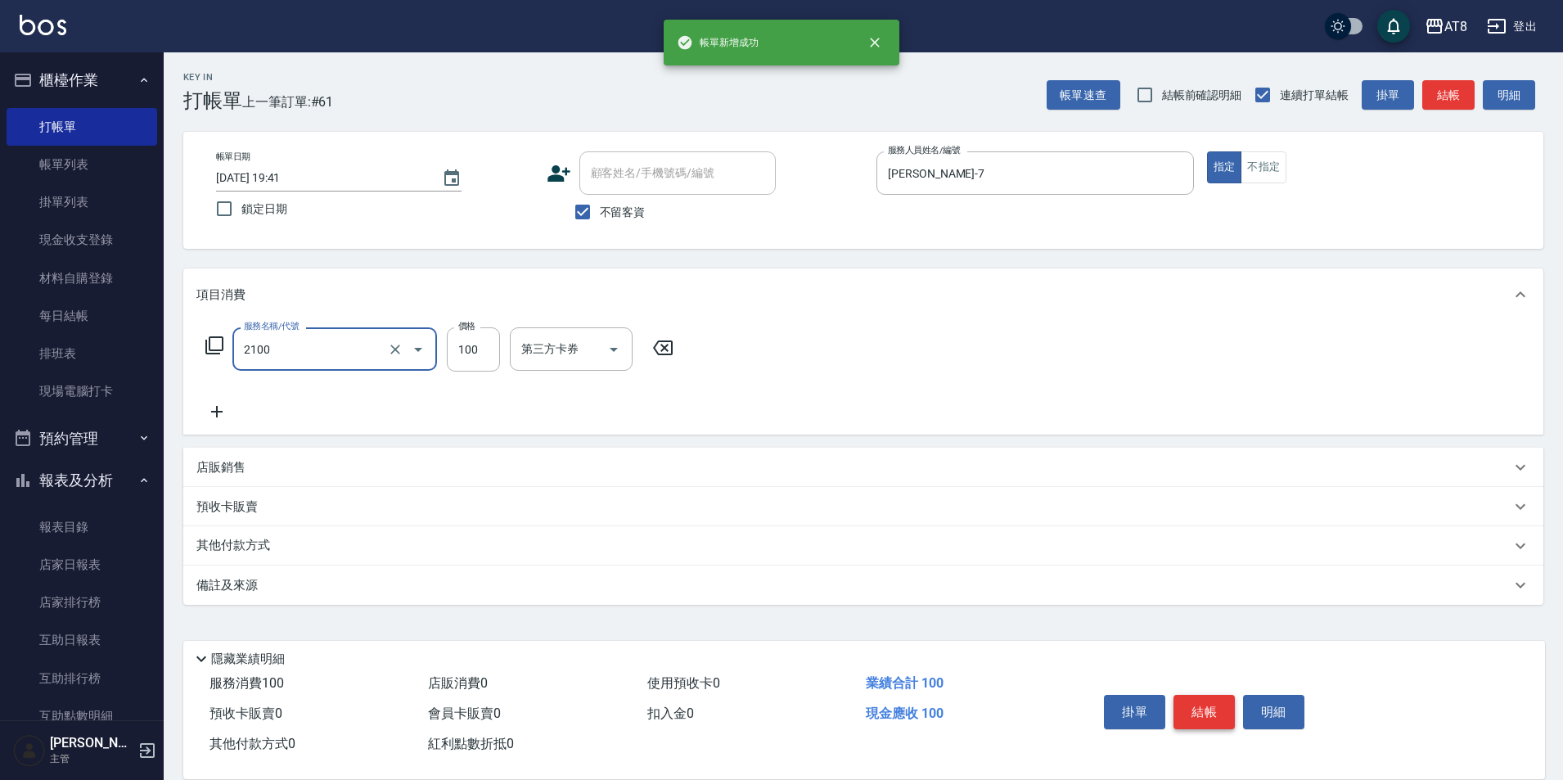
type input "剪髮(2100)"
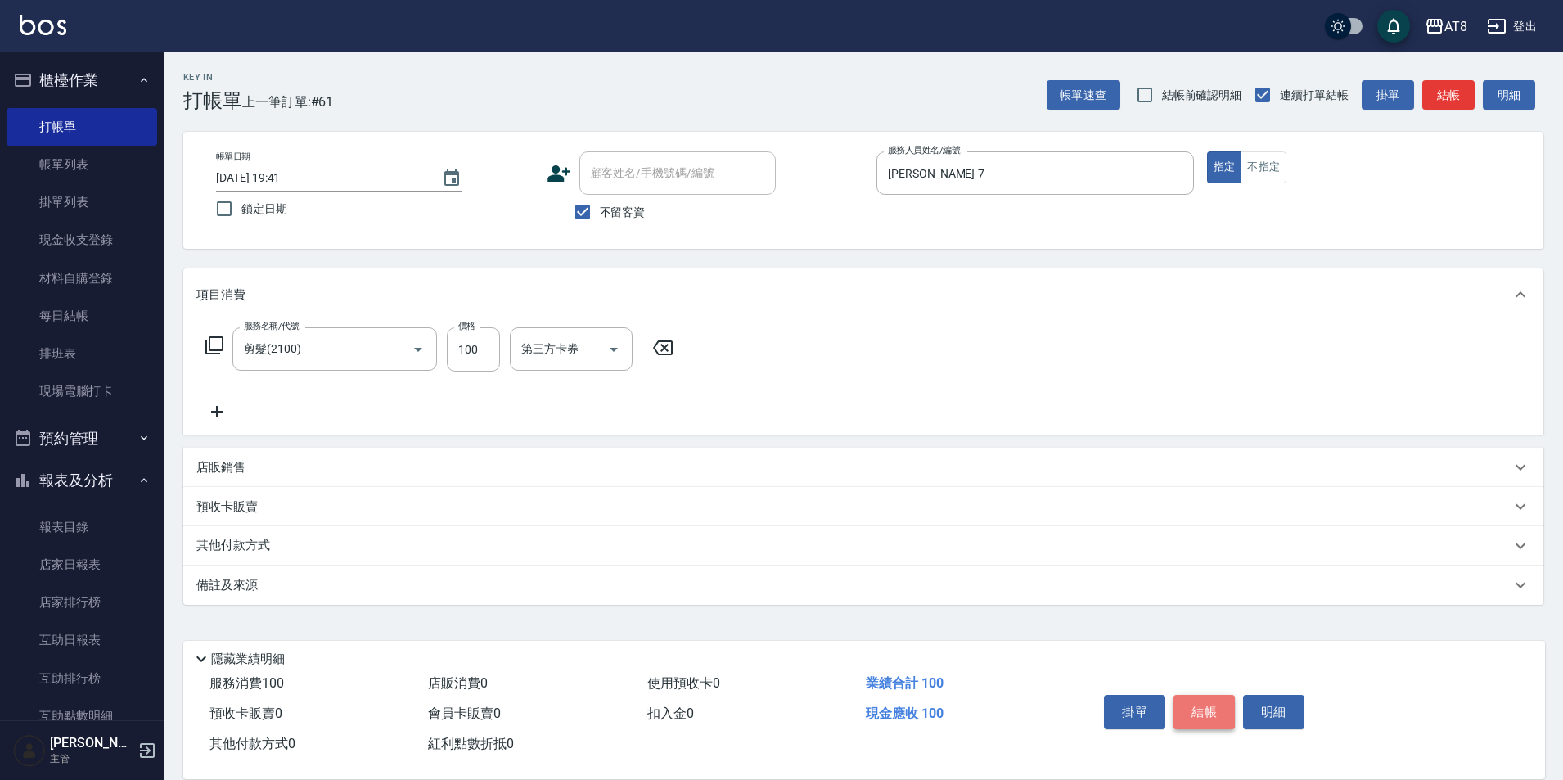
click at [1219, 696] on button "結帳" at bounding box center [1204, 712] width 61 height 34
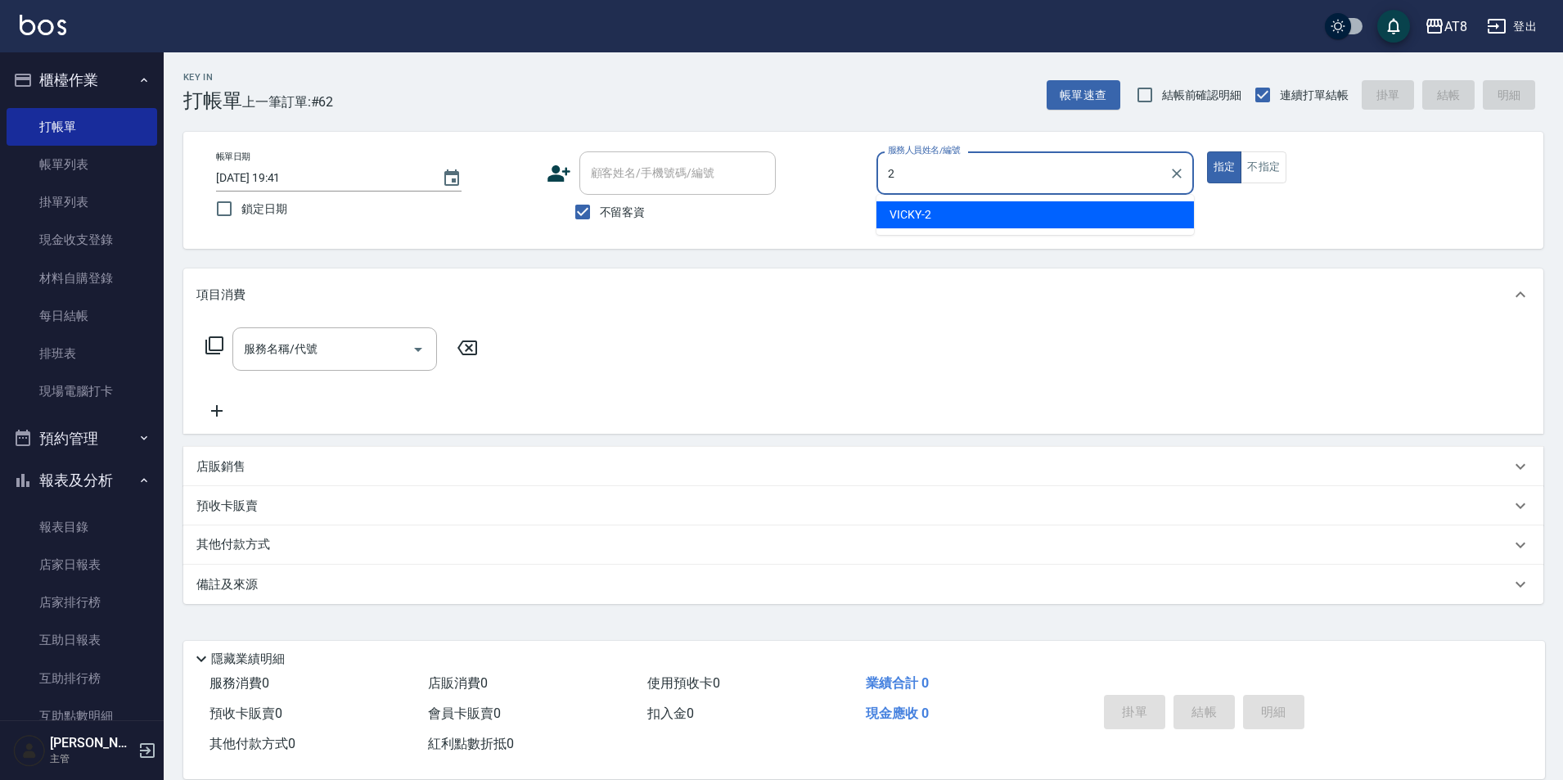
type input "VICKY-2"
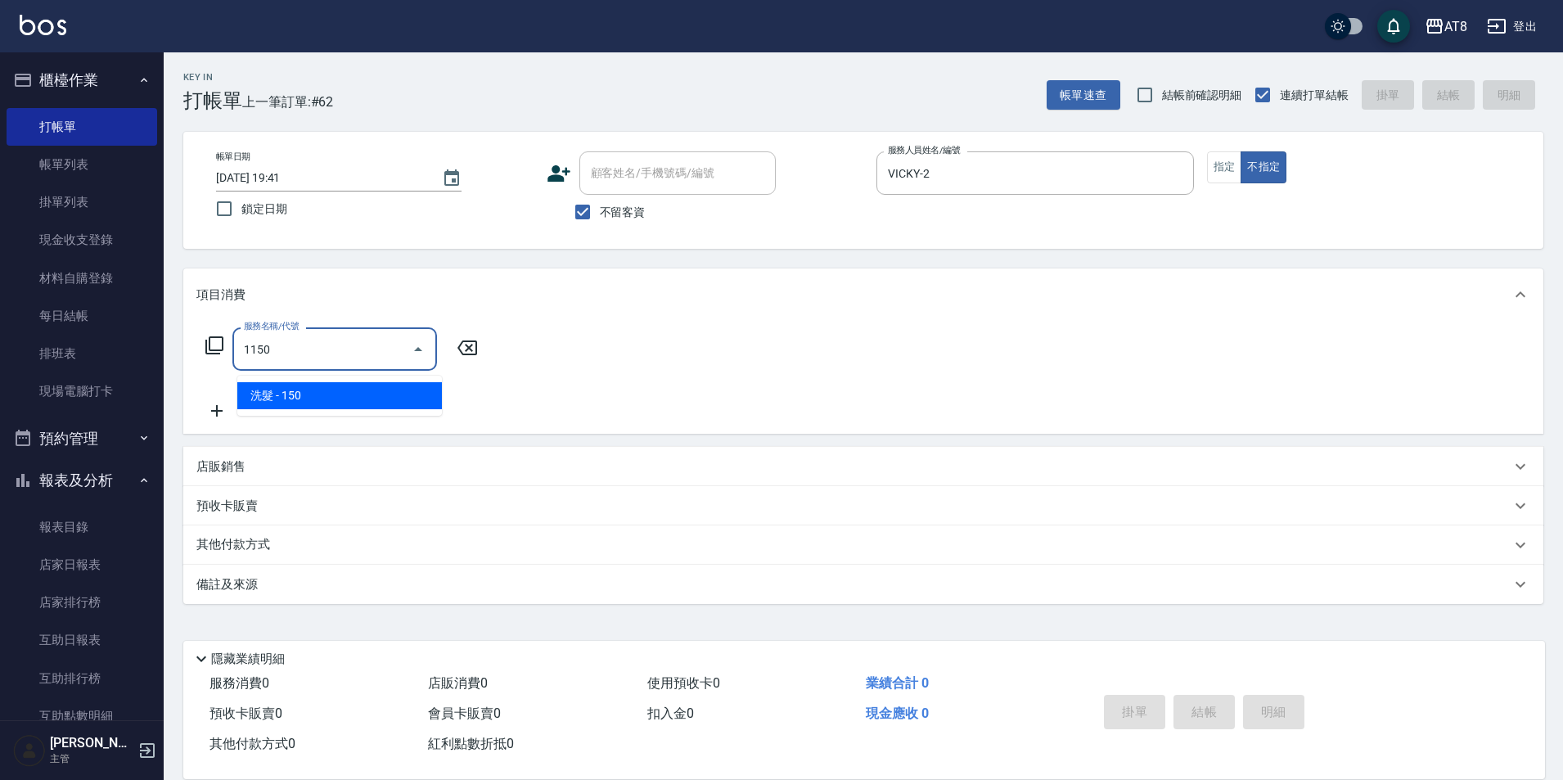
type input "洗髮(1150)"
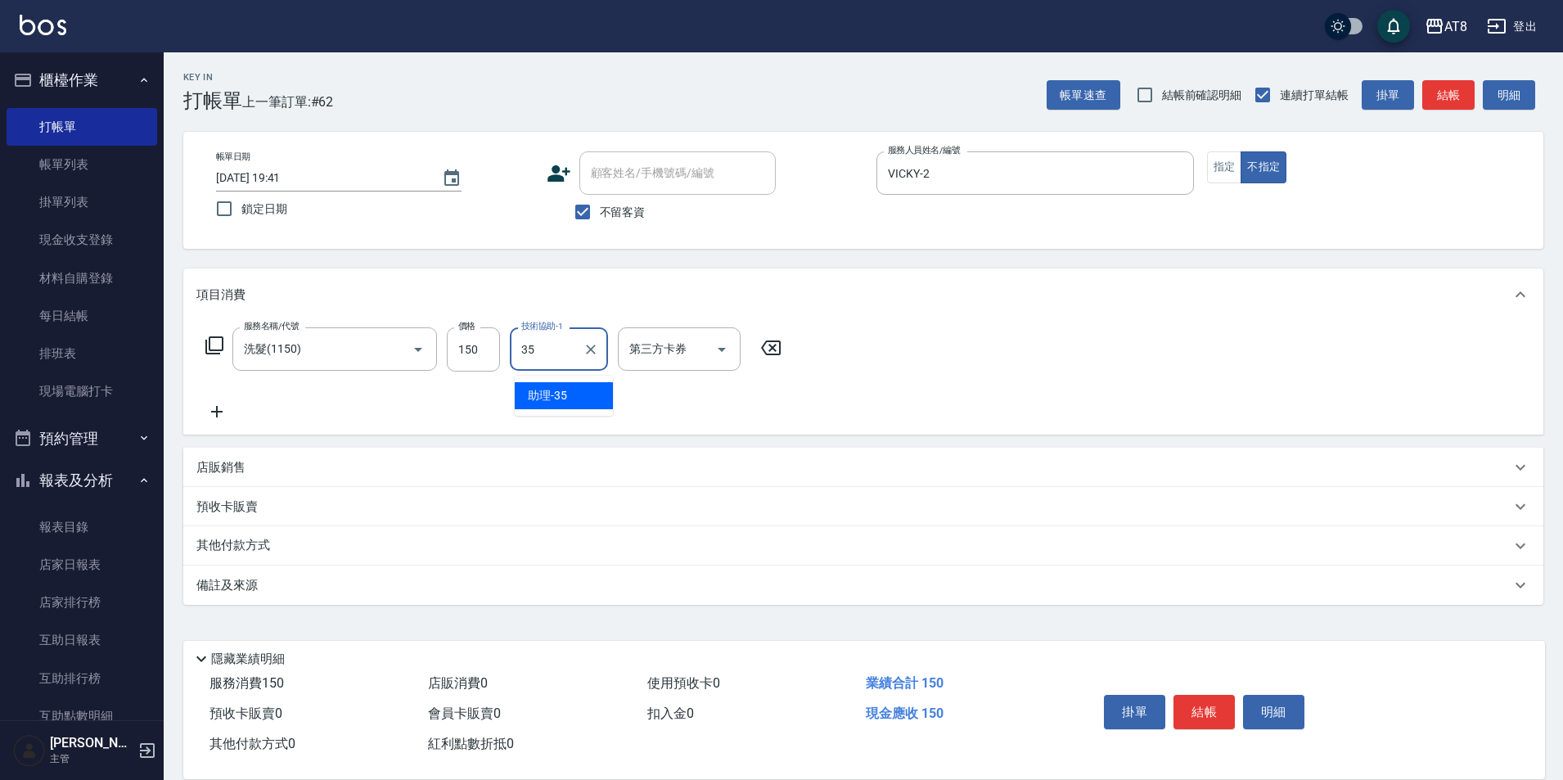
type input "助理-35"
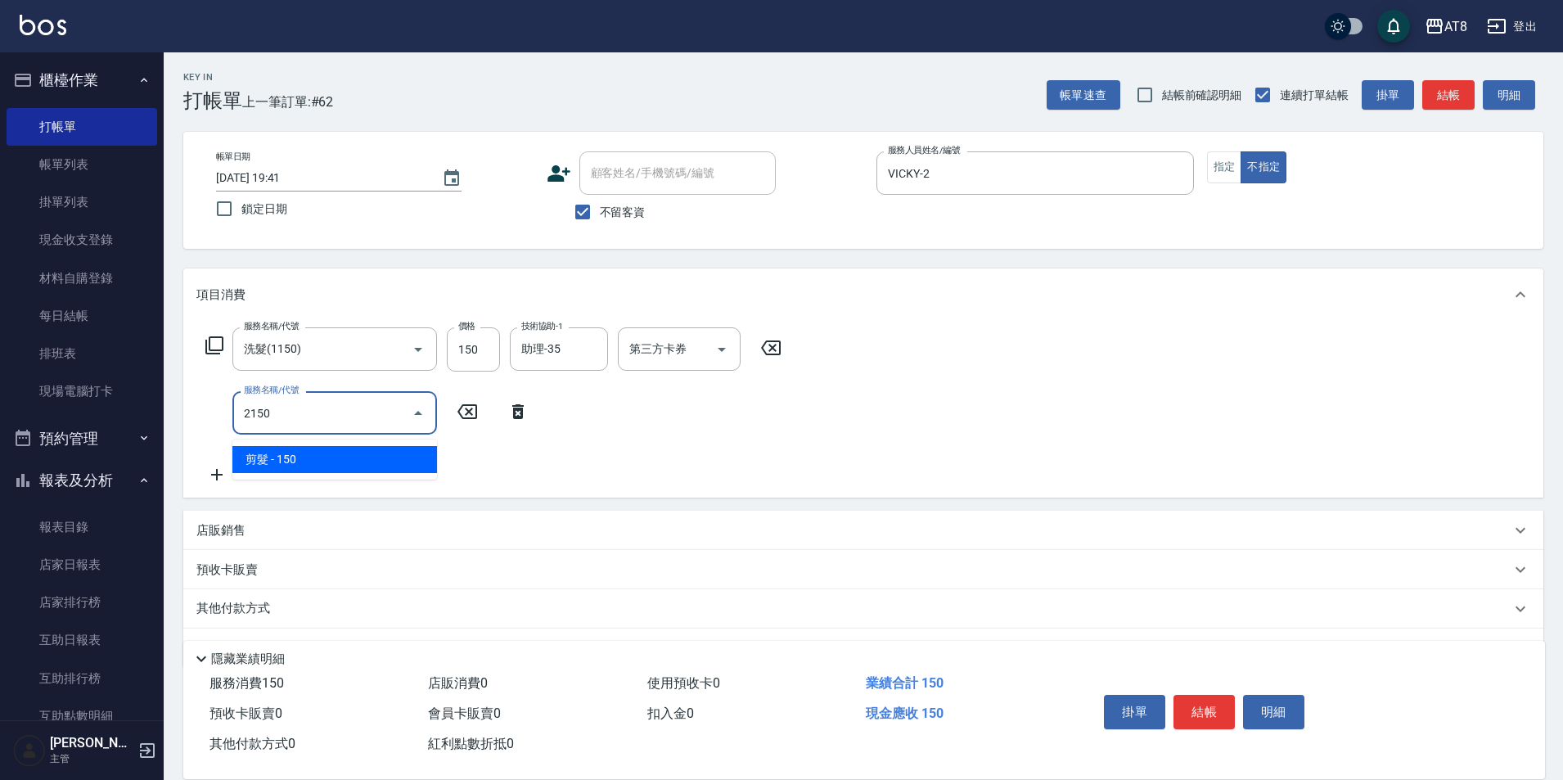
type input "剪髮(2150)"
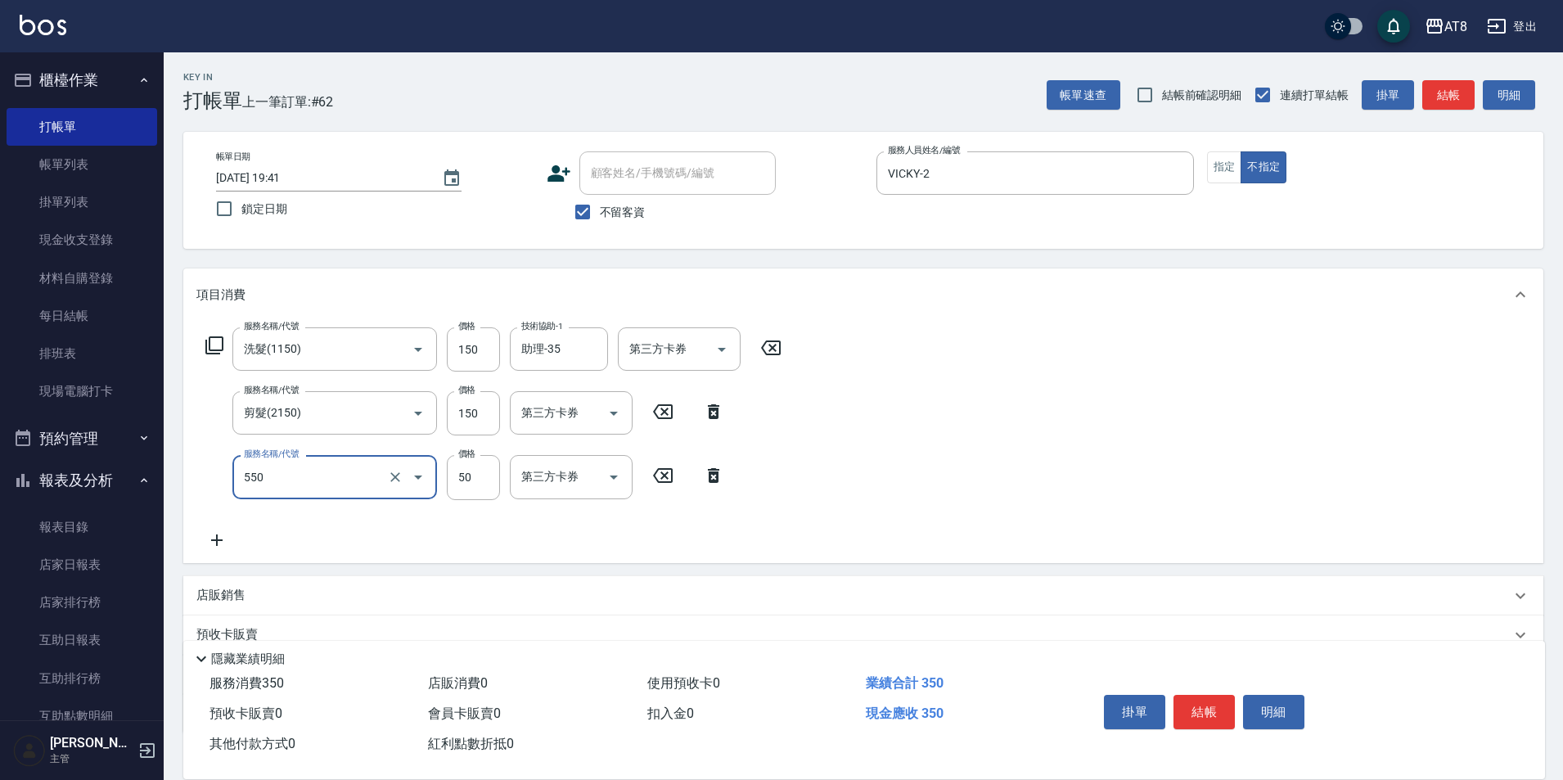
type input "精油或深層(550)"
type input "50"
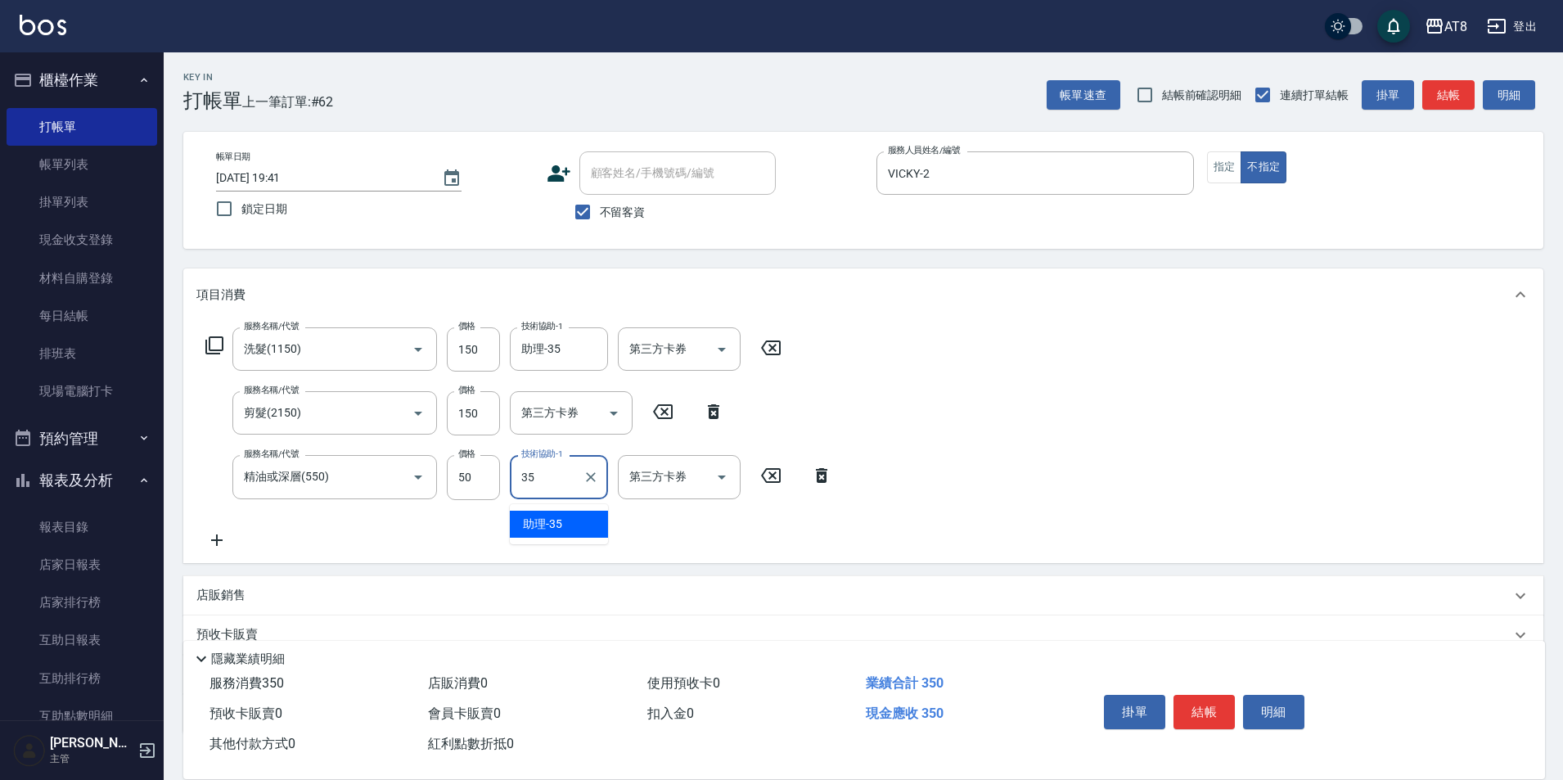
type input "助理-35"
click at [1219, 696] on button "結帳" at bounding box center [1204, 712] width 61 height 34
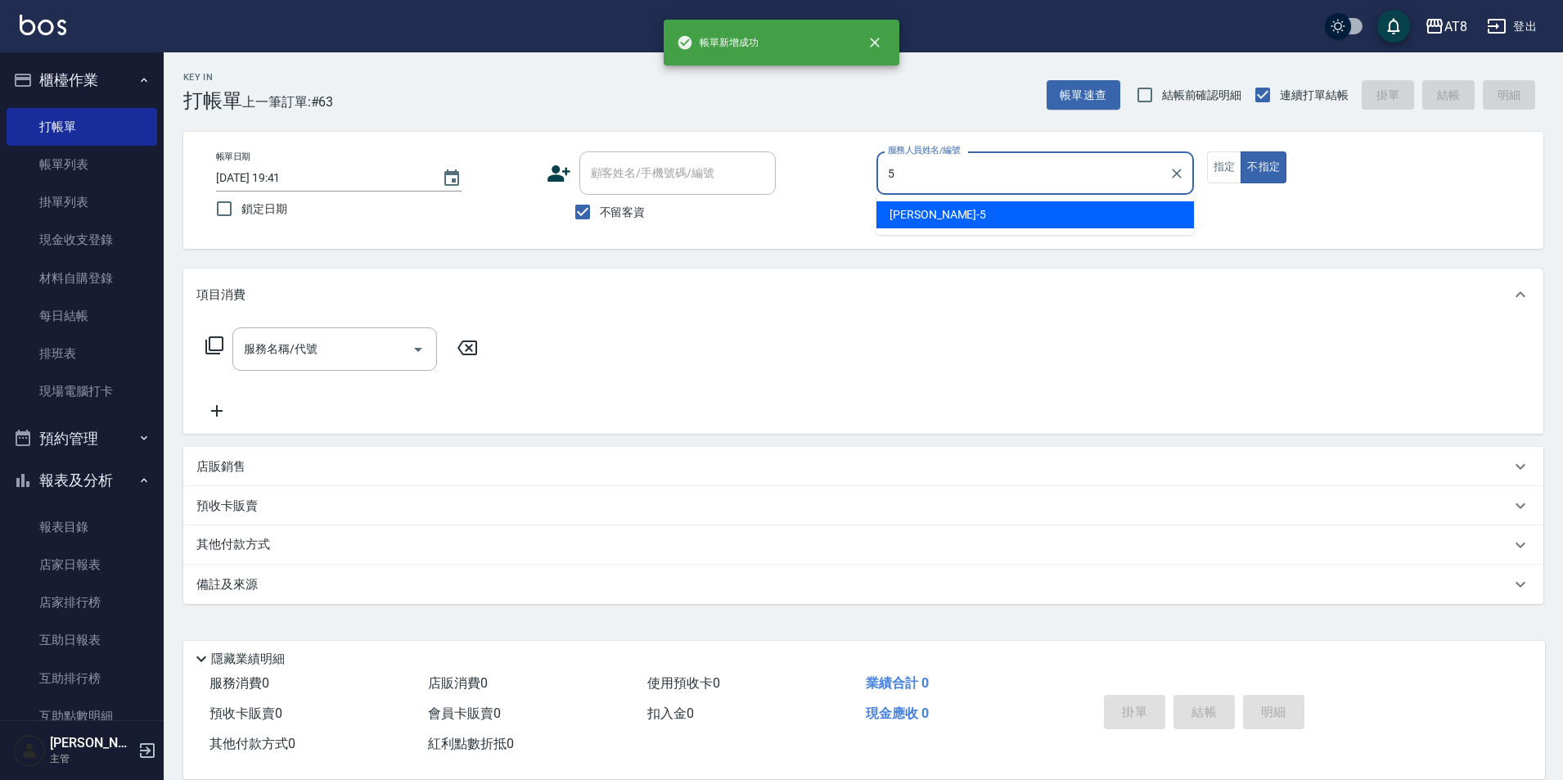
type input "HANK-5"
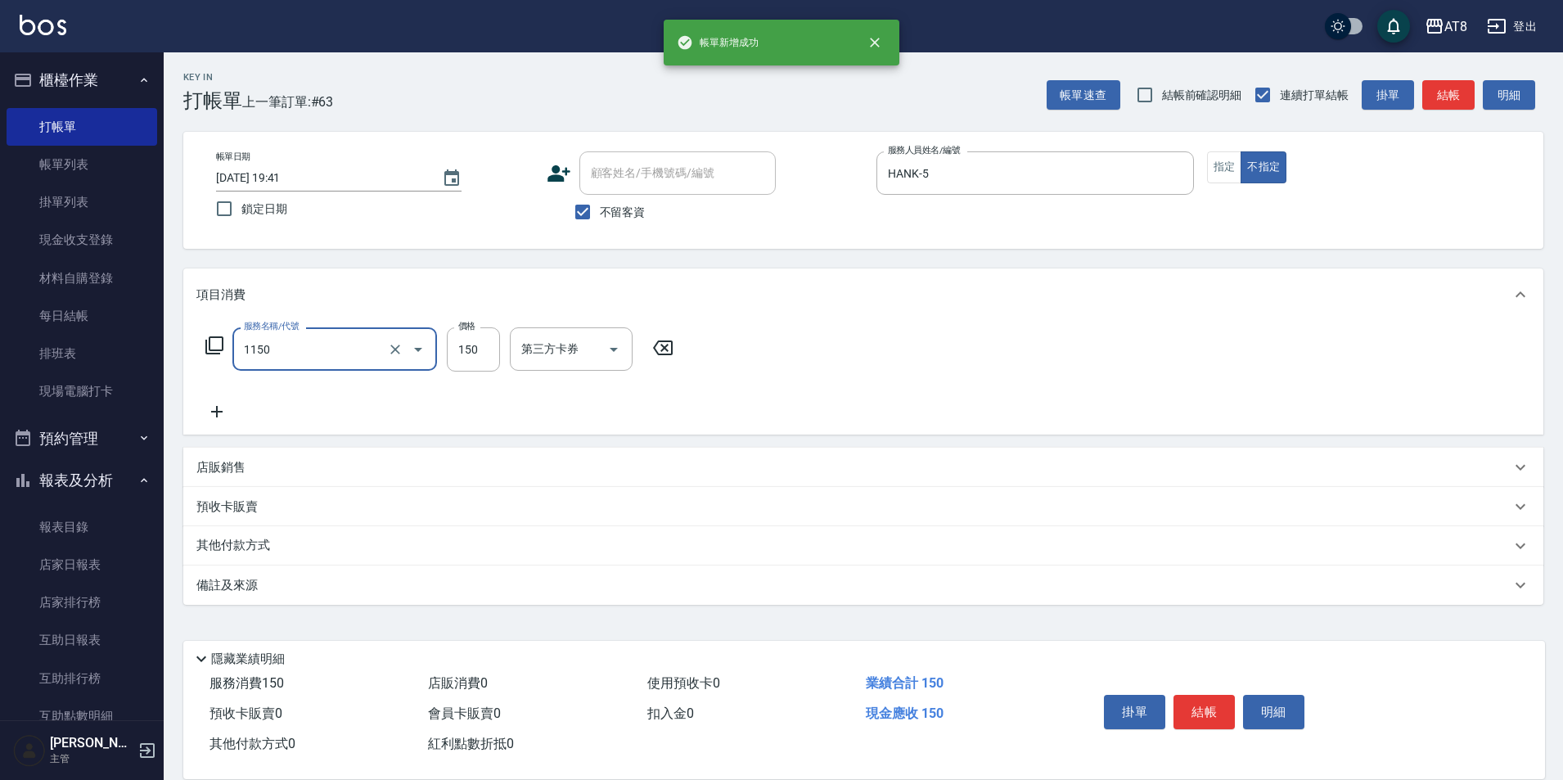
type input "洗髮(1150)"
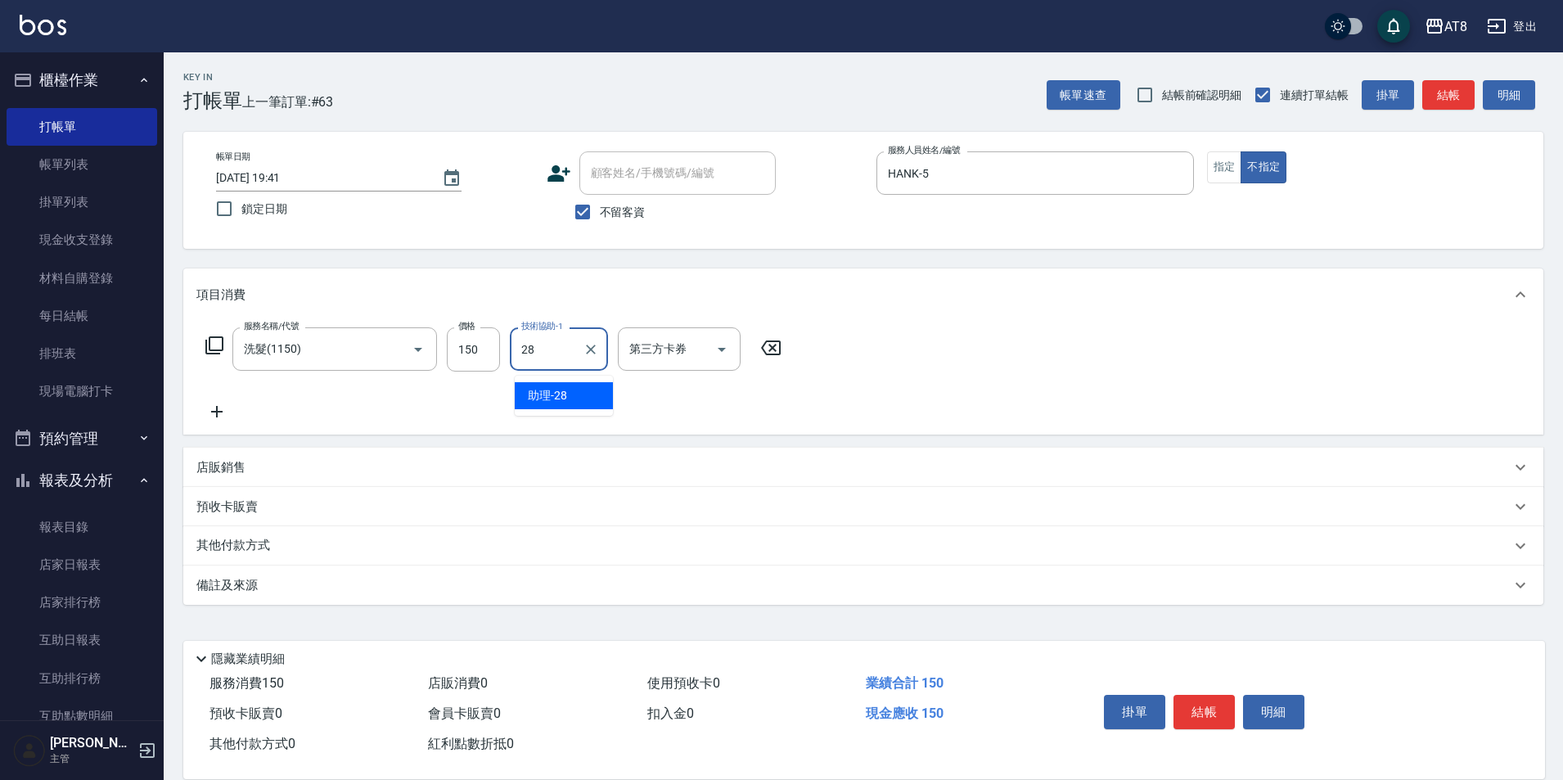
type input "助理-28"
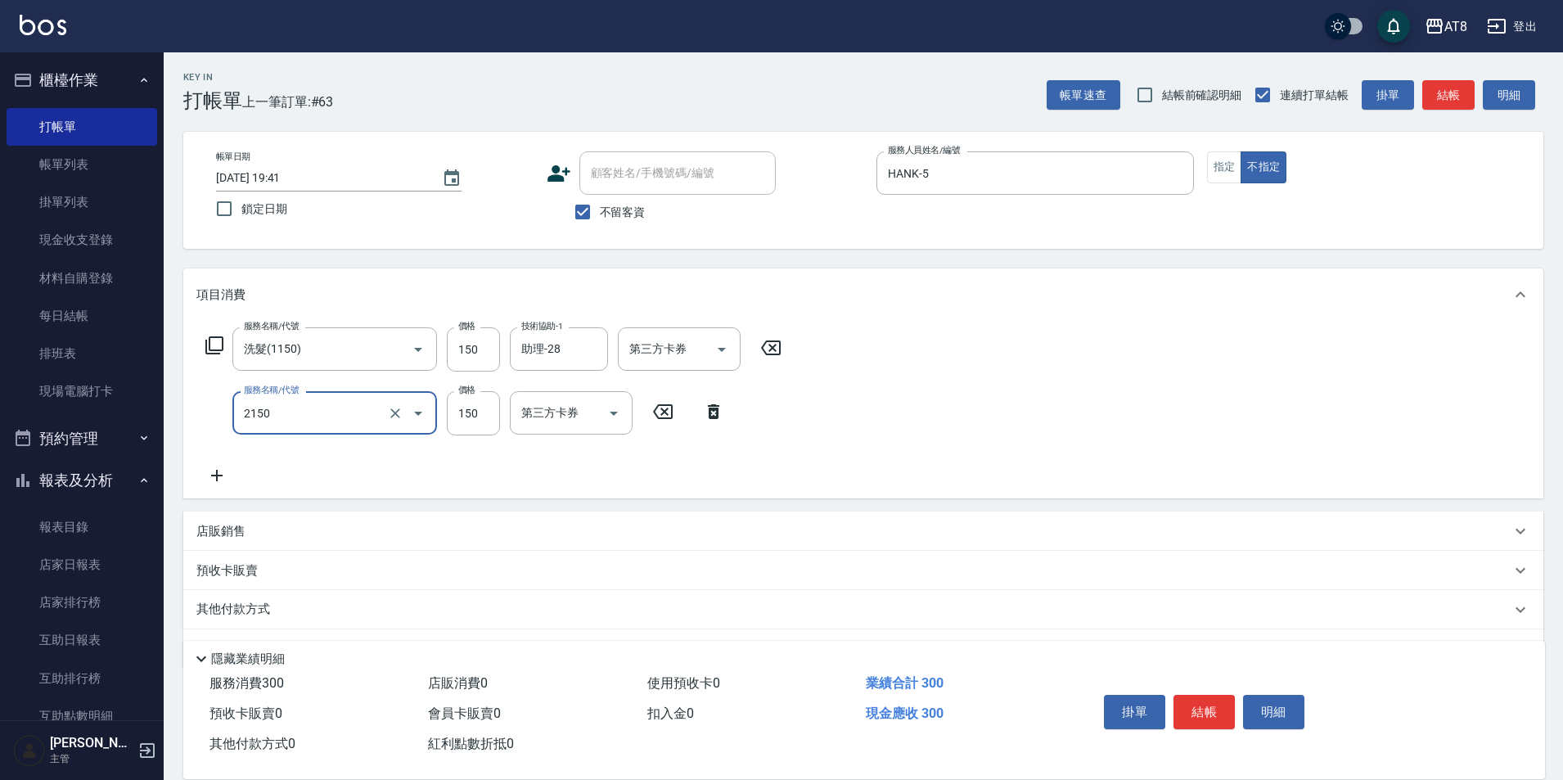
type input "剪髮(2150)"
click at [1219, 696] on button "結帳" at bounding box center [1204, 712] width 61 height 34
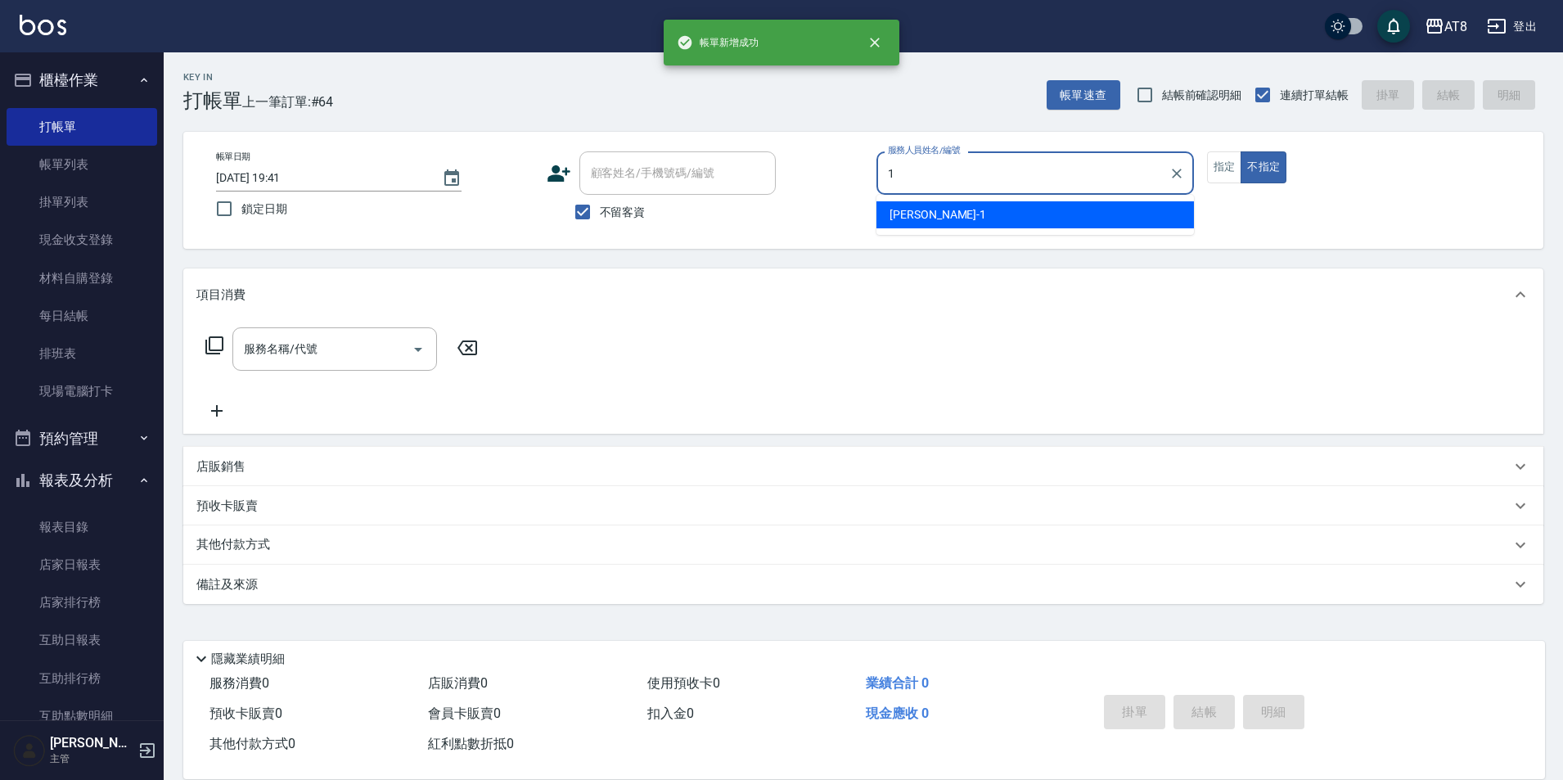
type input "YUKI-1"
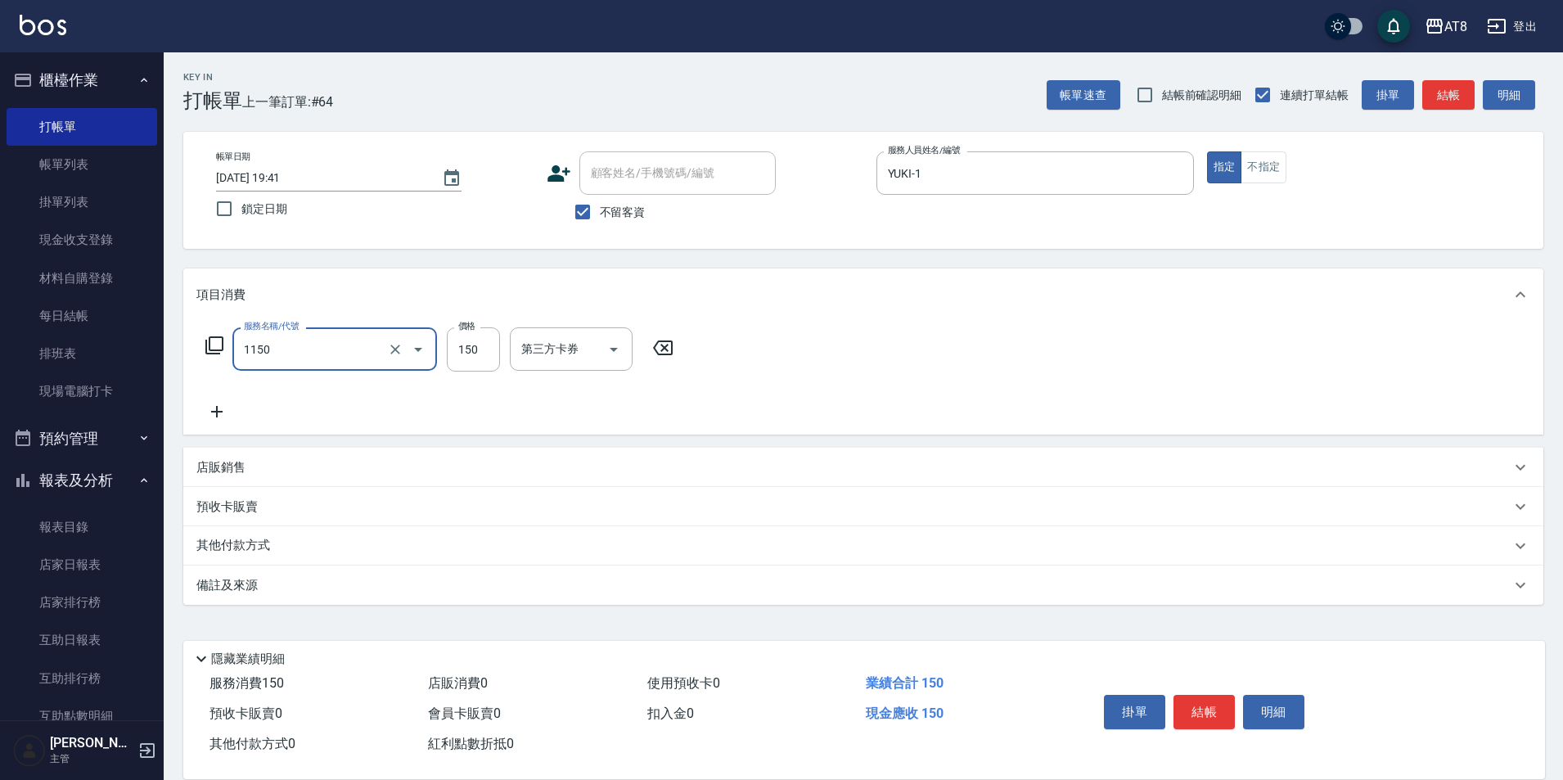
type input "洗髮(1150)"
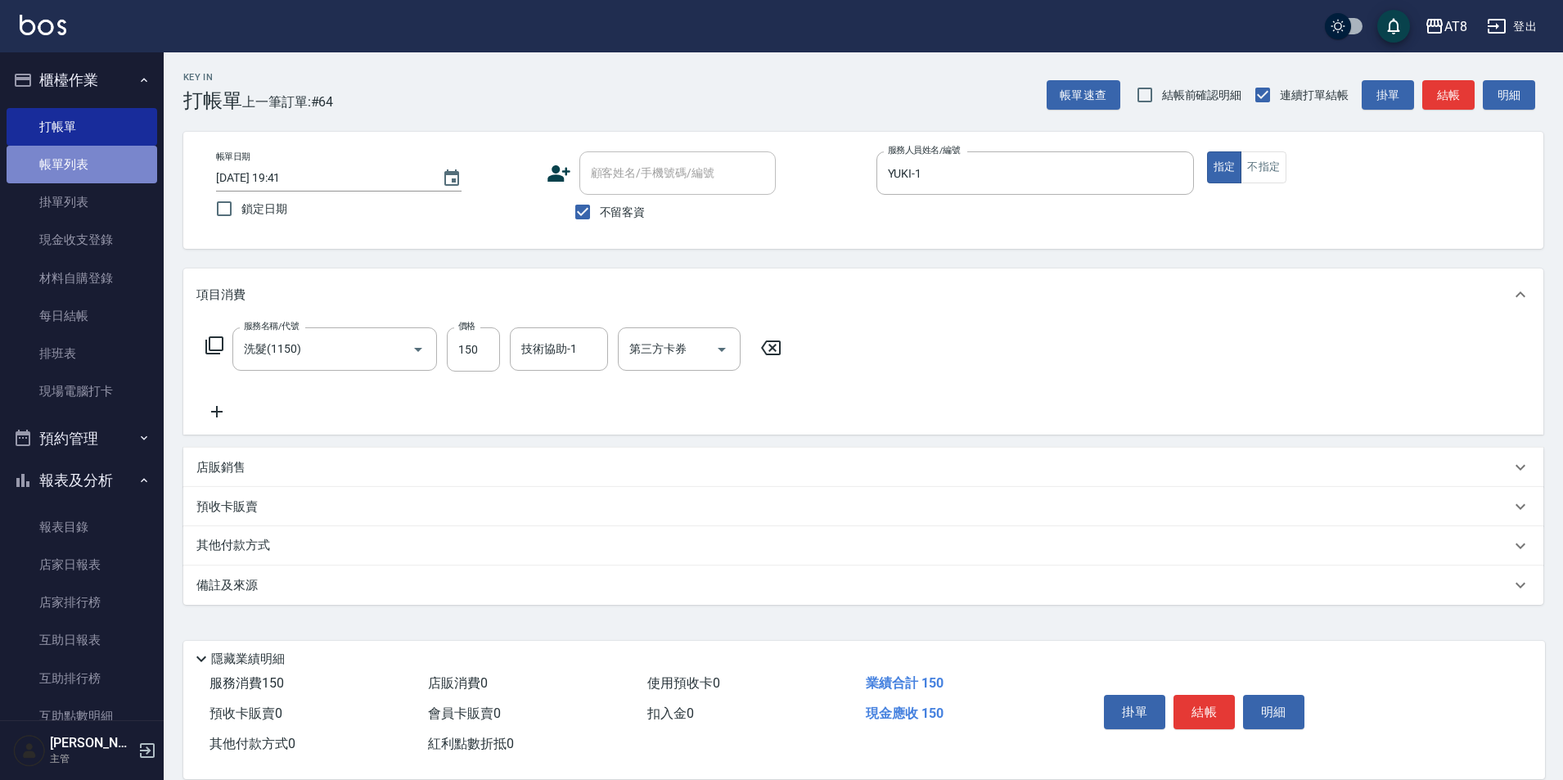
click at [85, 151] on link "帳單列表" at bounding box center [82, 165] width 151 height 38
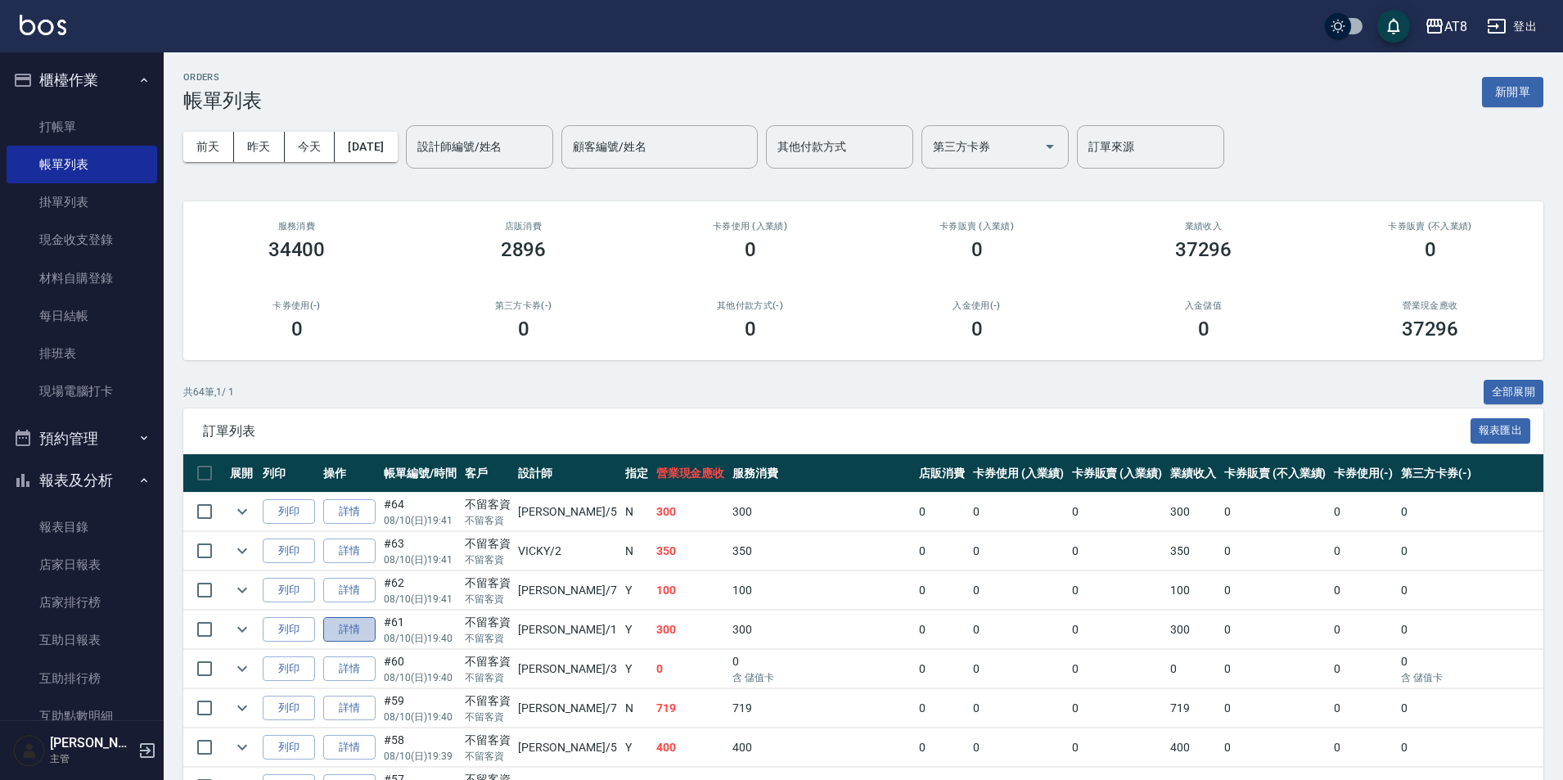
click at [371, 643] on link "詳情" at bounding box center [349, 629] width 52 height 25
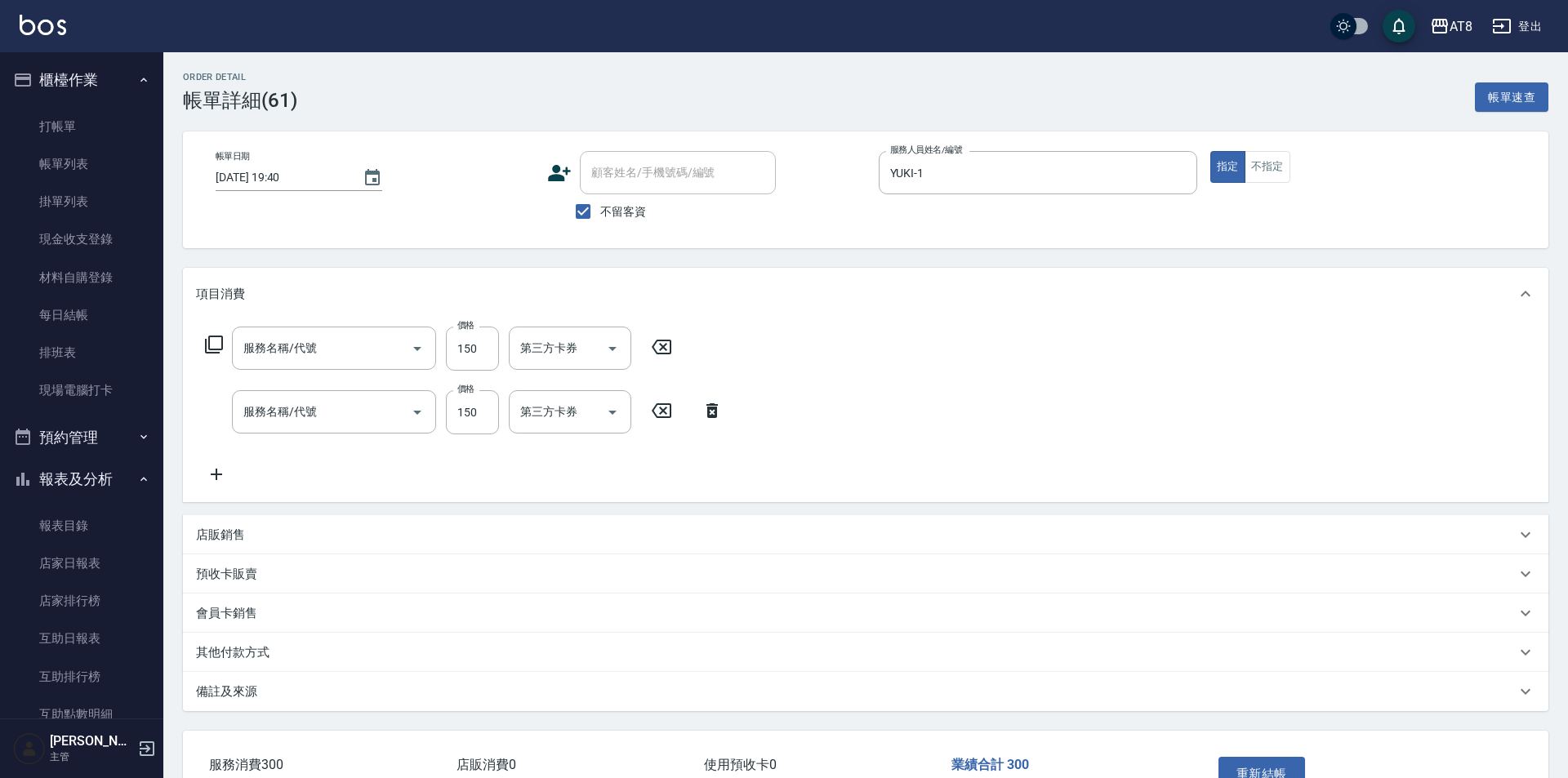
type input "2025/08/10 19:40"
checkbox input "true"
type input "YUKI-1"
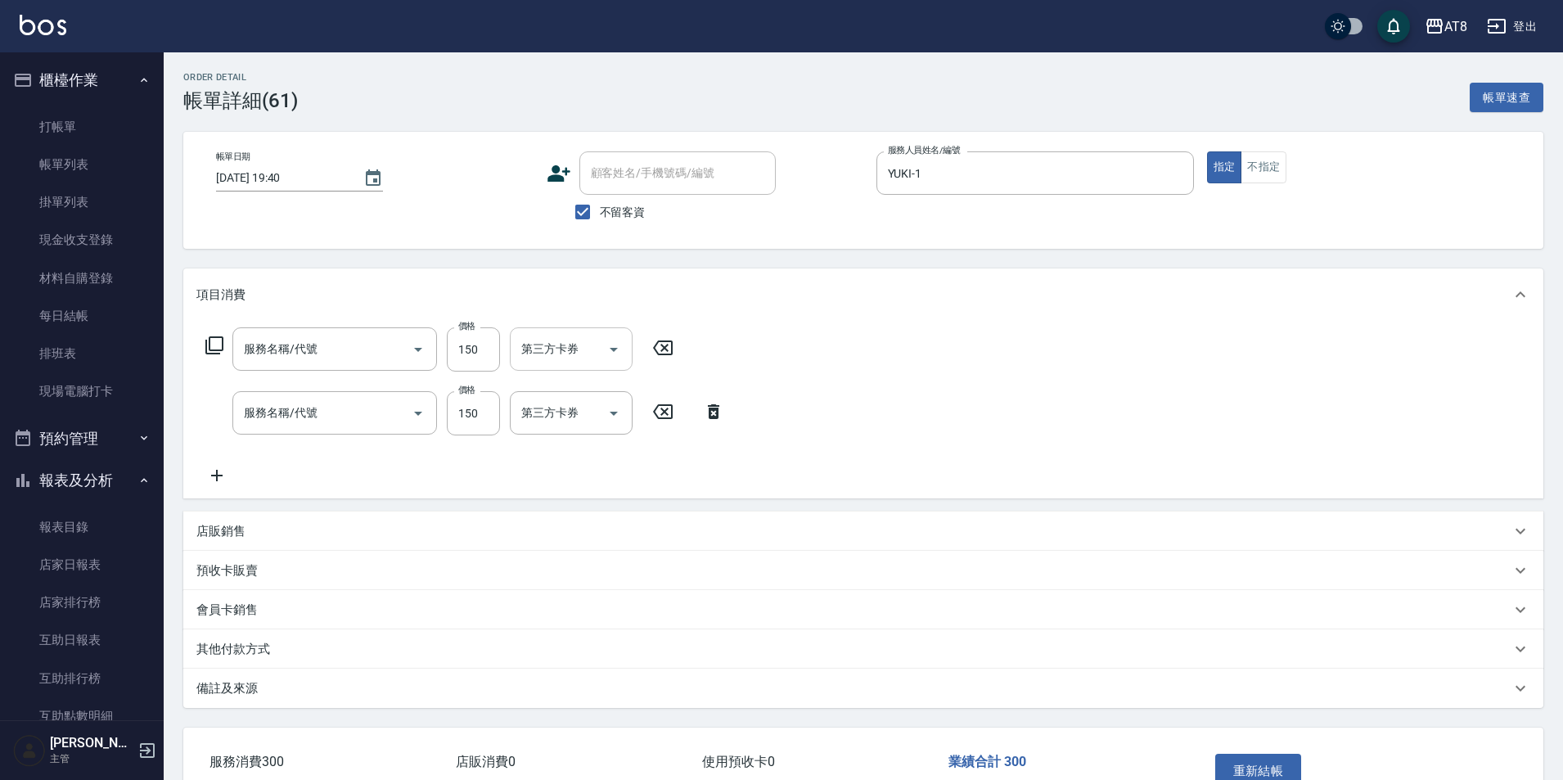
type input "剪髮(2150)"
type input "洗髮(1150)"
click at [657, 353] on icon at bounding box center [663, 348] width 41 height 20
click at [820, 419] on icon at bounding box center [821, 411] width 41 height 20
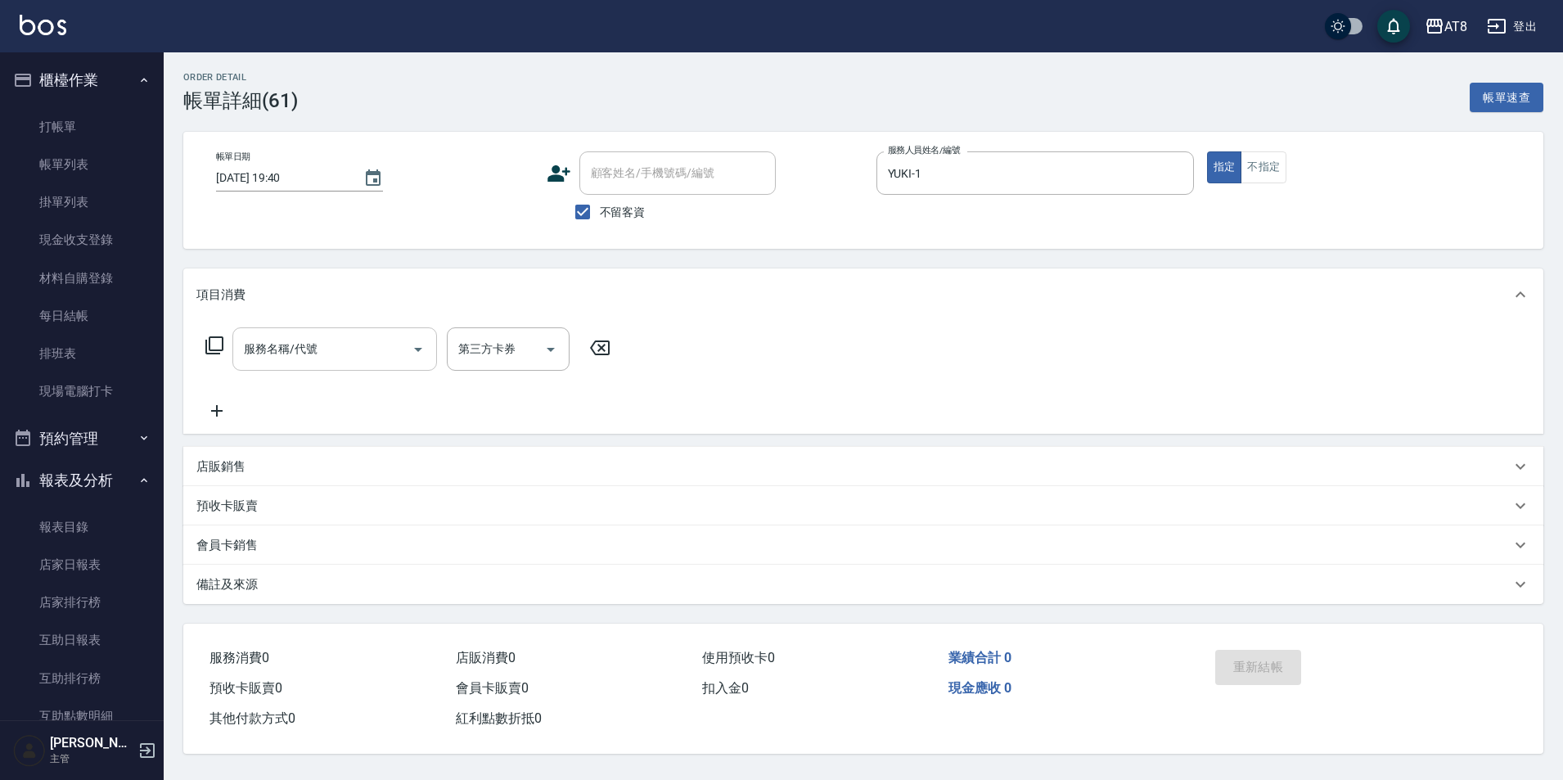
click at [335, 361] on input "服務名稱/代號" at bounding box center [322, 349] width 165 height 29
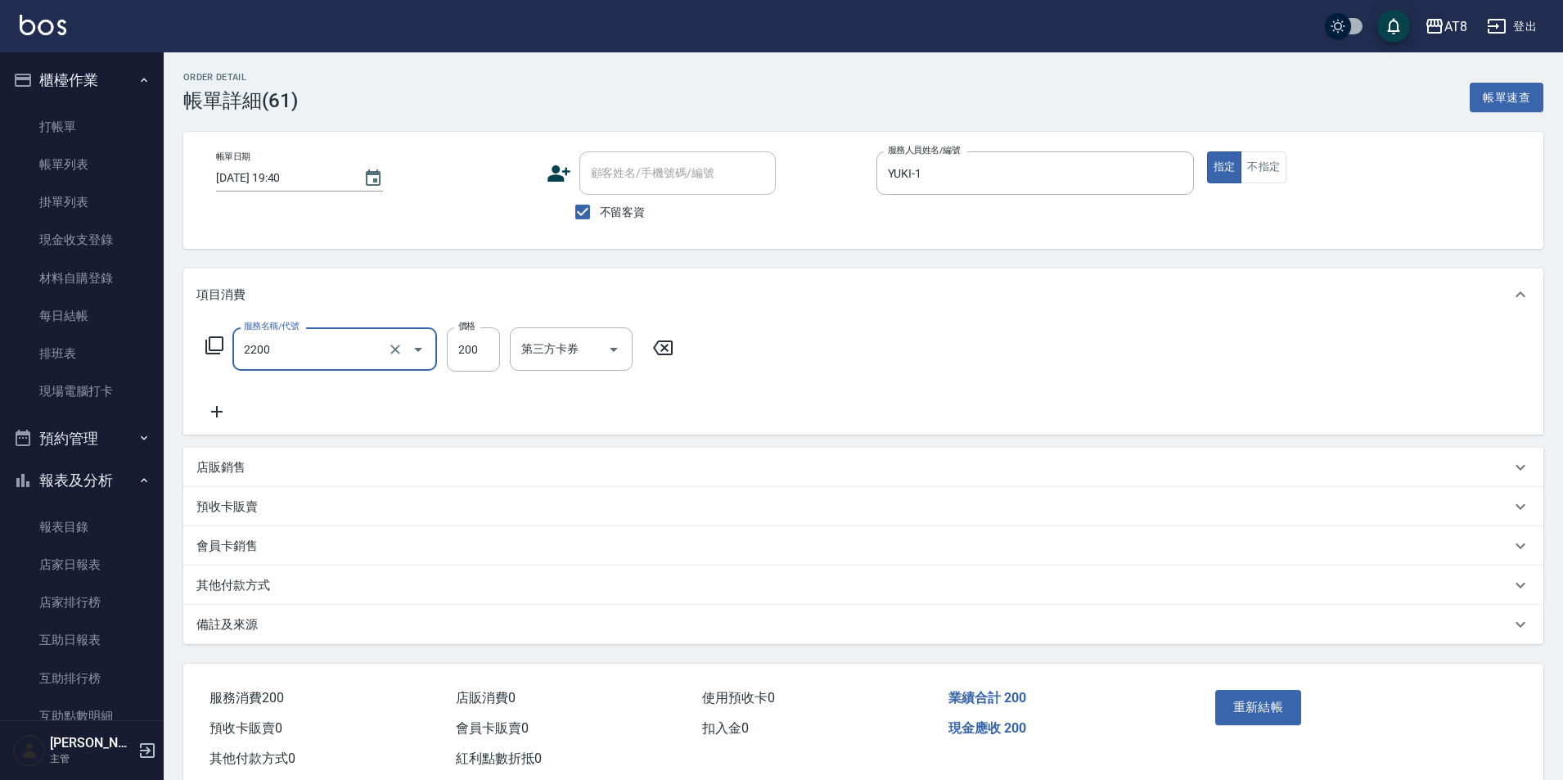
type input "剪髮(2200)"
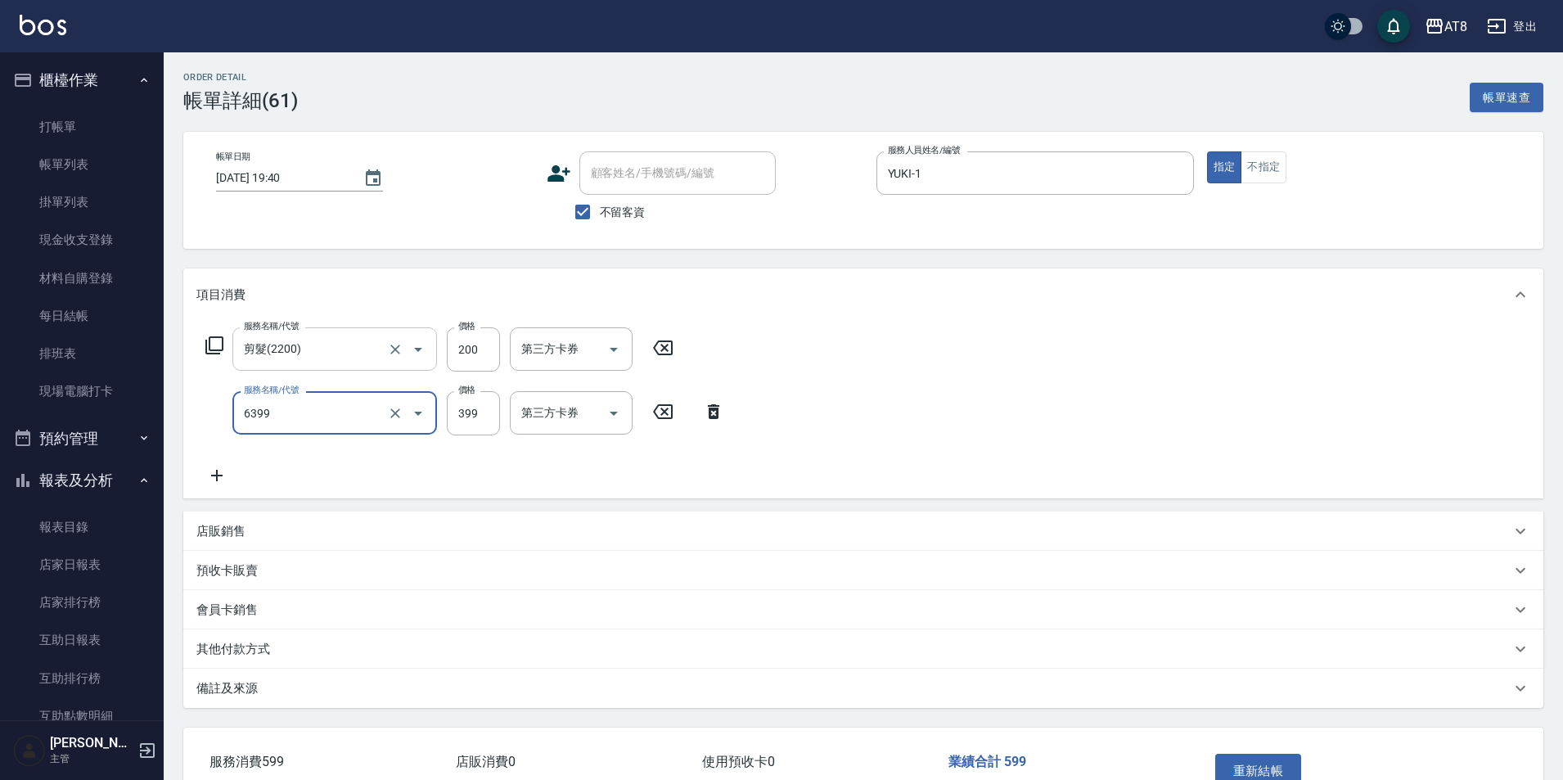
type input "SPA399(6399)"
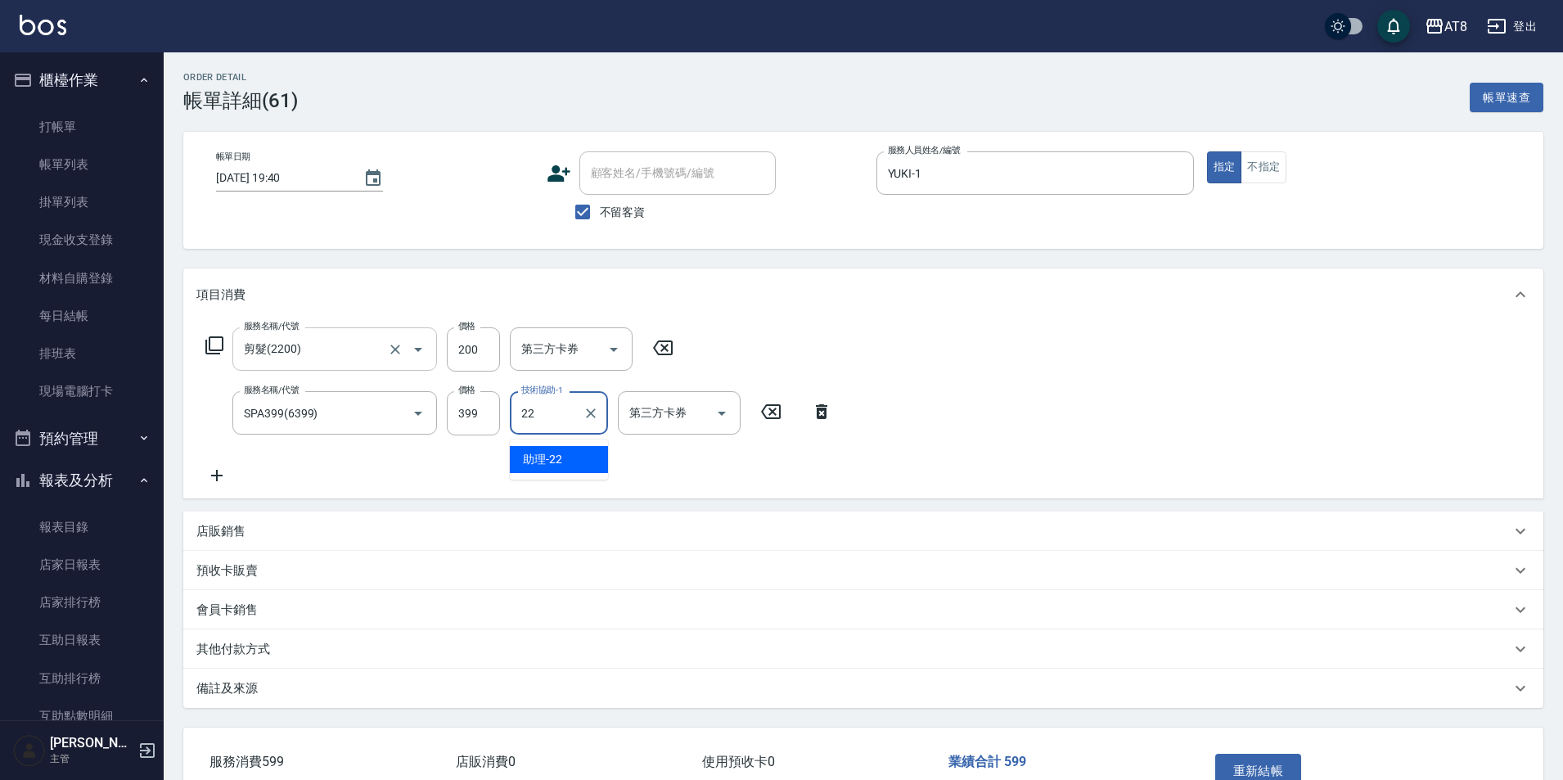
type input "助理-22"
click at [1238, 769] on button "重新結帳" at bounding box center [1258, 771] width 87 height 34
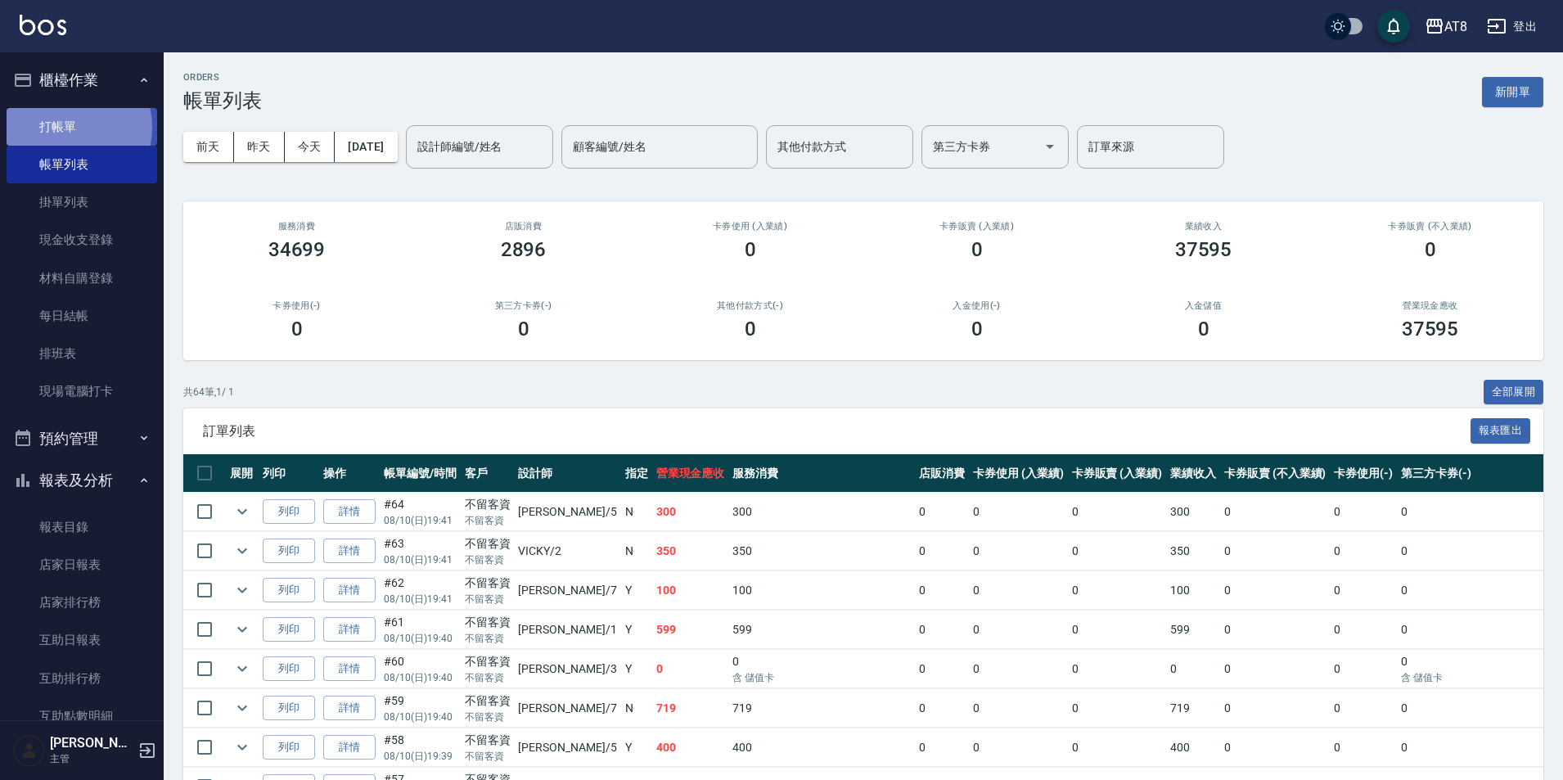
click at [65, 127] on link "打帳單" at bounding box center [82, 127] width 151 height 38
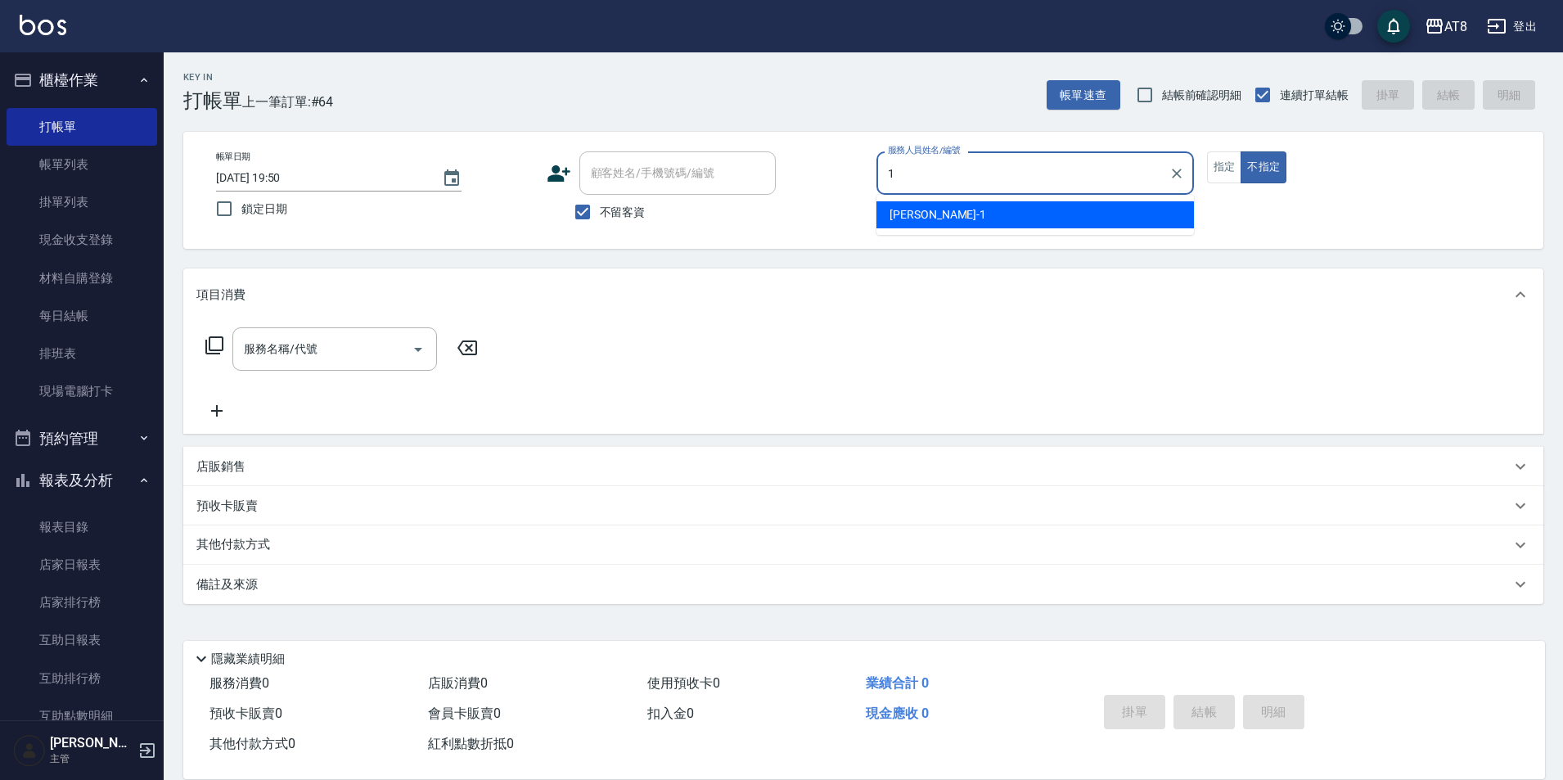
type input "YUKI-1"
type button "false"
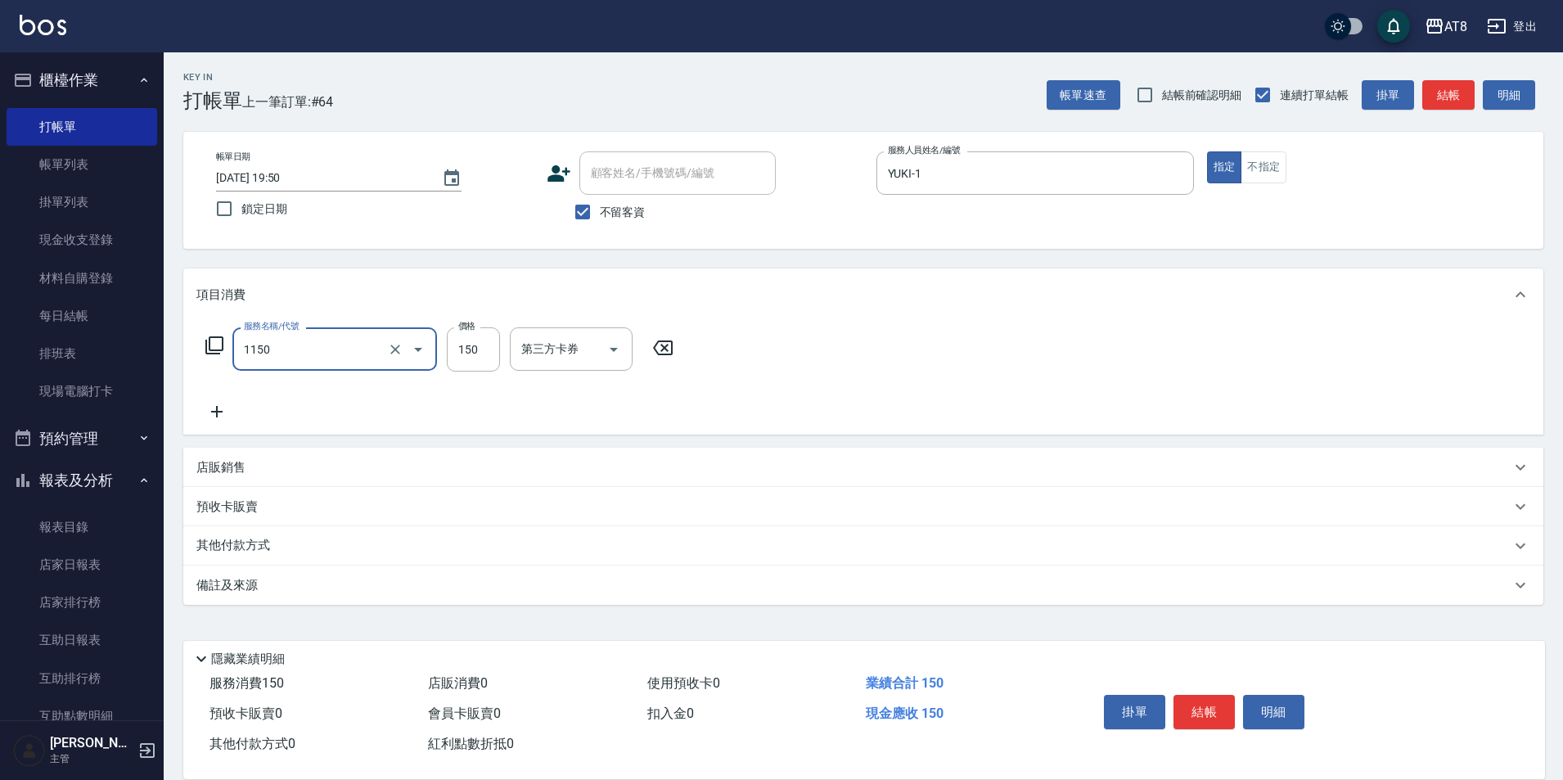
type input "洗髮(1150)"
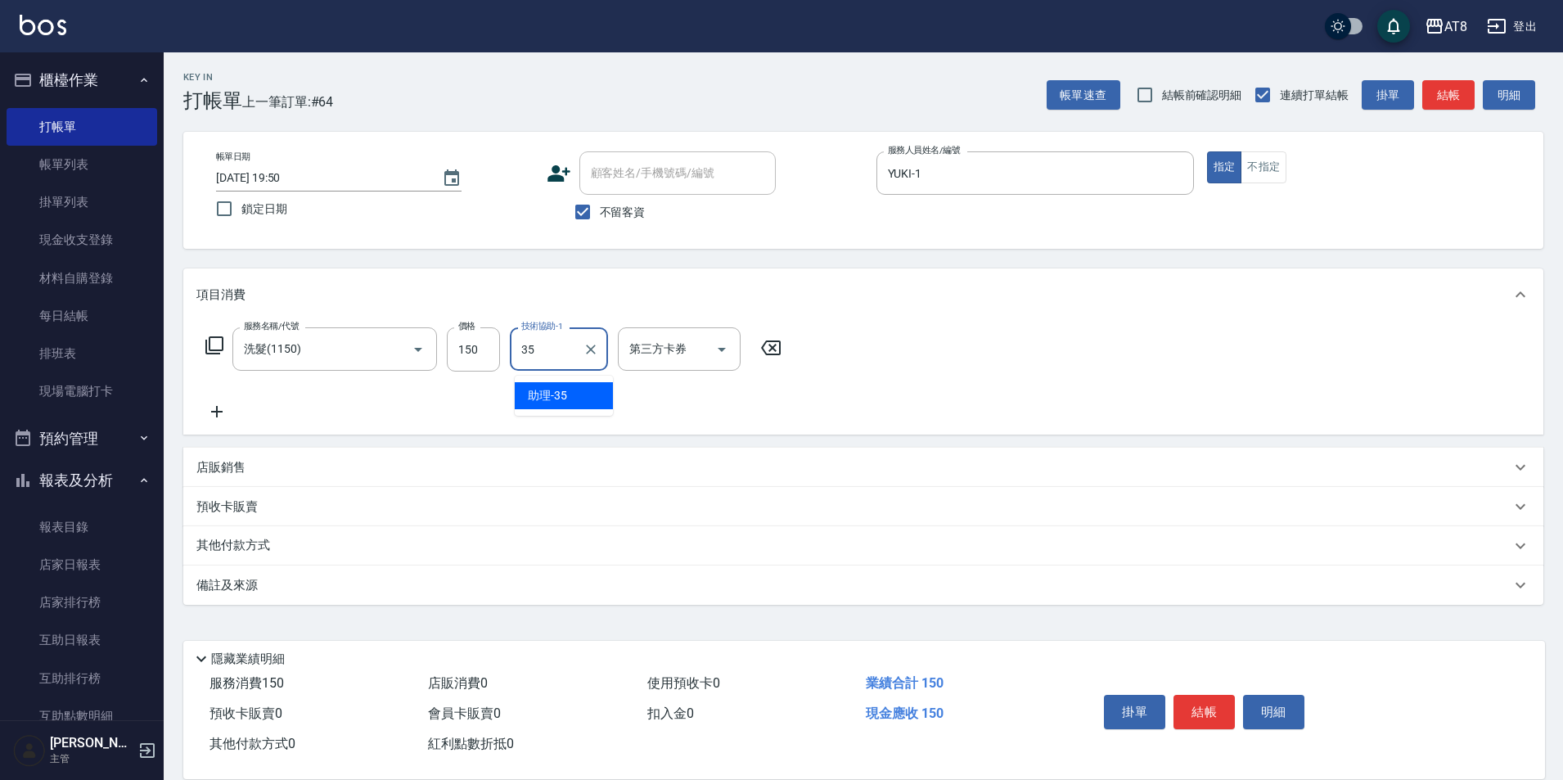
type input "助理-35"
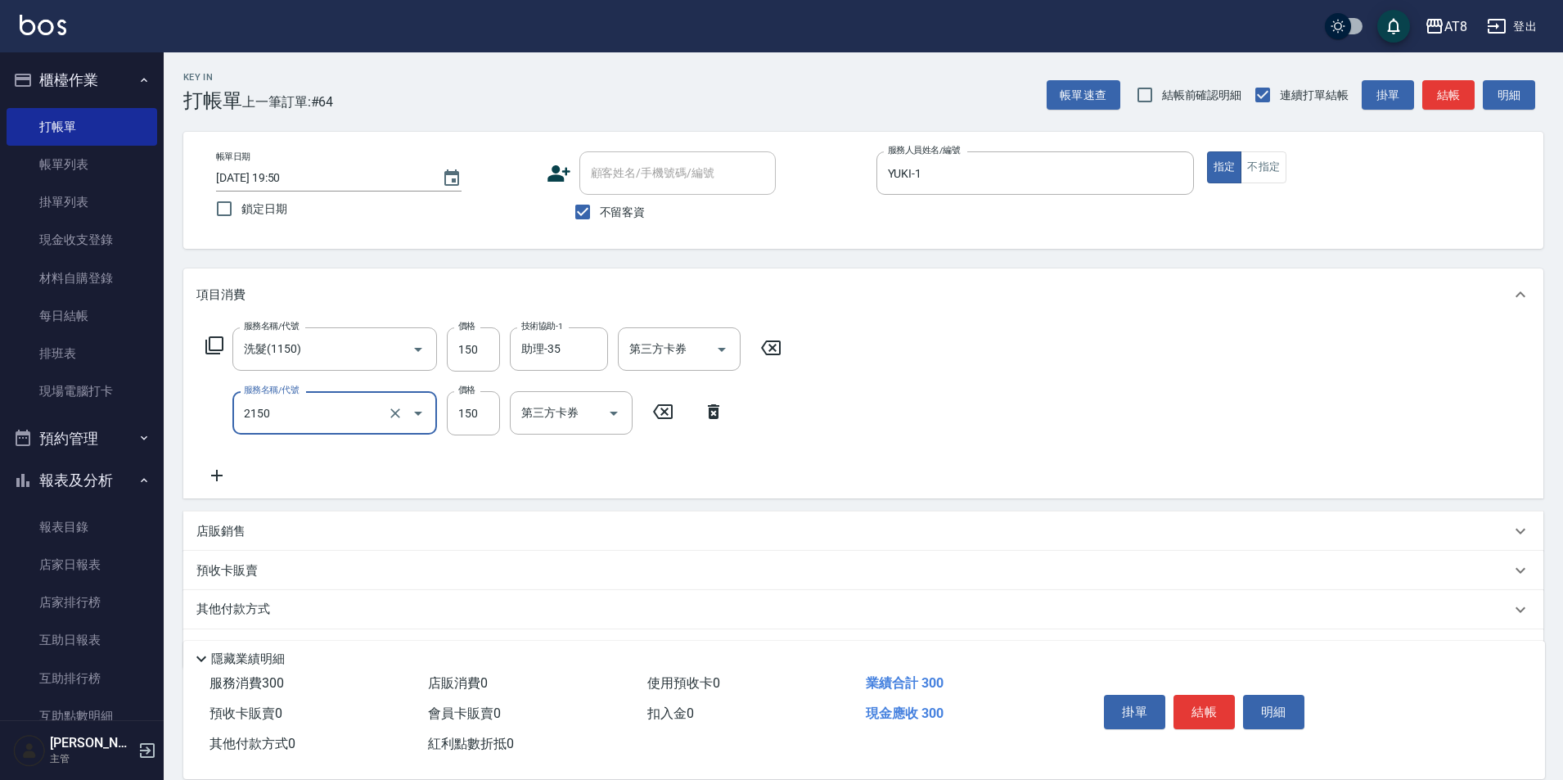
type input "剪髮(2150)"
click at [1202, 695] on button "結帳" at bounding box center [1204, 712] width 61 height 34
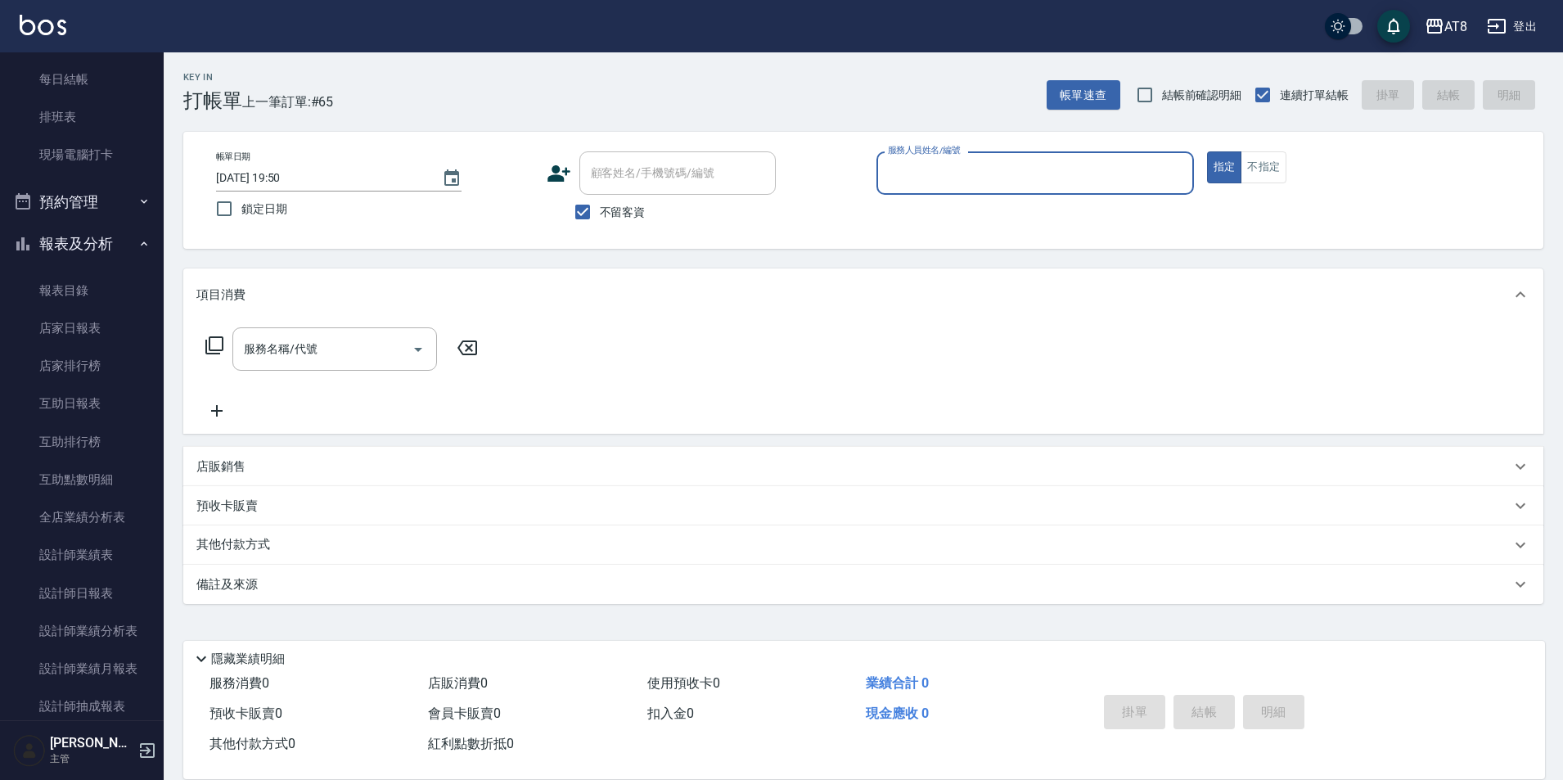
scroll to position [245, 0]
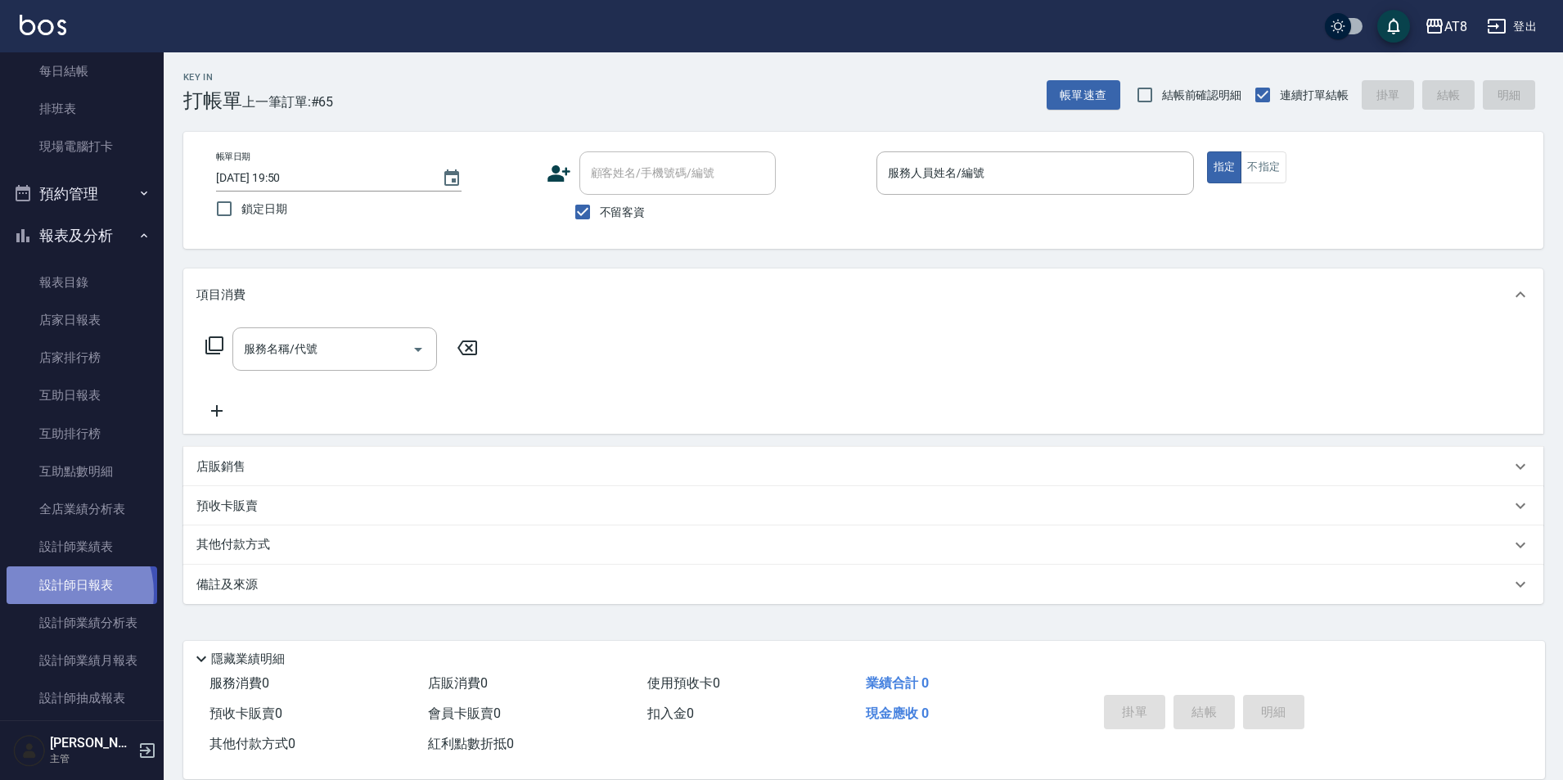
click at [61, 593] on link "設計師日報表" at bounding box center [82, 585] width 151 height 38
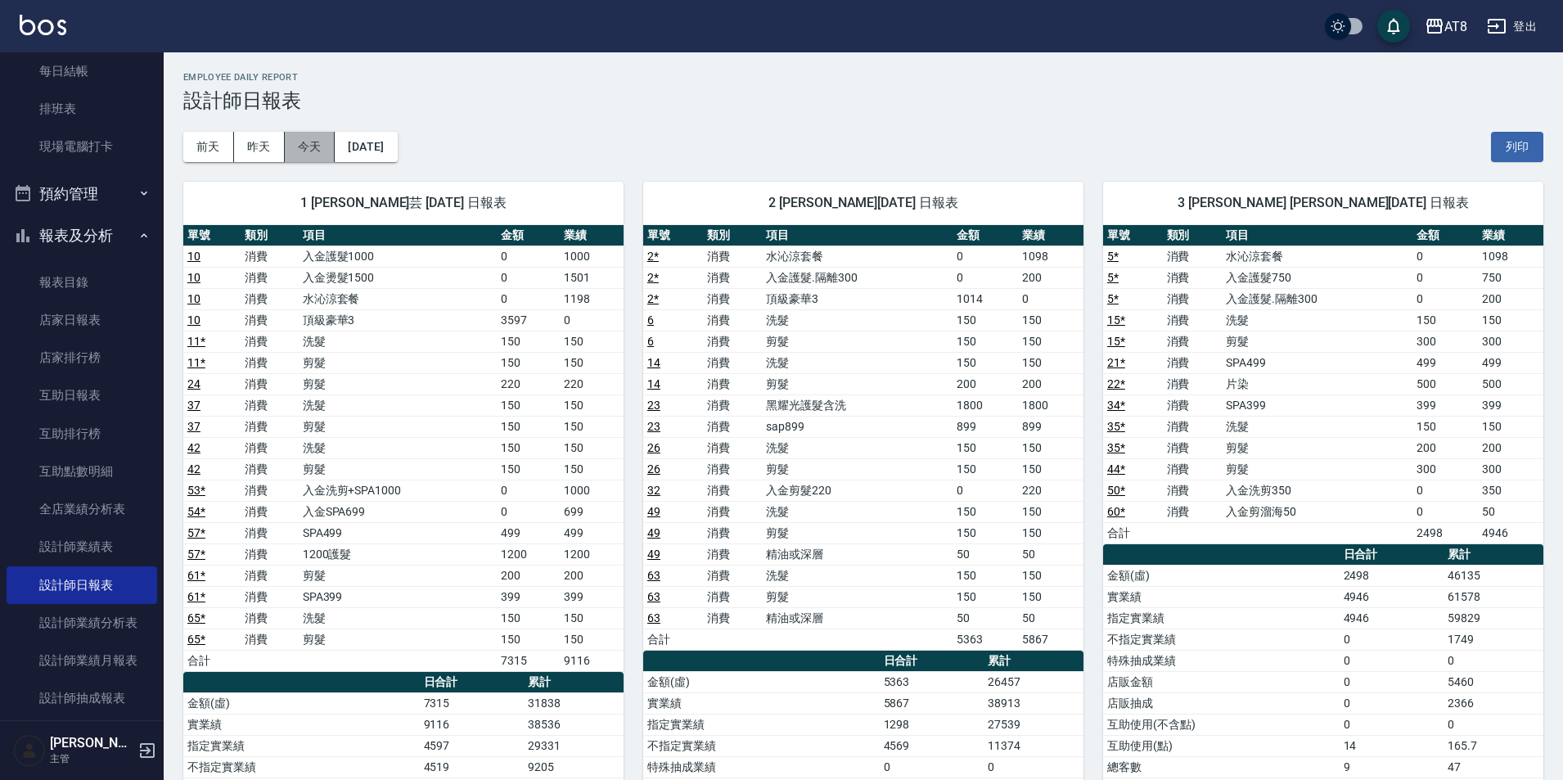
click at [309, 150] on button "今天" at bounding box center [310, 147] width 51 height 30
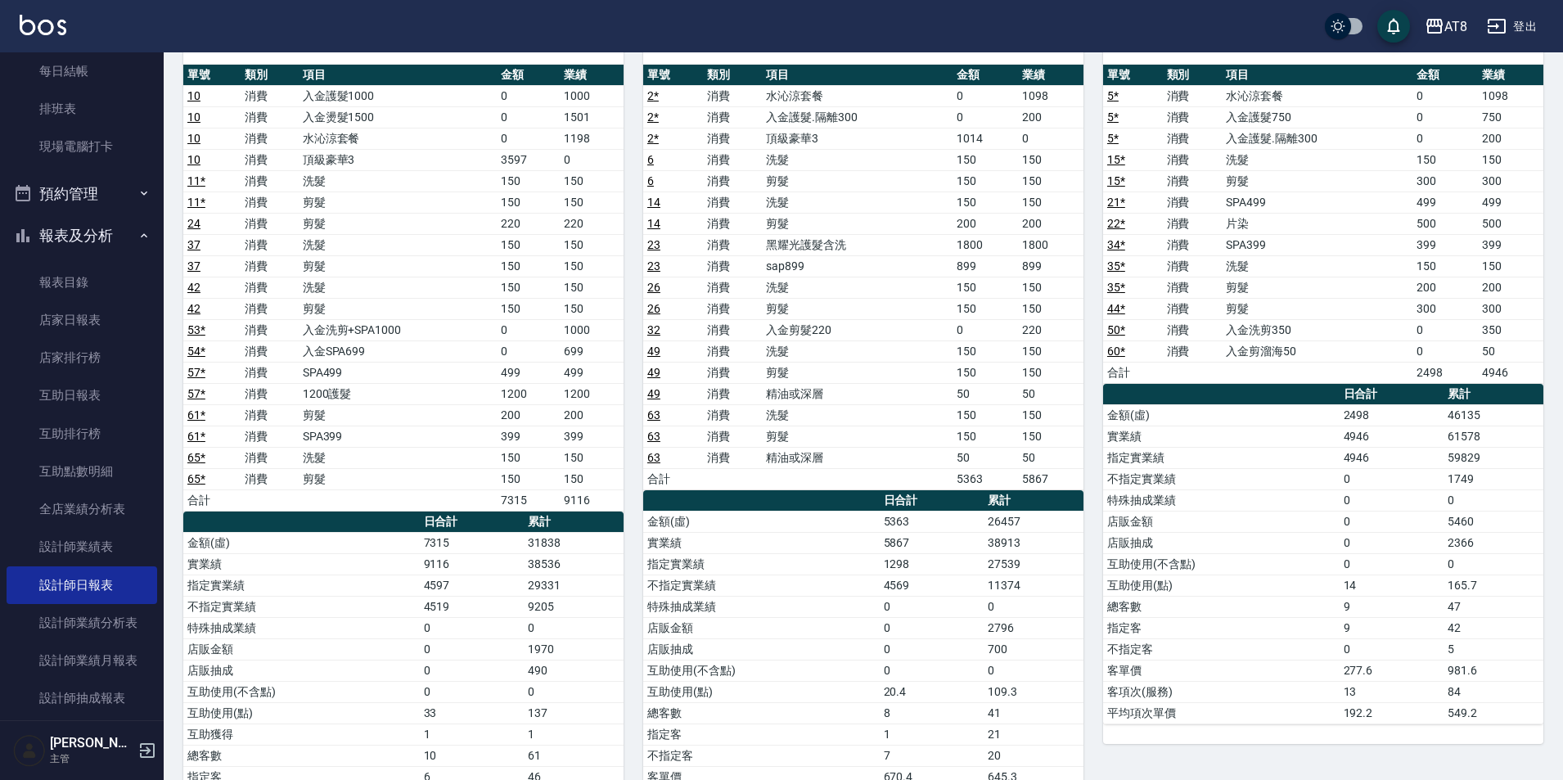
scroll to position [151, 0]
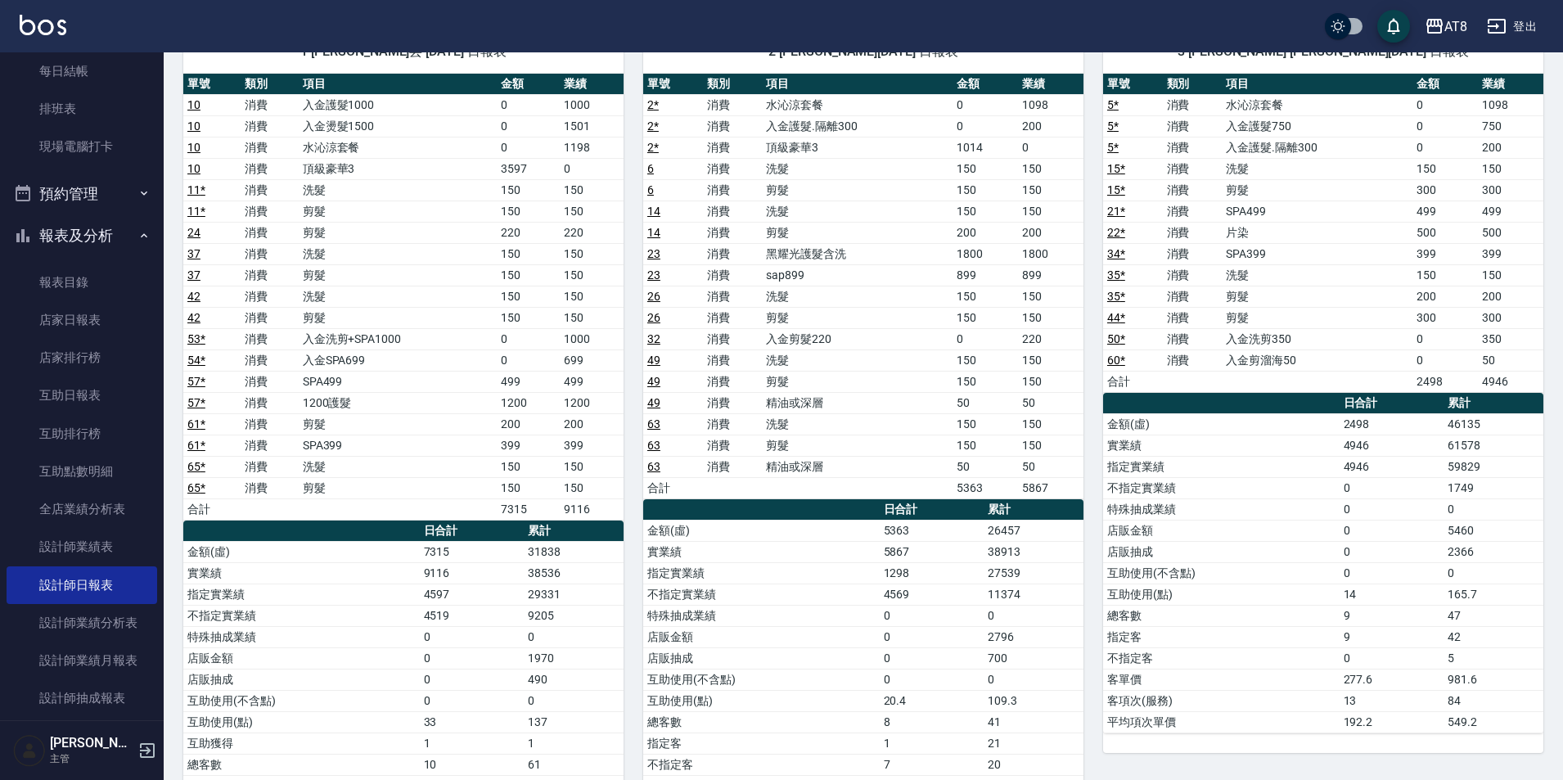
drag, startPoint x: 155, startPoint y: 202, endPoint x: 162, endPoint y: 131, distance: 71.6
click at [162, 131] on nav "櫃檯作業 打帳單 帳單列表 掛單列表 現金收支登錄 材料自購登錄 每日結帳 排班表 現場電腦打卡 預約管理 預約管理 單日預約紀錄 單週預約紀錄 報表及分析 …" at bounding box center [82, 386] width 164 height 668
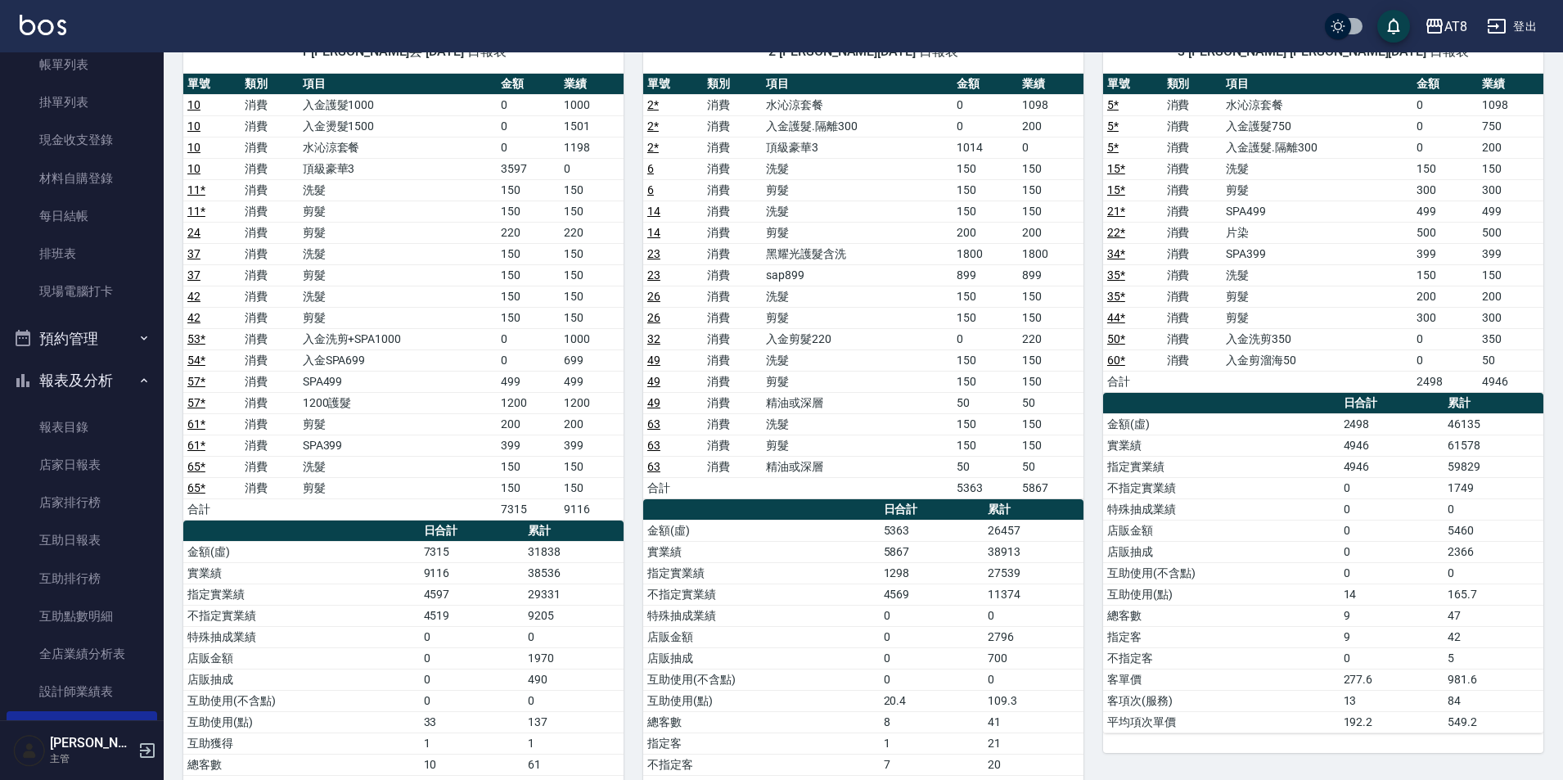
scroll to position [0, 0]
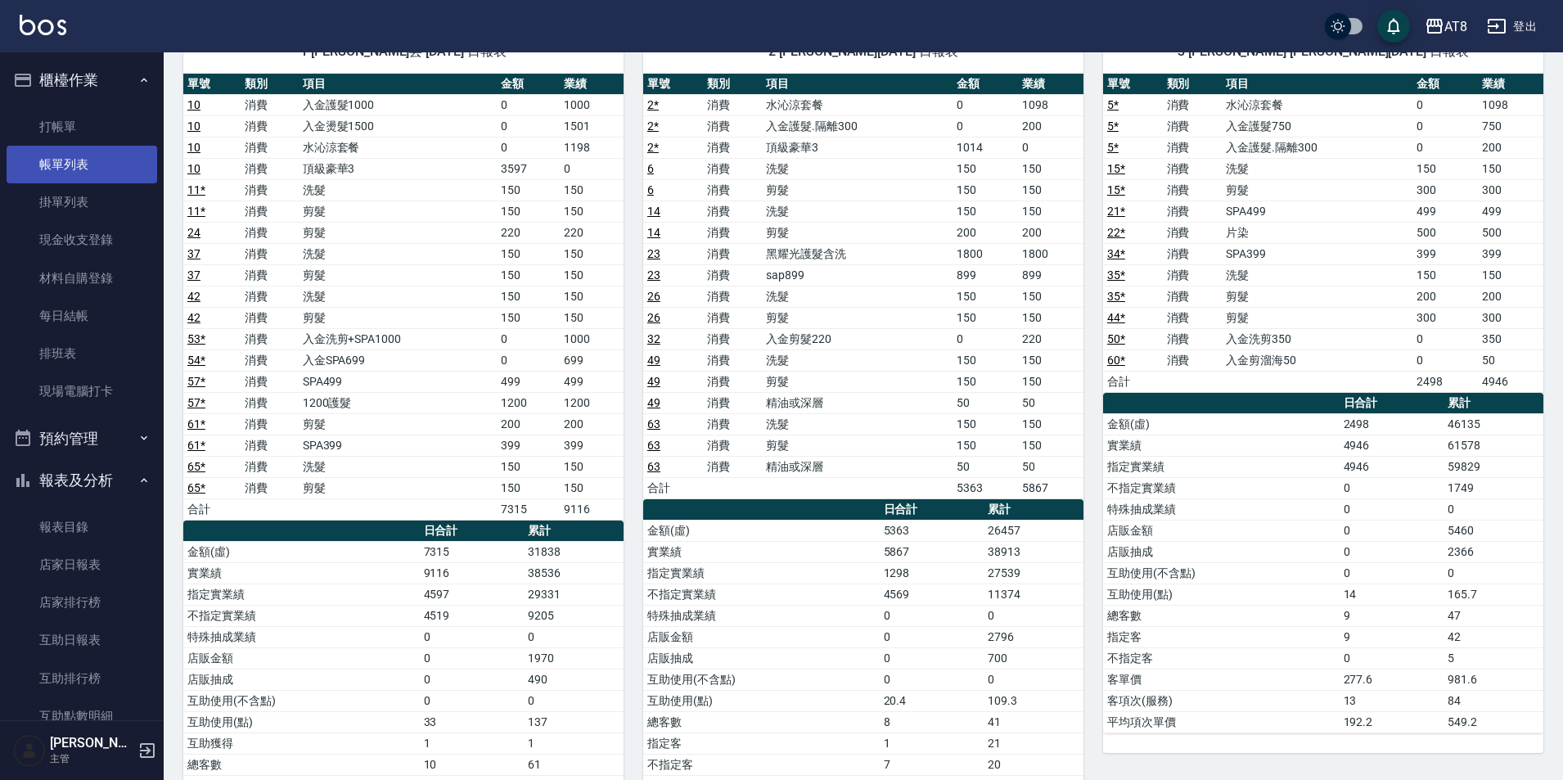
click at [88, 157] on link "帳單列表" at bounding box center [82, 165] width 151 height 38
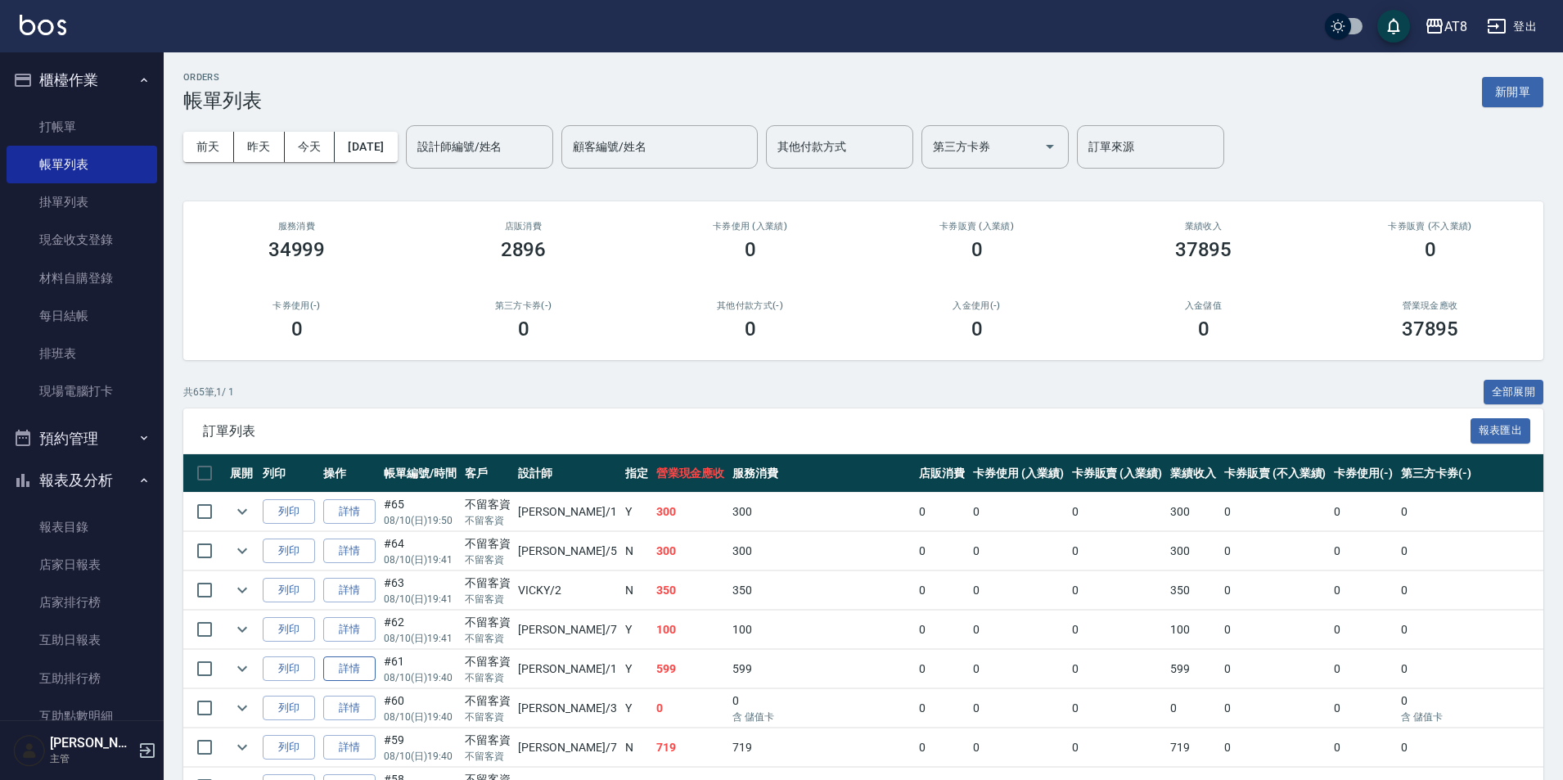
click at [372, 682] on link "詳情" at bounding box center [349, 668] width 52 height 25
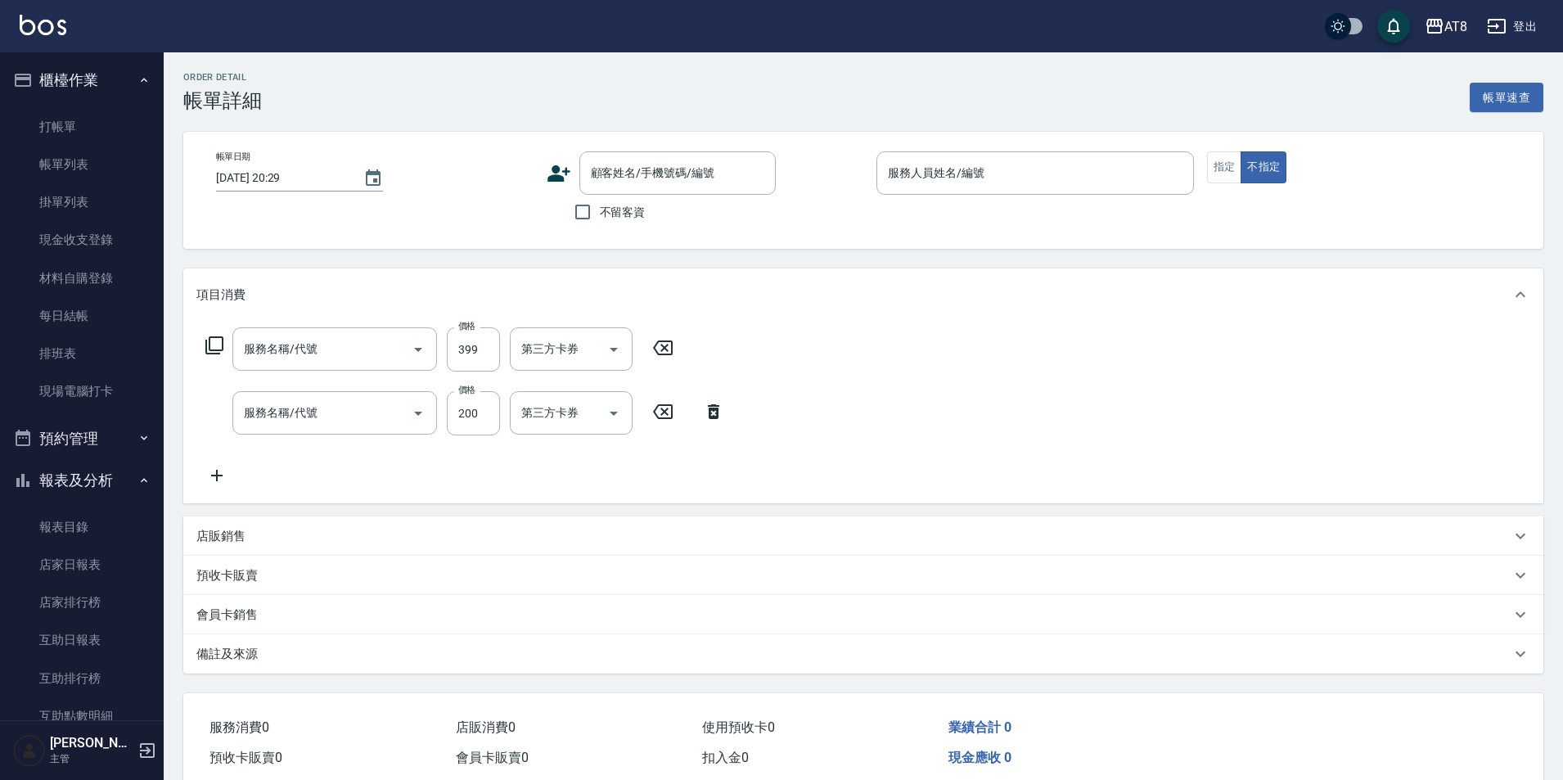
type input "2025/08/10 19:40"
checkbox input "true"
type input "YUKI-1"
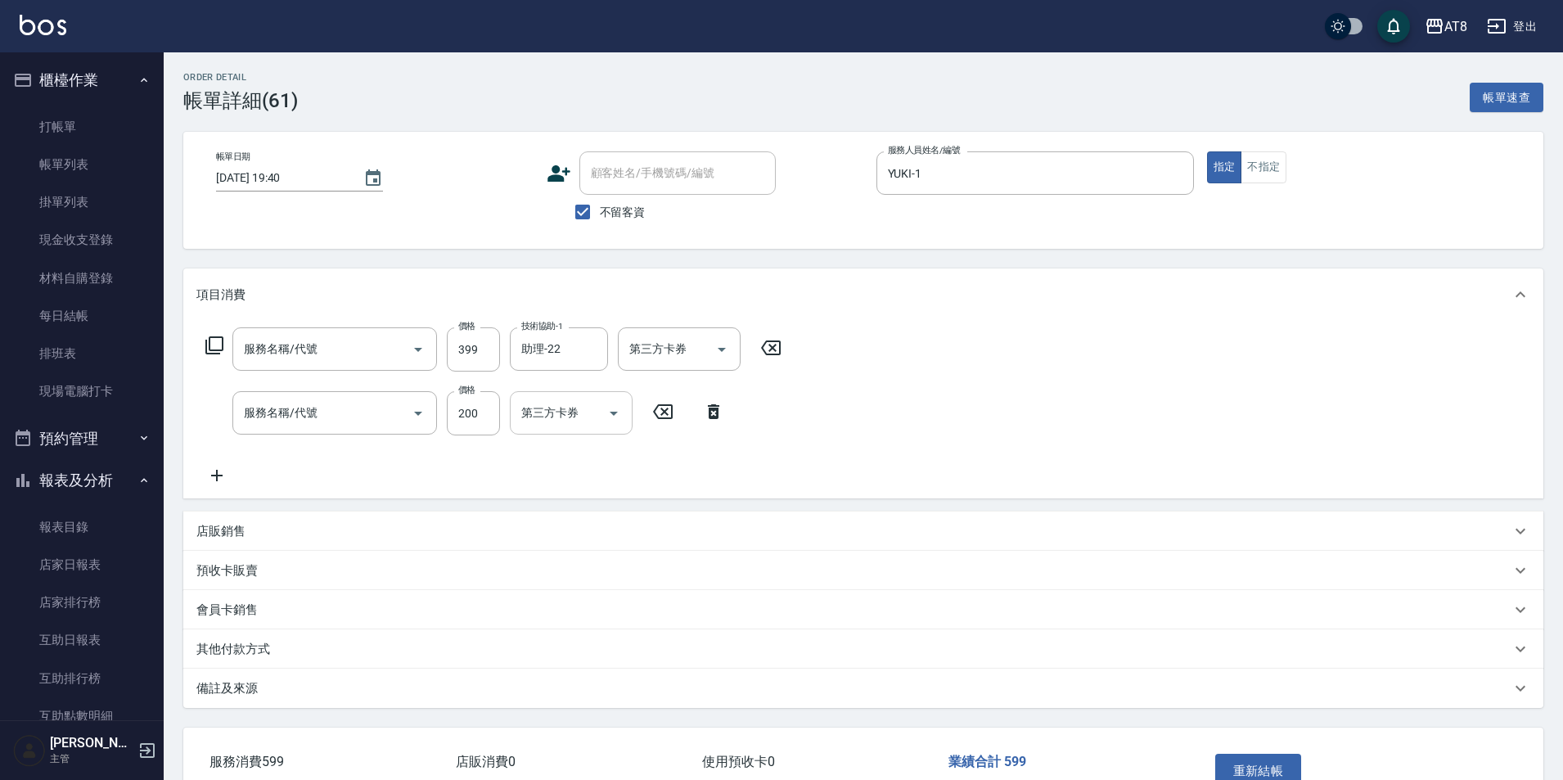
type input "SPA399(6399)"
type input "剪髮(2200)"
click at [713, 411] on icon at bounding box center [713, 411] width 11 height 15
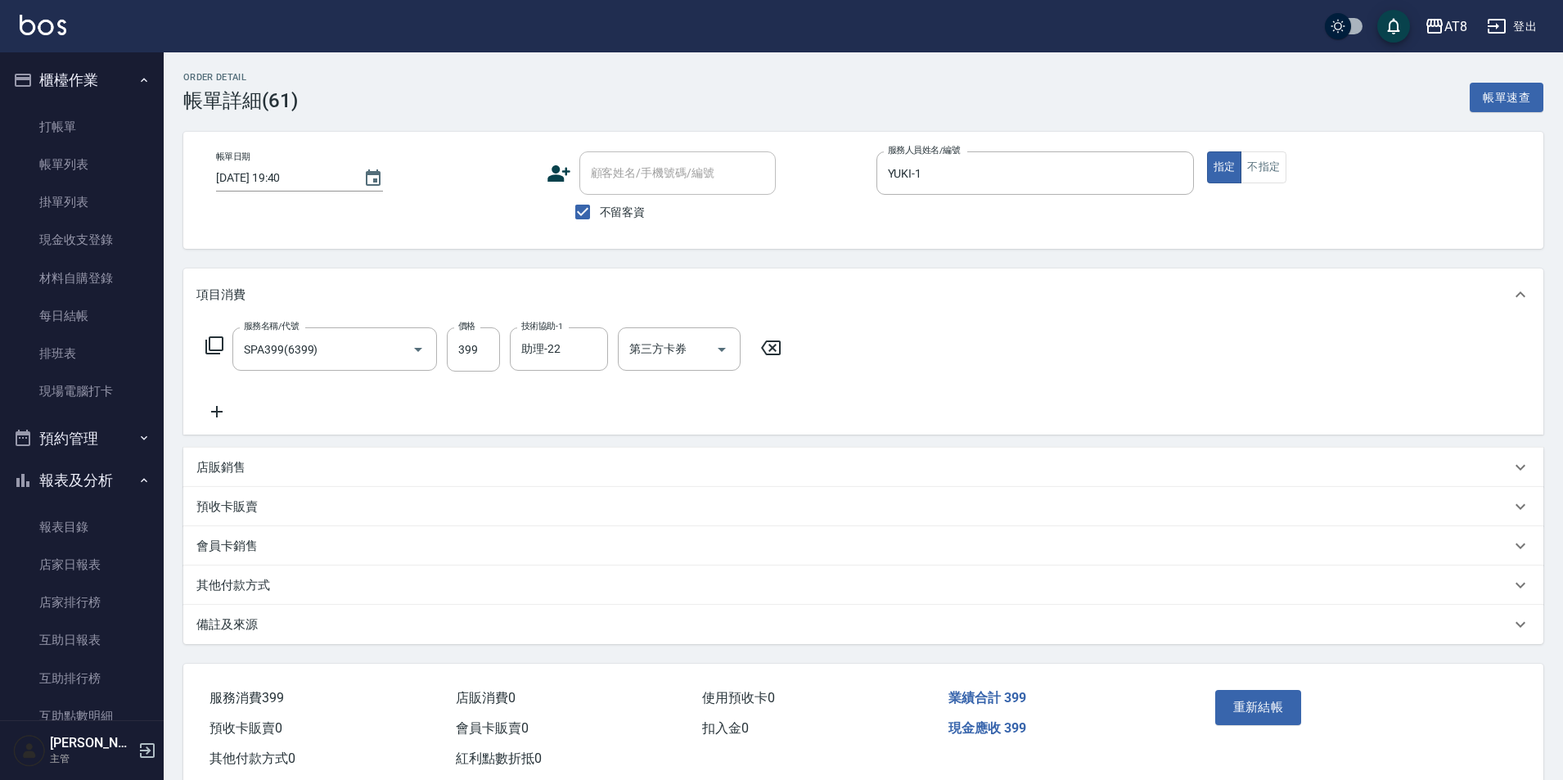
click at [1264, 724] on button "重新結帳" at bounding box center [1258, 707] width 87 height 34
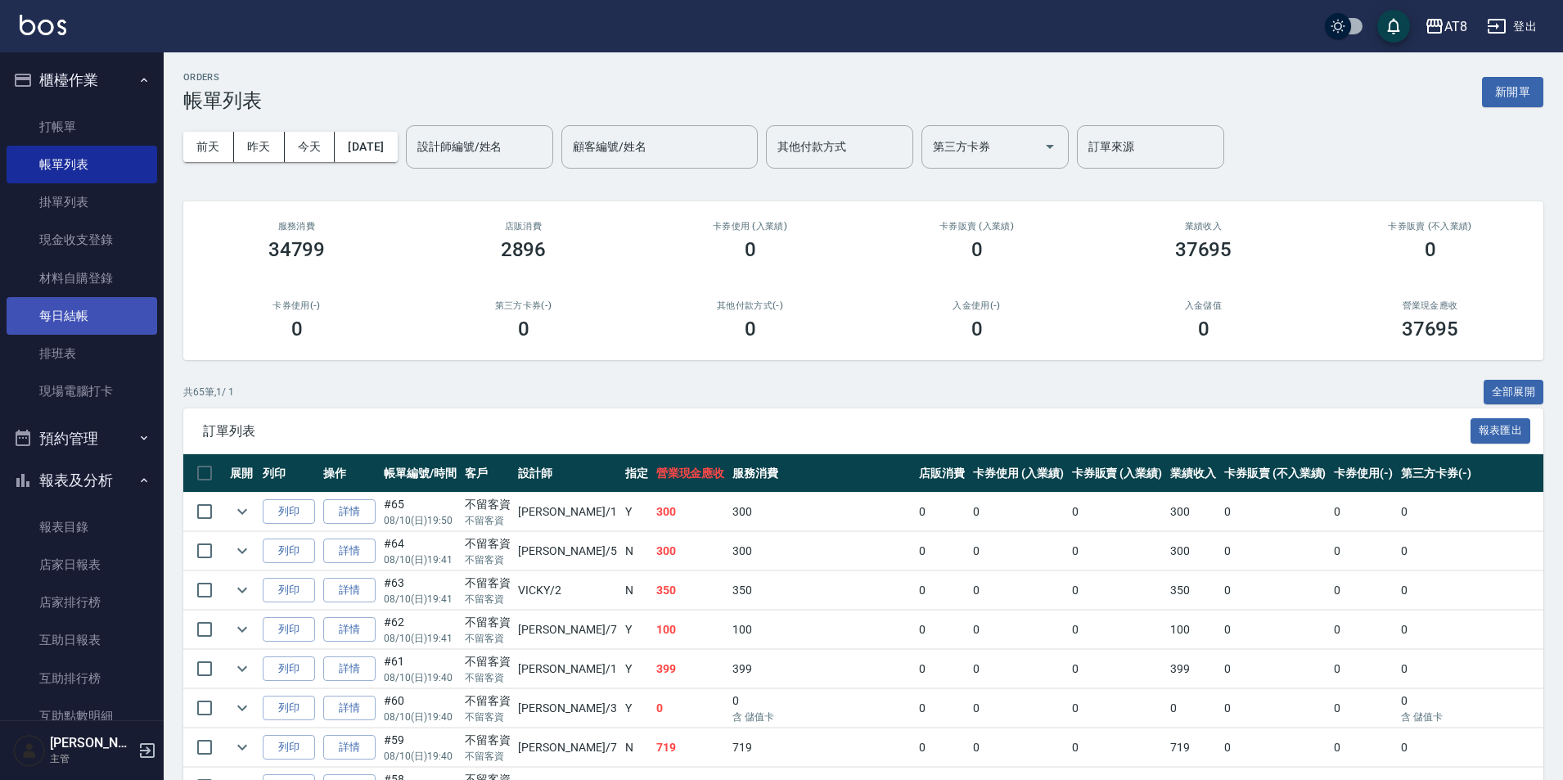
click at [53, 318] on link "每日結帳" at bounding box center [82, 316] width 151 height 38
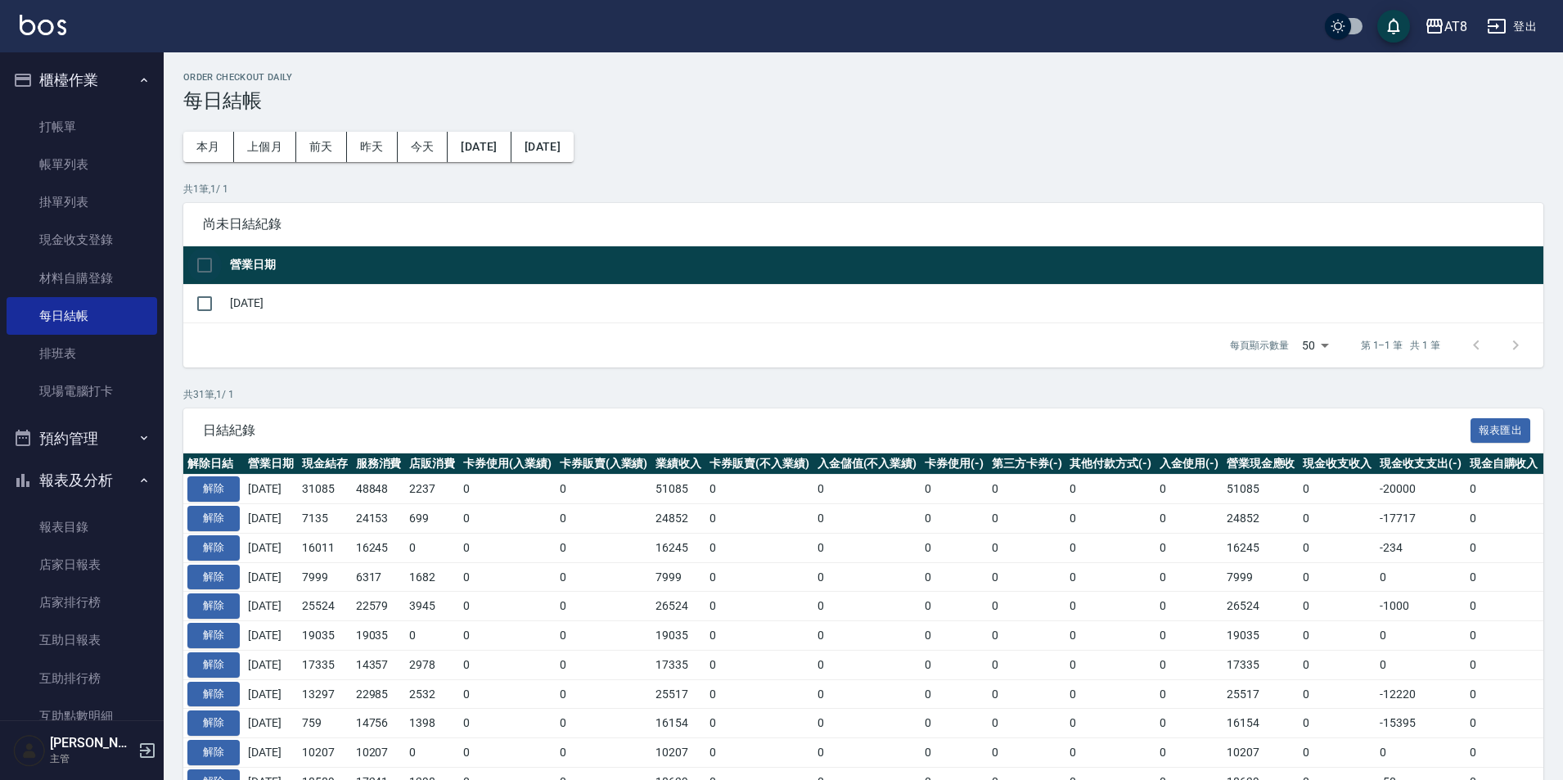
click at [208, 268] on input "checkbox" at bounding box center [204, 265] width 34 height 34
checkbox input "true"
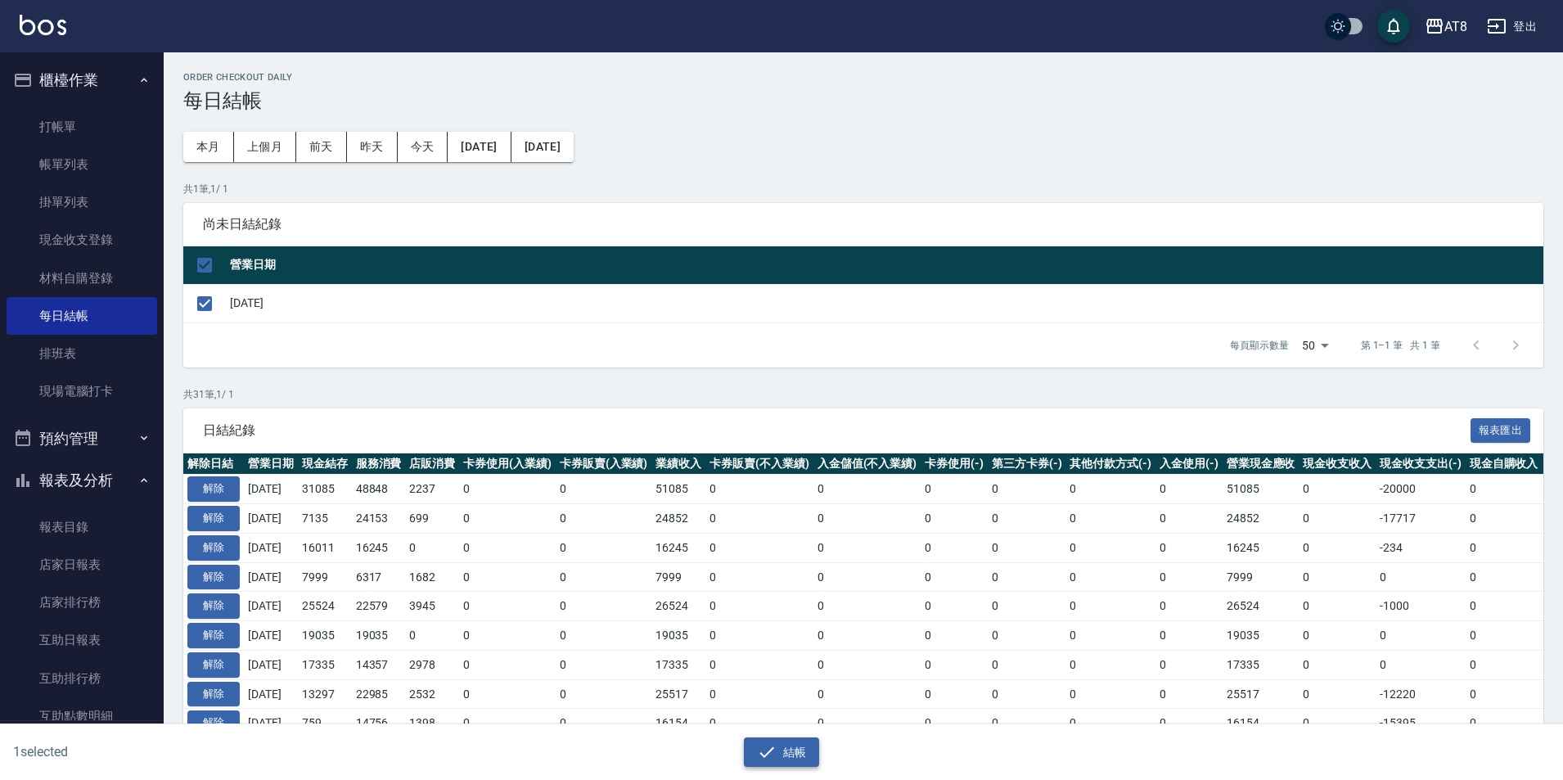
click at [748, 754] on button "結帳" at bounding box center [782, 752] width 76 height 30
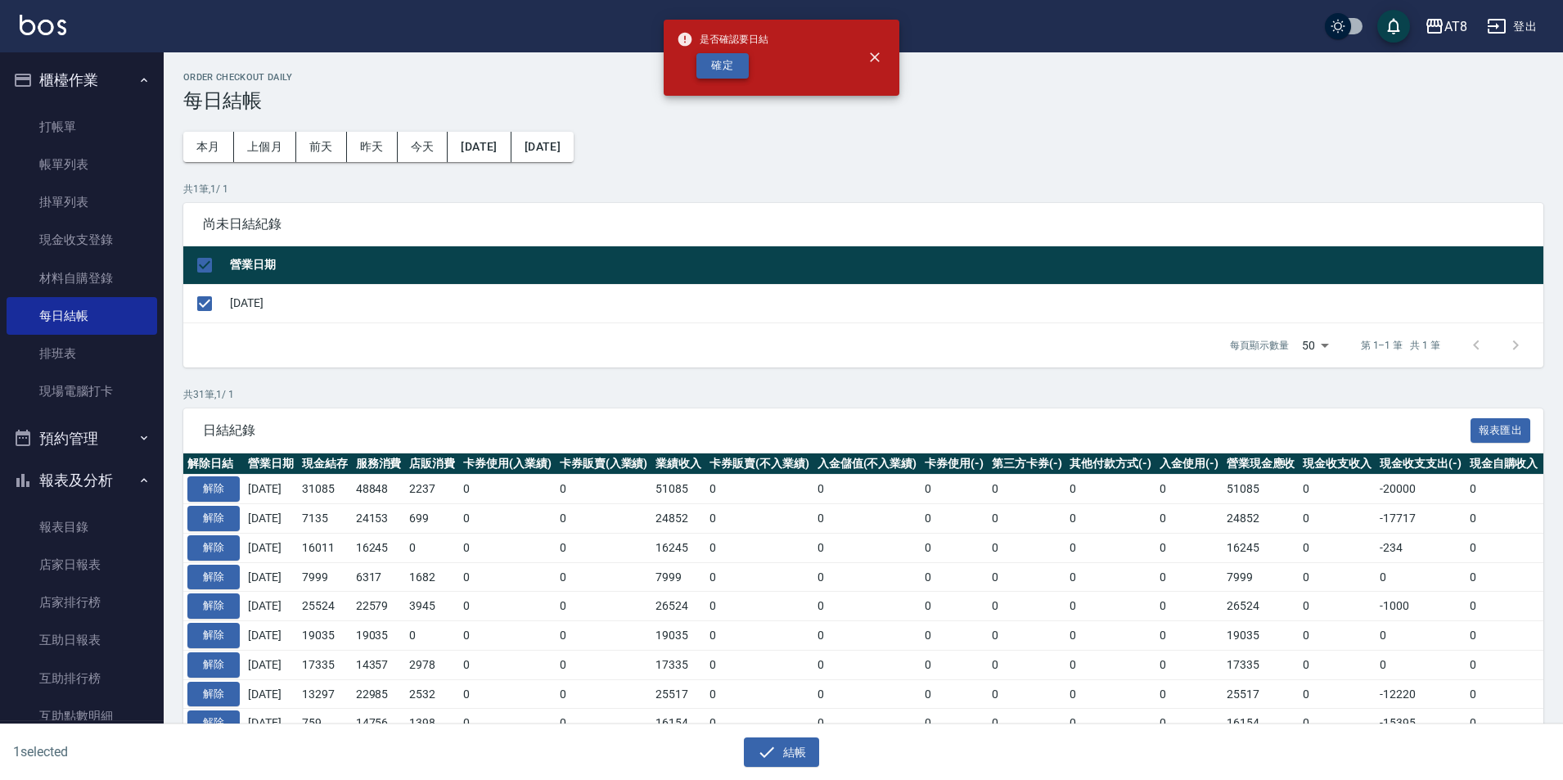
click at [724, 76] on button "確定" at bounding box center [723, 65] width 52 height 25
checkbox input "false"
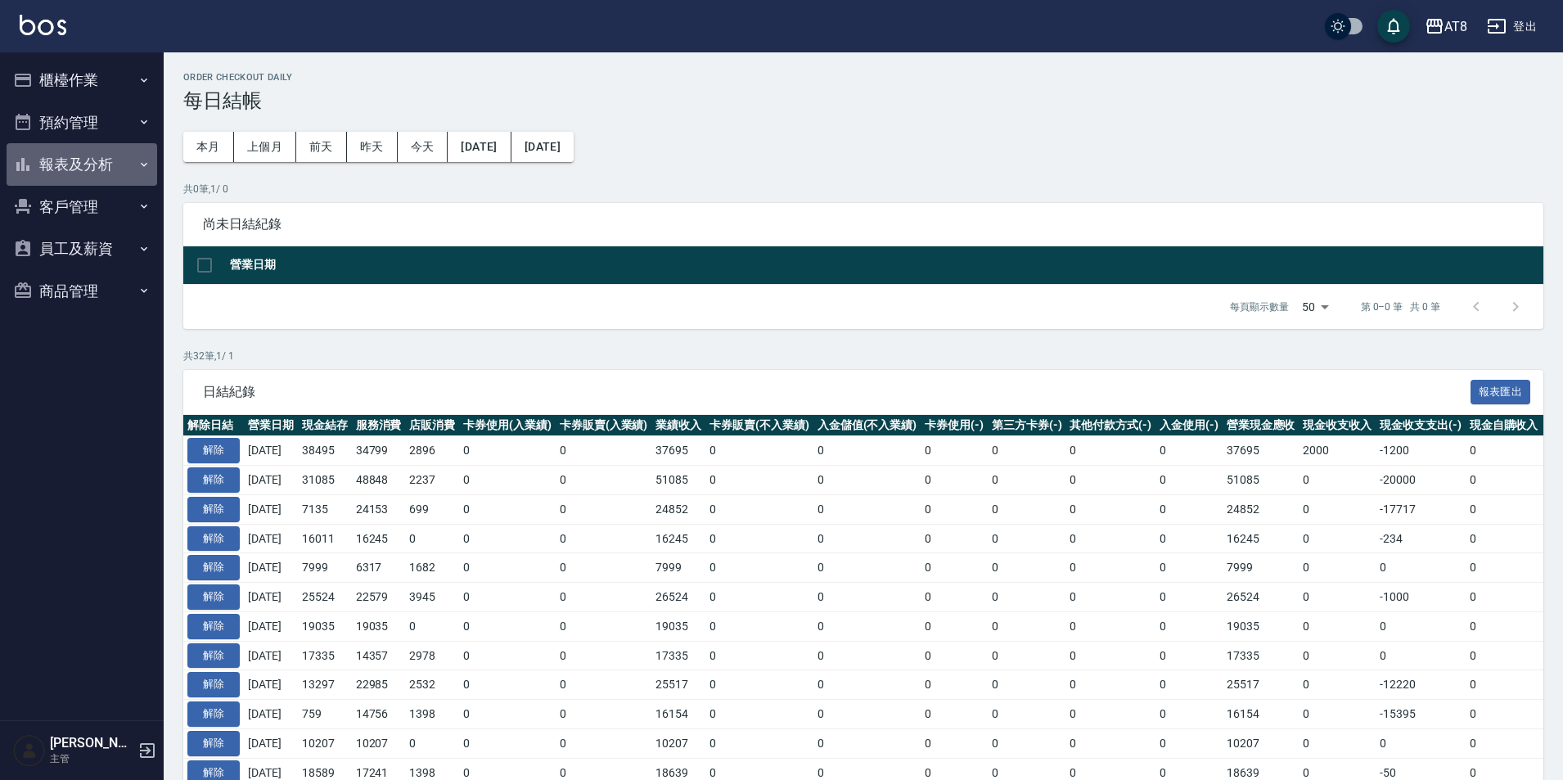
click at [107, 166] on button "報表及分析" at bounding box center [82, 164] width 151 height 43
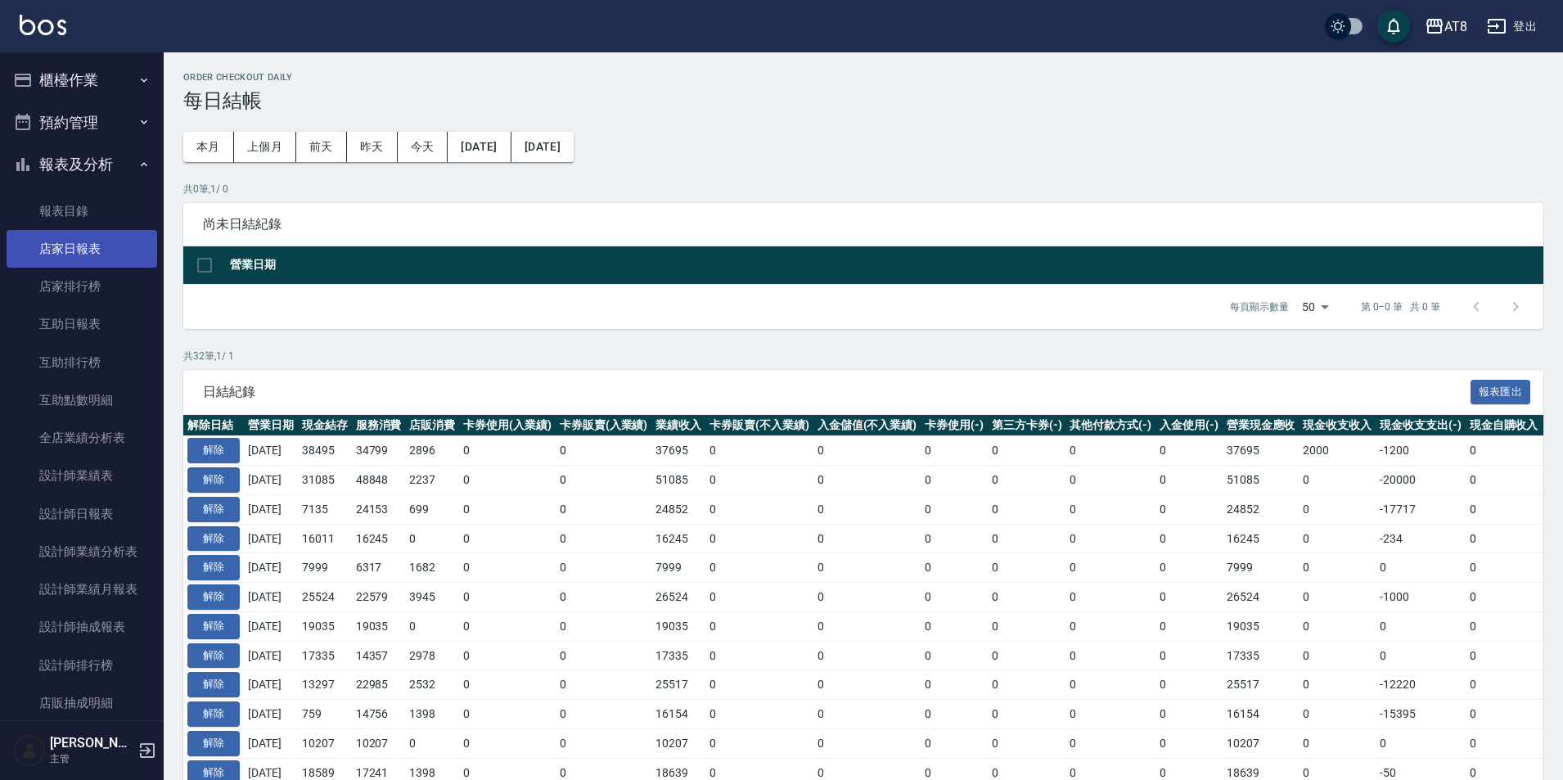
click at [106, 247] on link "店家日報表" at bounding box center [82, 249] width 151 height 38
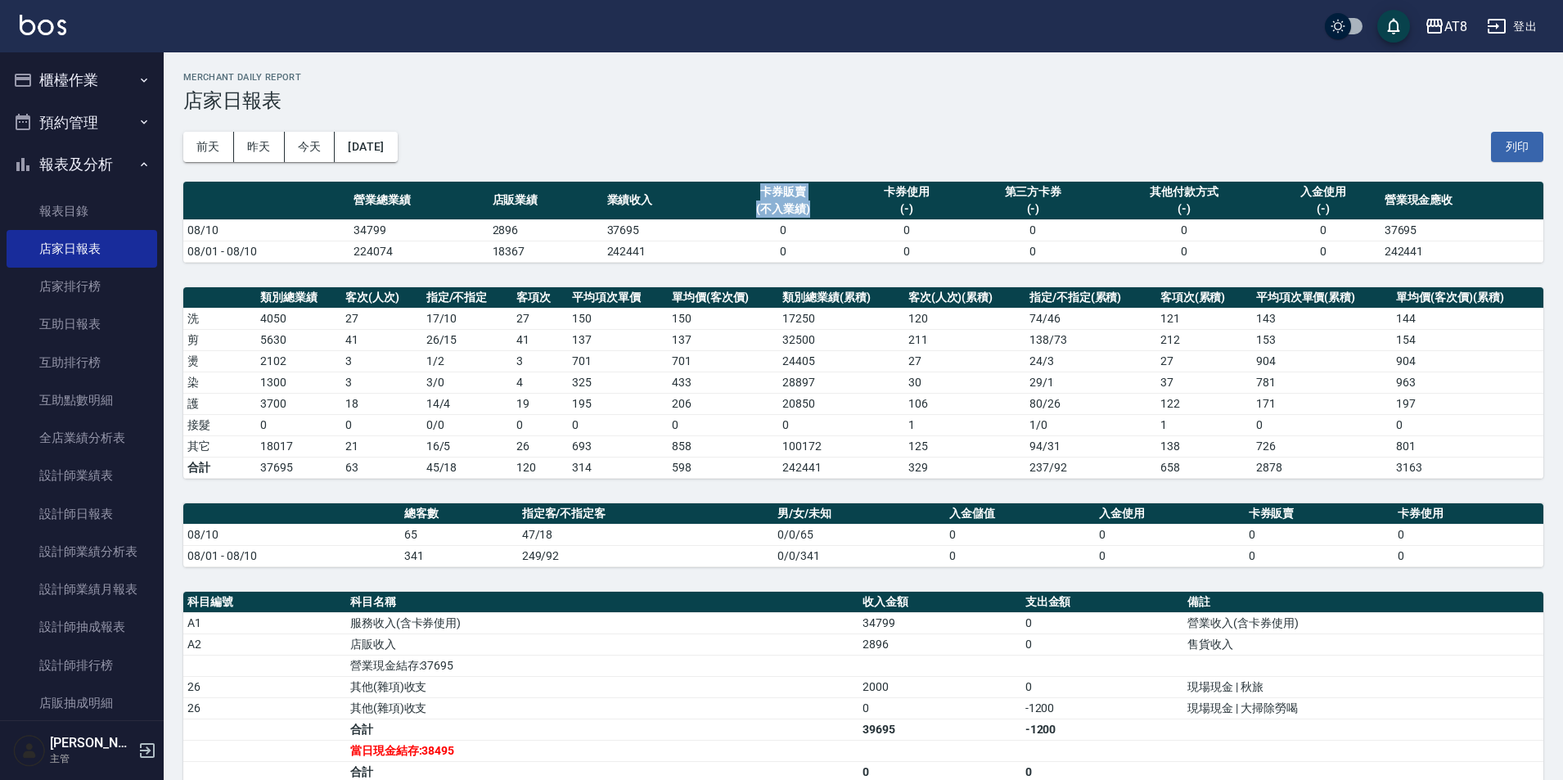
drag, startPoint x: 762, startPoint y: 192, endPoint x: 817, endPoint y: 203, distance: 56.0
click at [817, 203] on th "卡券販賣 (不入業績)" at bounding box center [784, 201] width 132 height 38
click at [817, 203] on div "(不入業績)" at bounding box center [784, 209] width 124 height 17
drag, startPoint x: 883, startPoint y: 186, endPoint x: 1067, endPoint y: 214, distance: 185.4
click at [1067, 214] on tr "營業總業績 店販業績 業績收入 卡券販賣 (不入業績) 卡券使用 (-) 第三方卡券 (-) 其他付款方式 (-) 入金使用 (-) 營業現金應收" at bounding box center [863, 201] width 1360 height 38
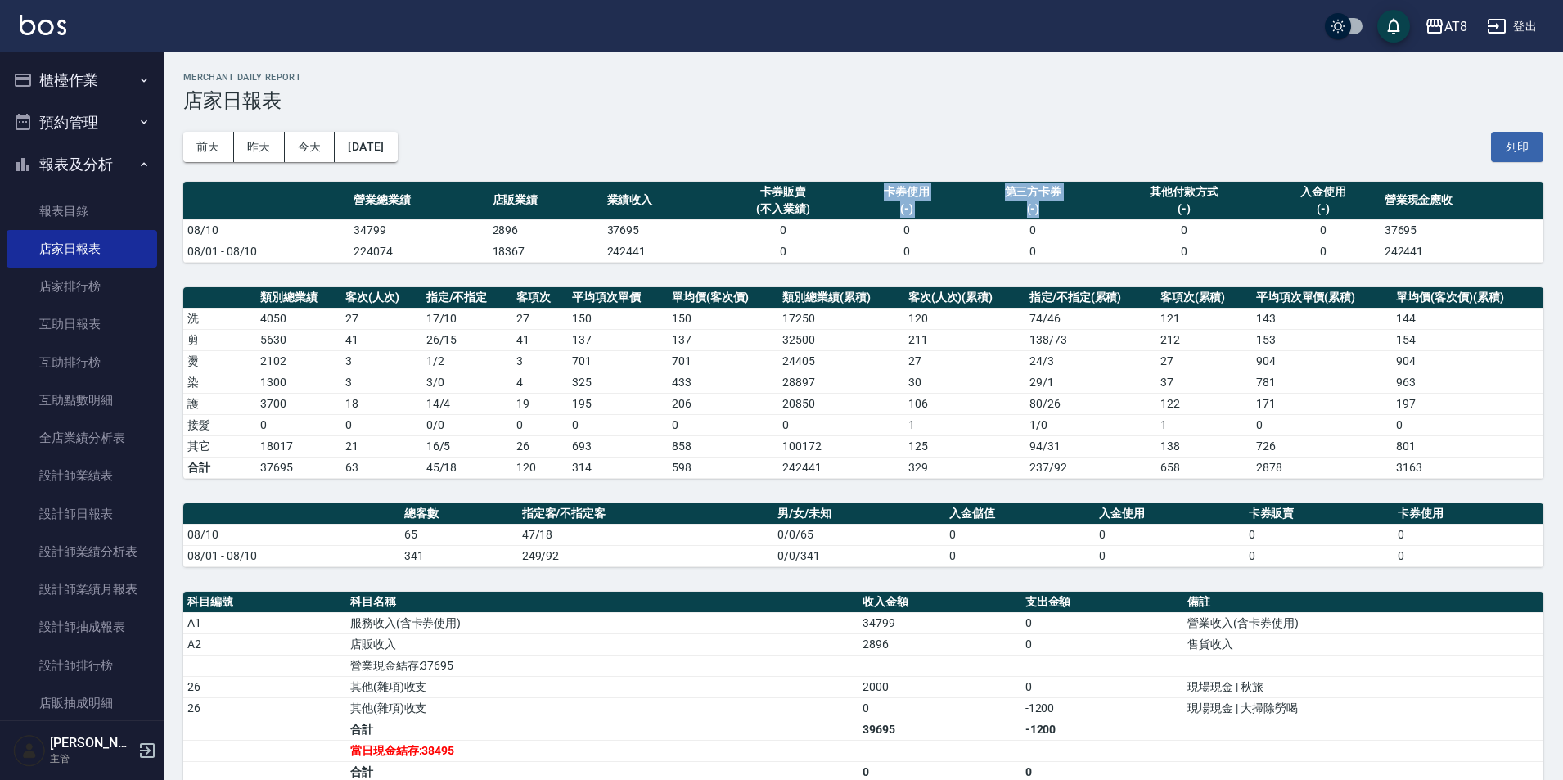
click at [1094, 203] on div "(-)" at bounding box center [1033, 209] width 131 height 17
drag, startPoint x: 1145, startPoint y: 193, endPoint x: 1245, endPoint y: 200, distance: 100.1
click at [1245, 200] on th "其他付款方式 (-)" at bounding box center [1184, 201] width 163 height 38
click at [1245, 201] on div "(-)" at bounding box center [1184, 209] width 155 height 17
click at [108, 333] on link "互助日報表" at bounding box center [82, 324] width 151 height 38
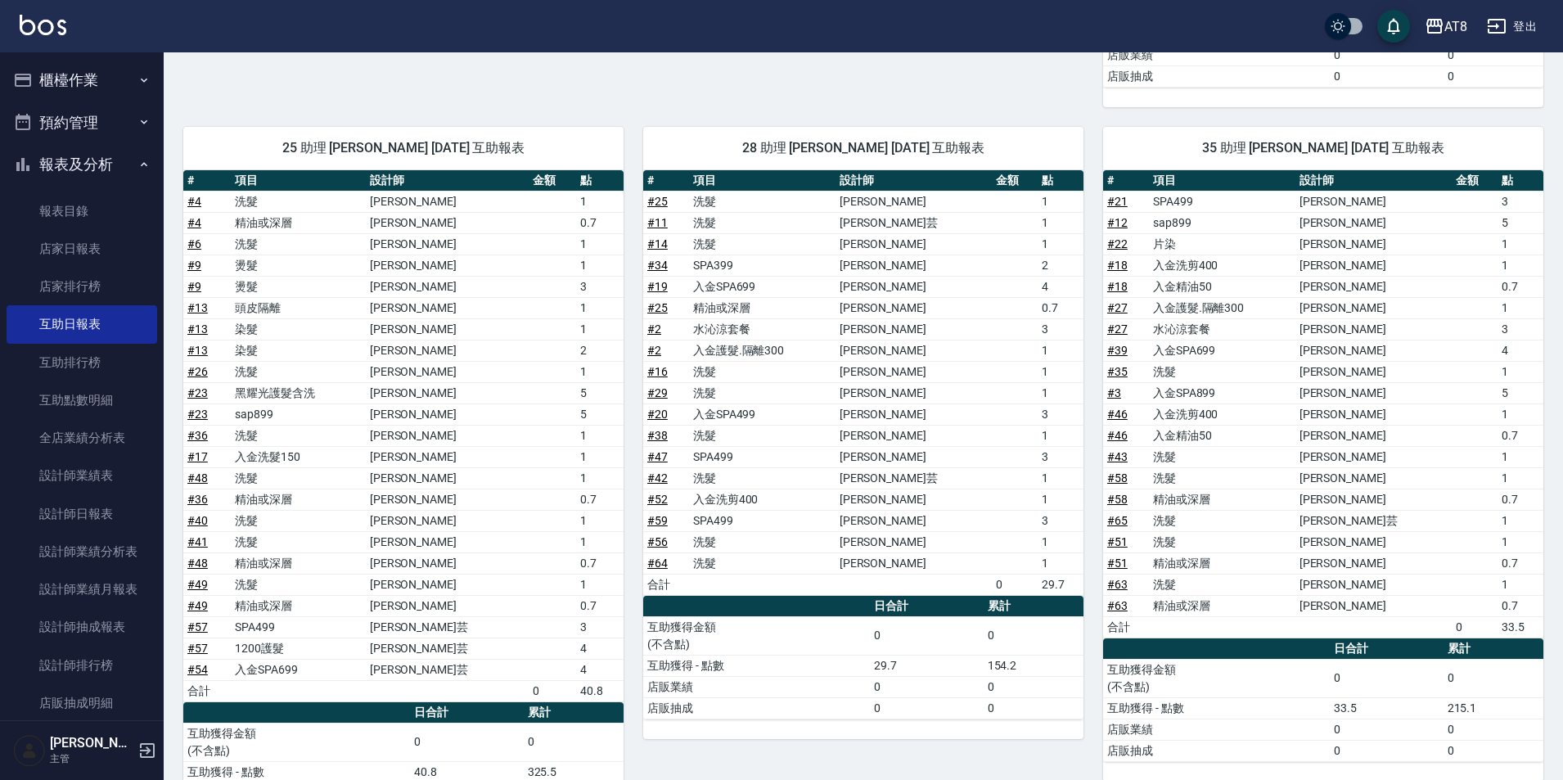
scroll to position [1144, 0]
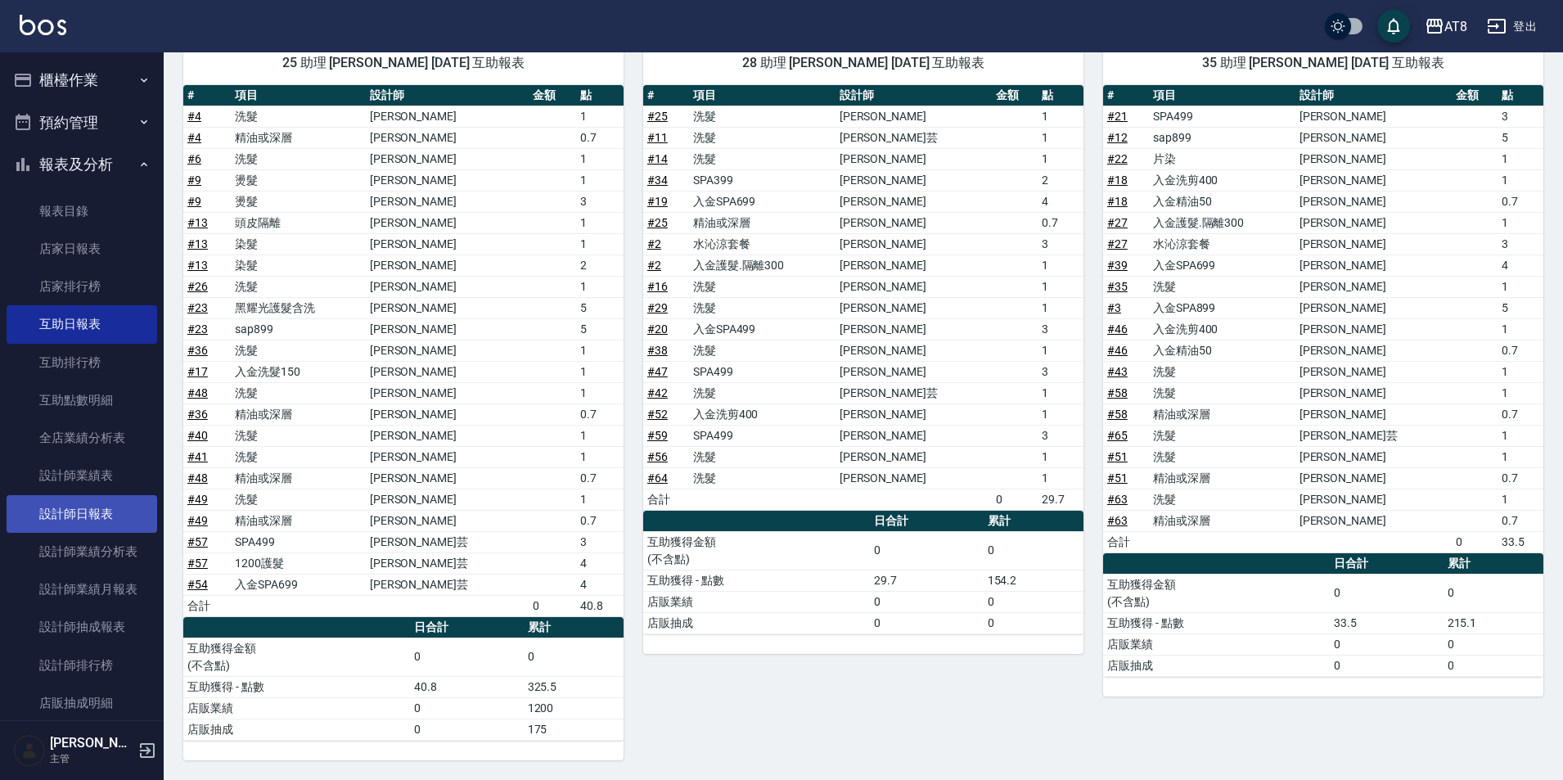
click at [63, 504] on link "設計師日報表" at bounding box center [82, 514] width 151 height 38
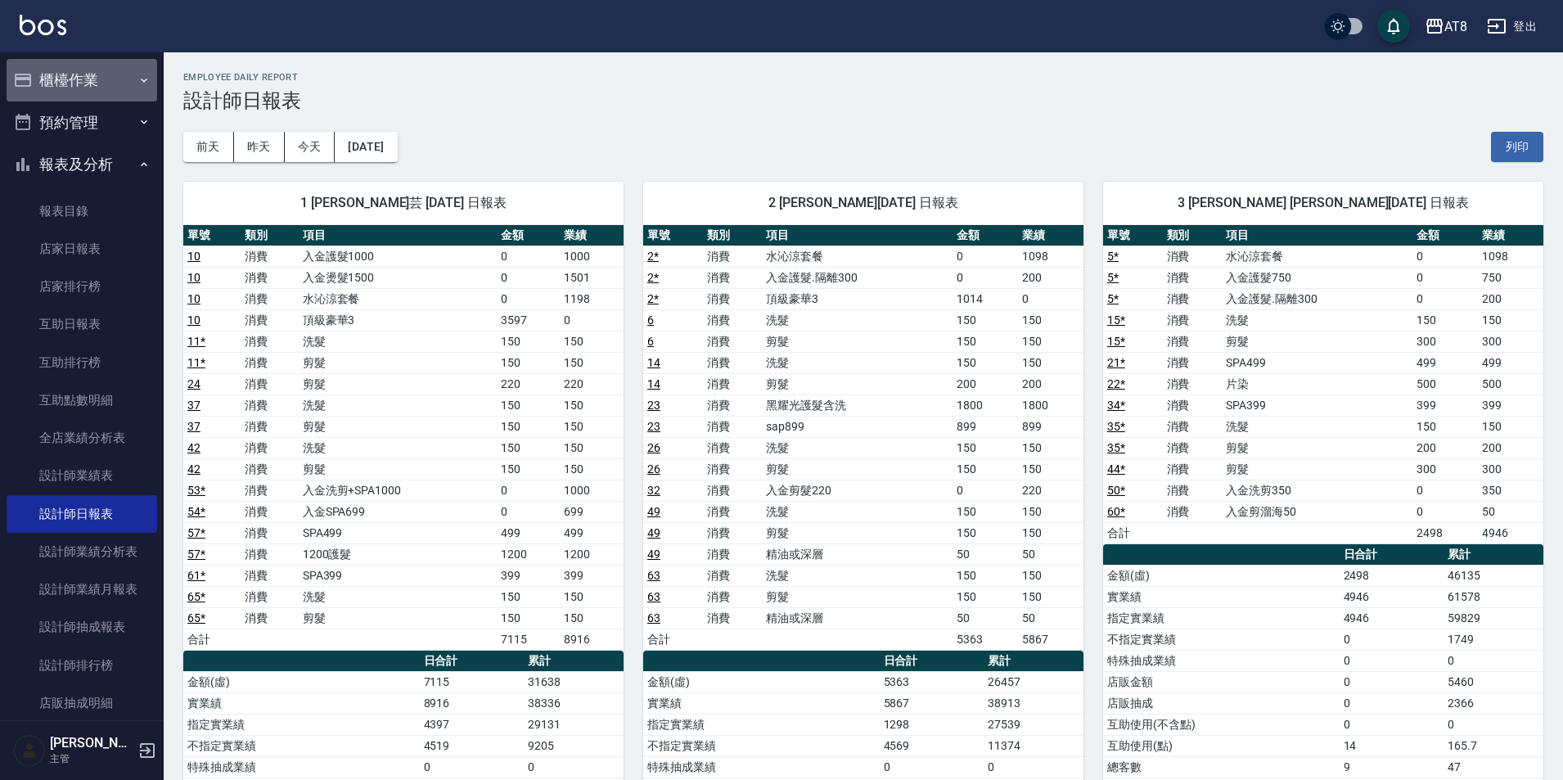
click at [98, 88] on button "櫃檯作業" at bounding box center [82, 80] width 151 height 43
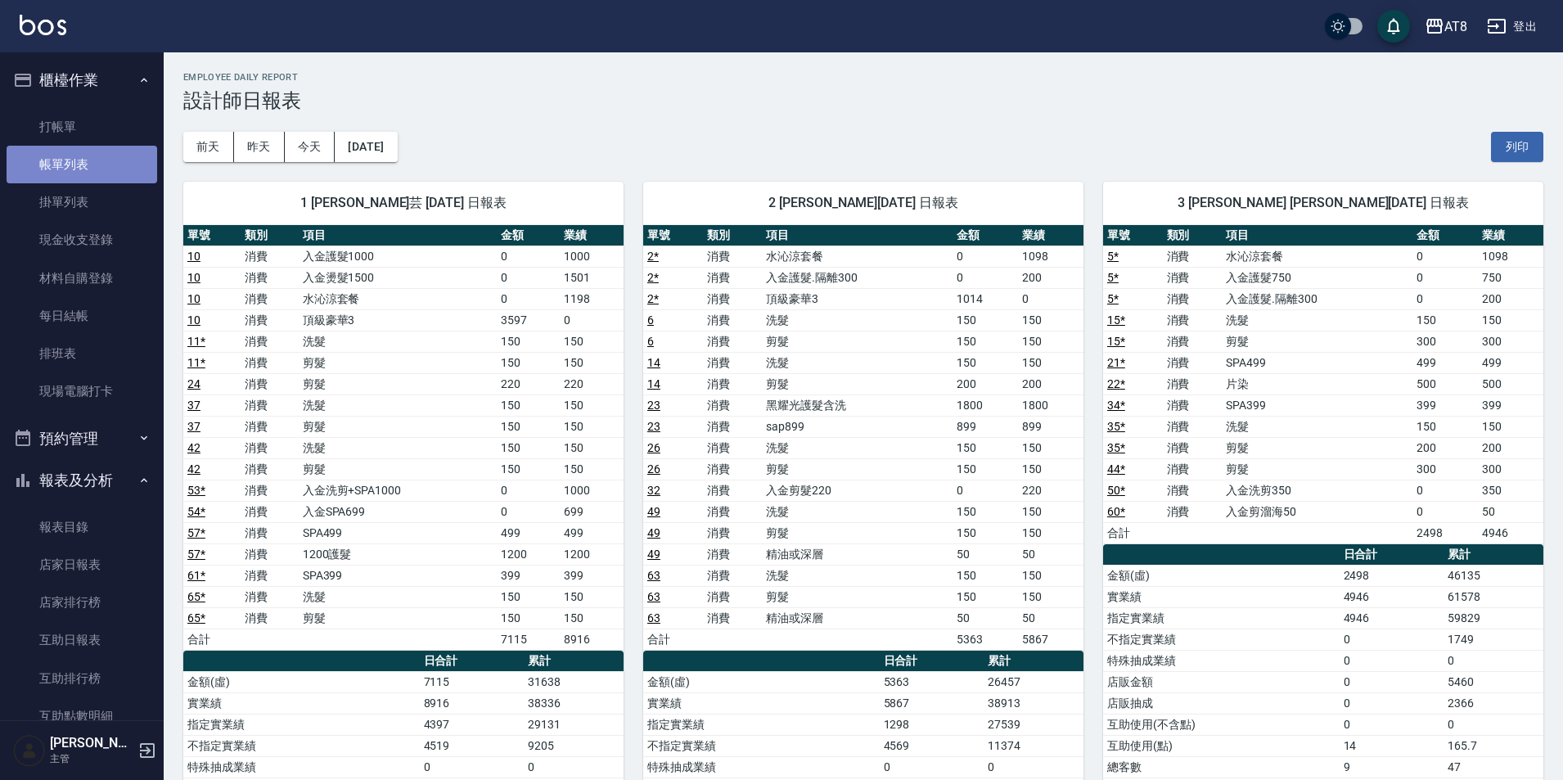
click at [86, 160] on link "帳單列表" at bounding box center [82, 165] width 151 height 38
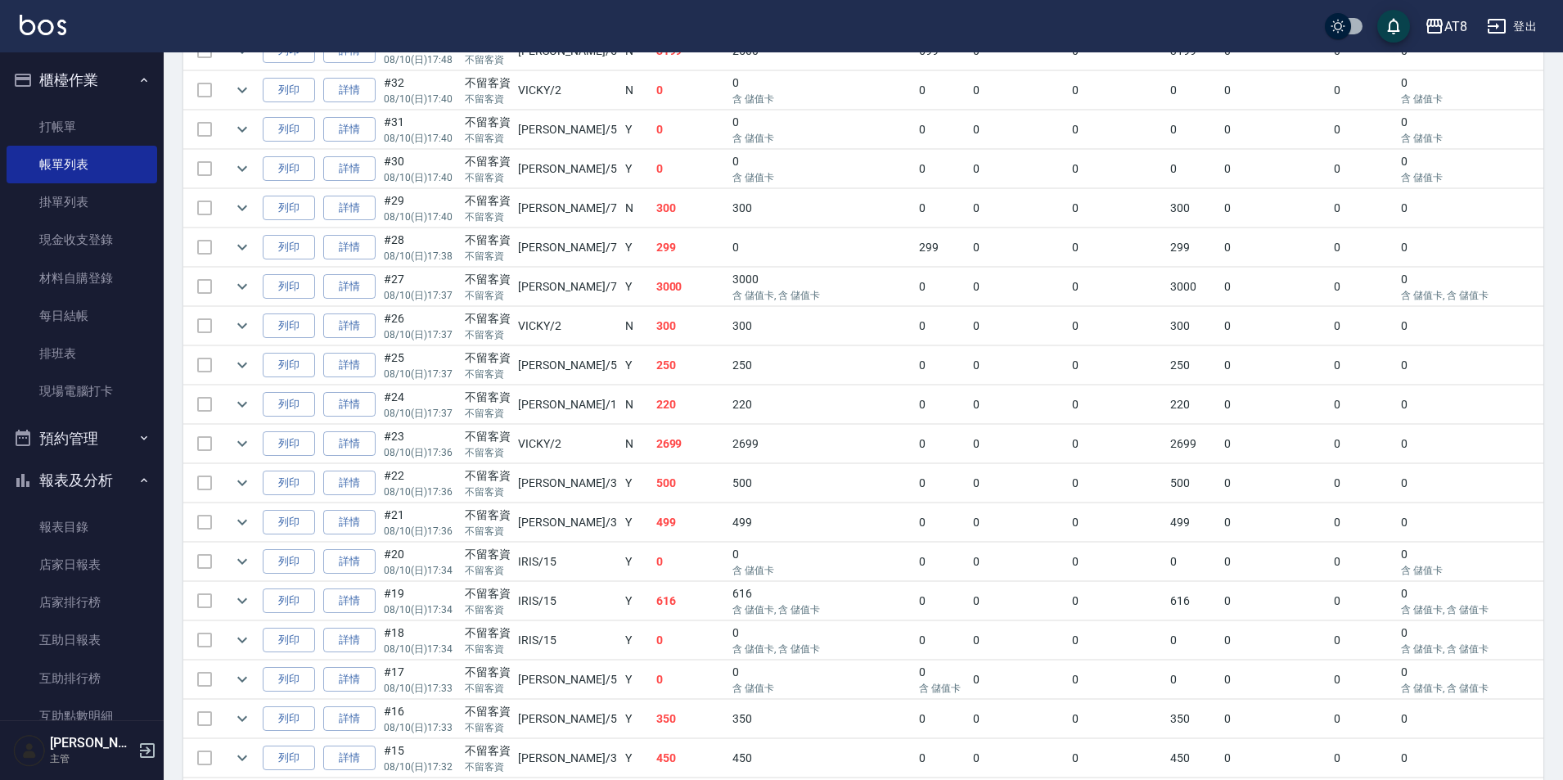
scroll to position [1729, 0]
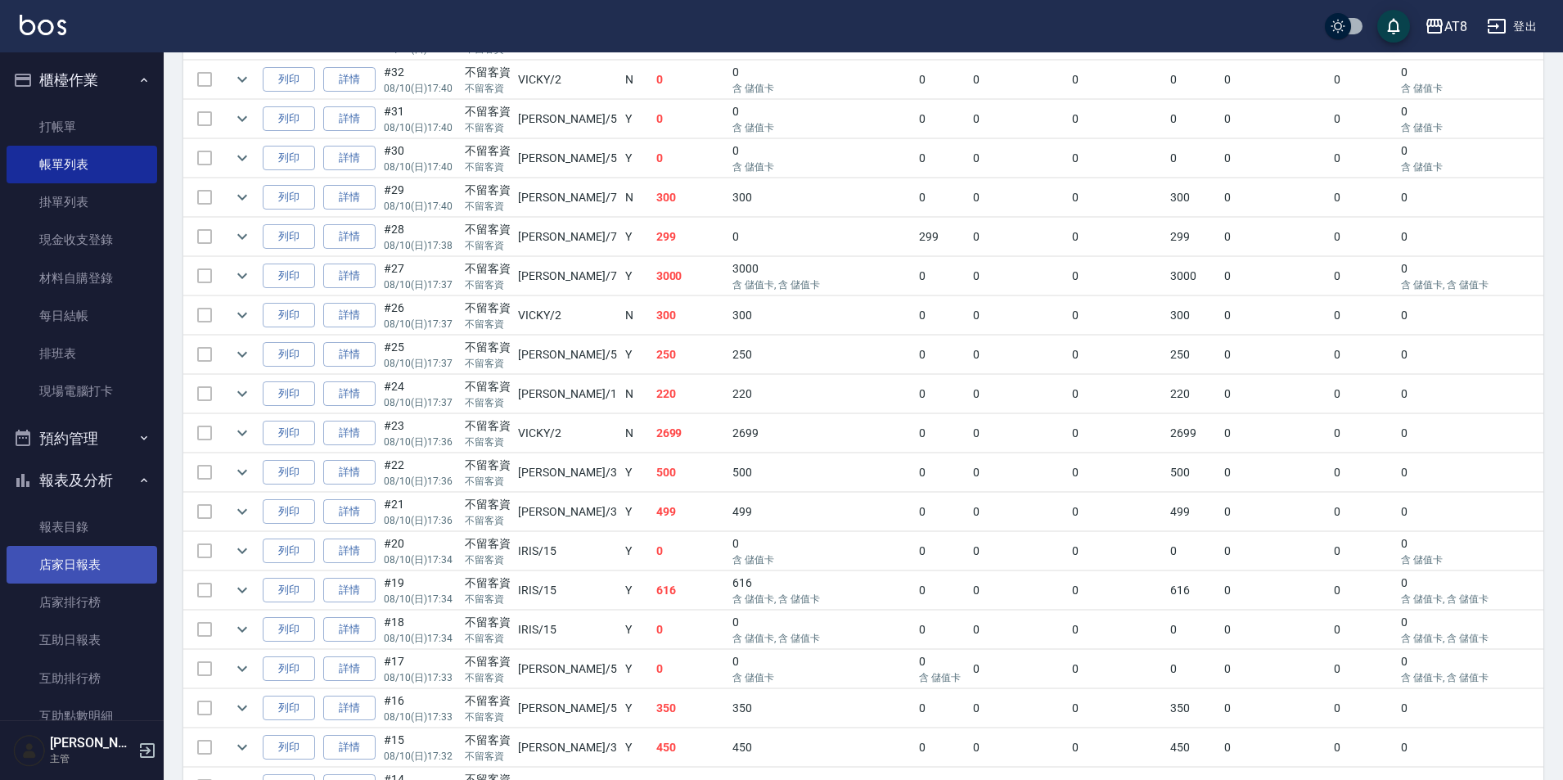
click at [80, 573] on link "店家日報表" at bounding box center [82, 565] width 151 height 38
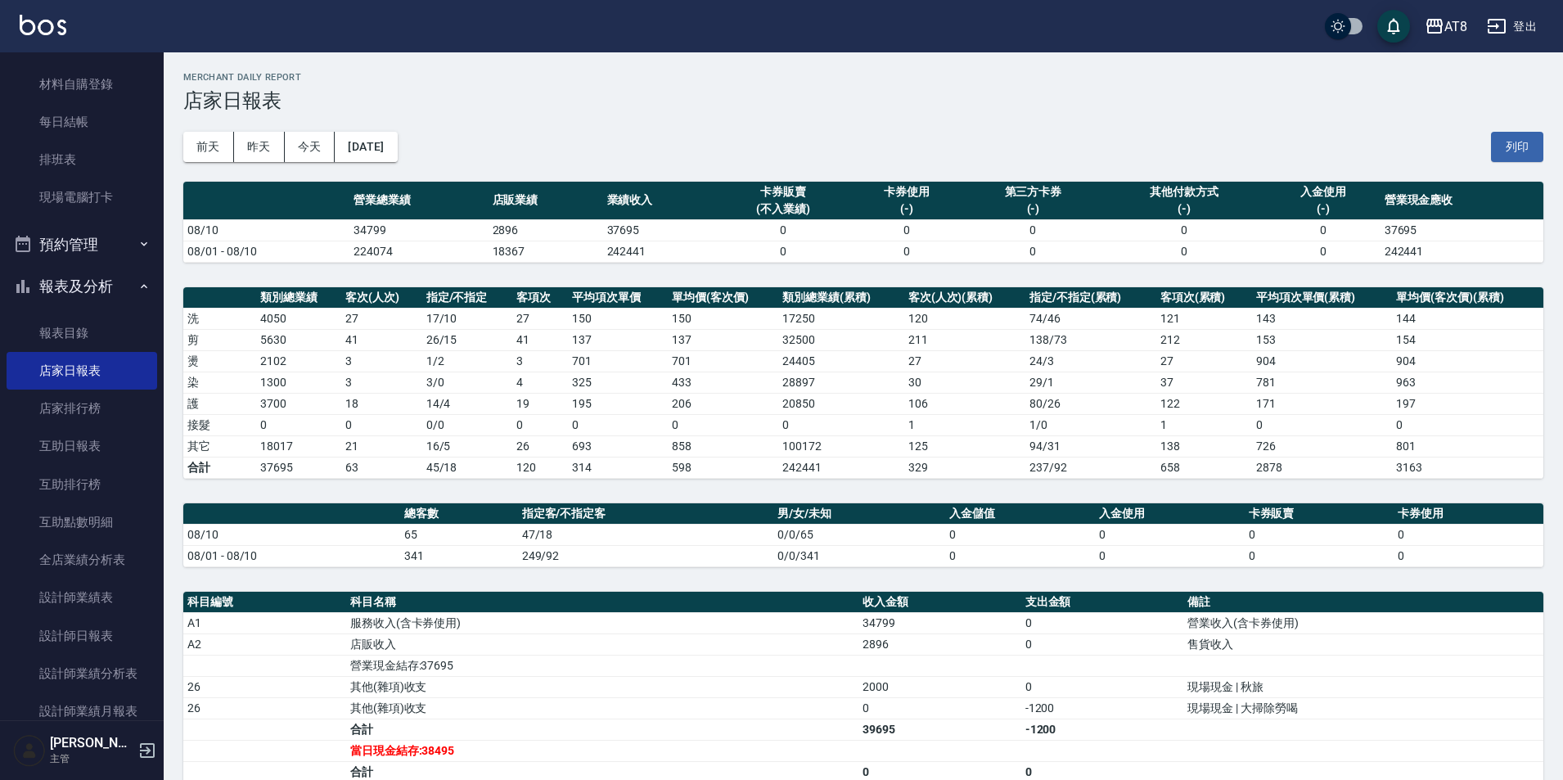
scroll to position [228, 0]
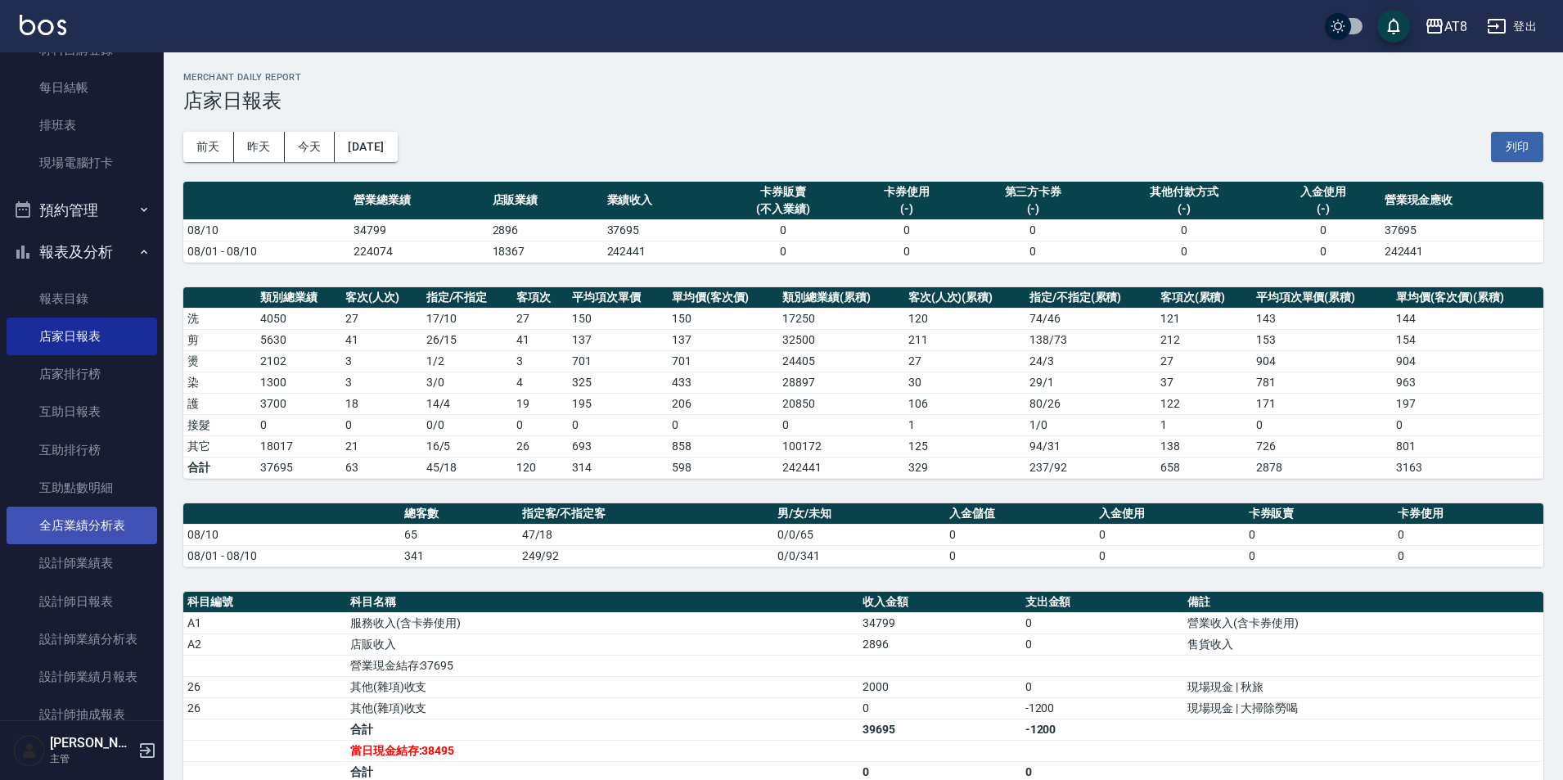
click at [87, 528] on link "全店業績分析表" at bounding box center [82, 526] width 151 height 38
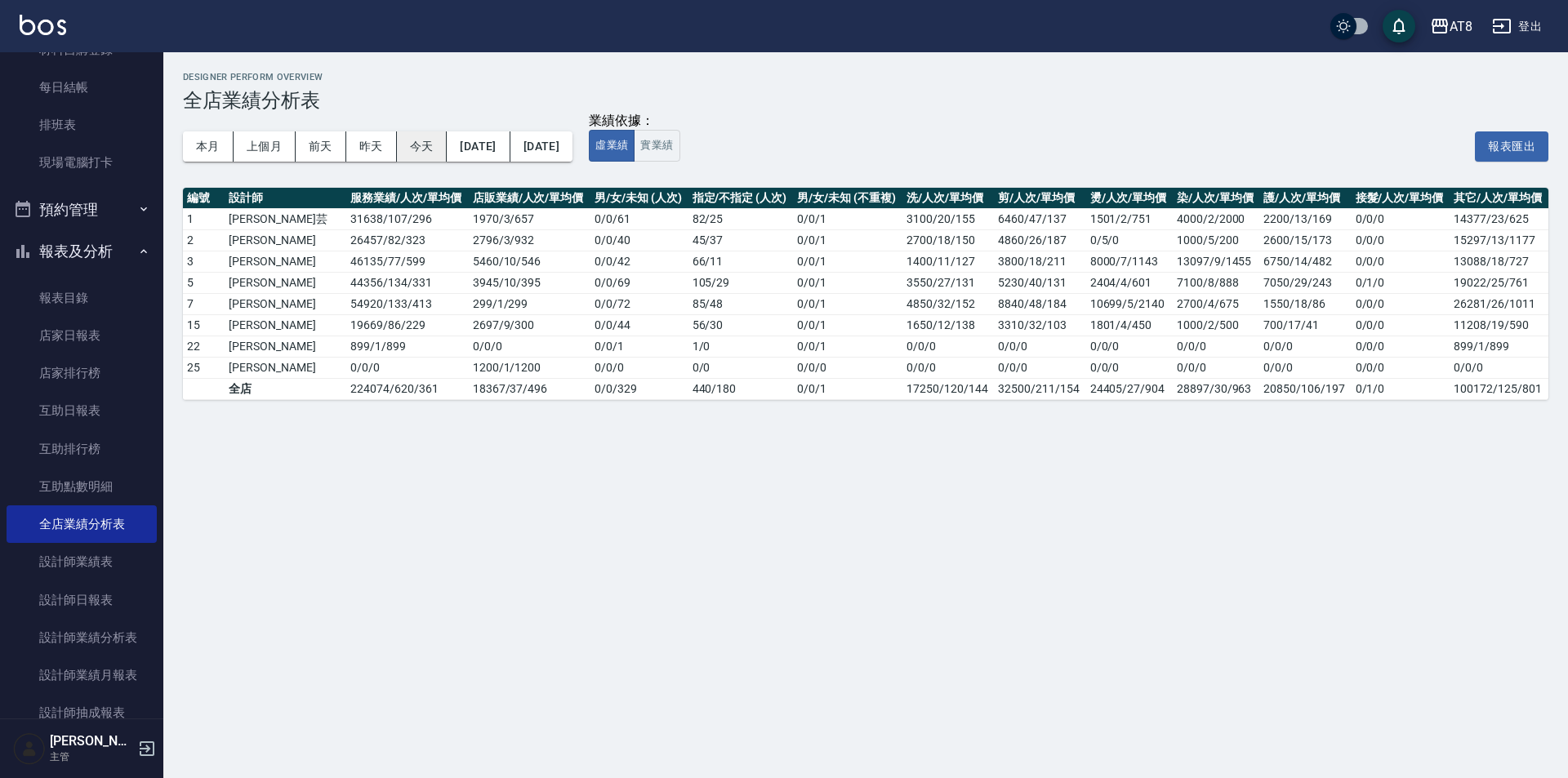
click at [425, 151] on button "今天" at bounding box center [422, 147] width 51 height 30
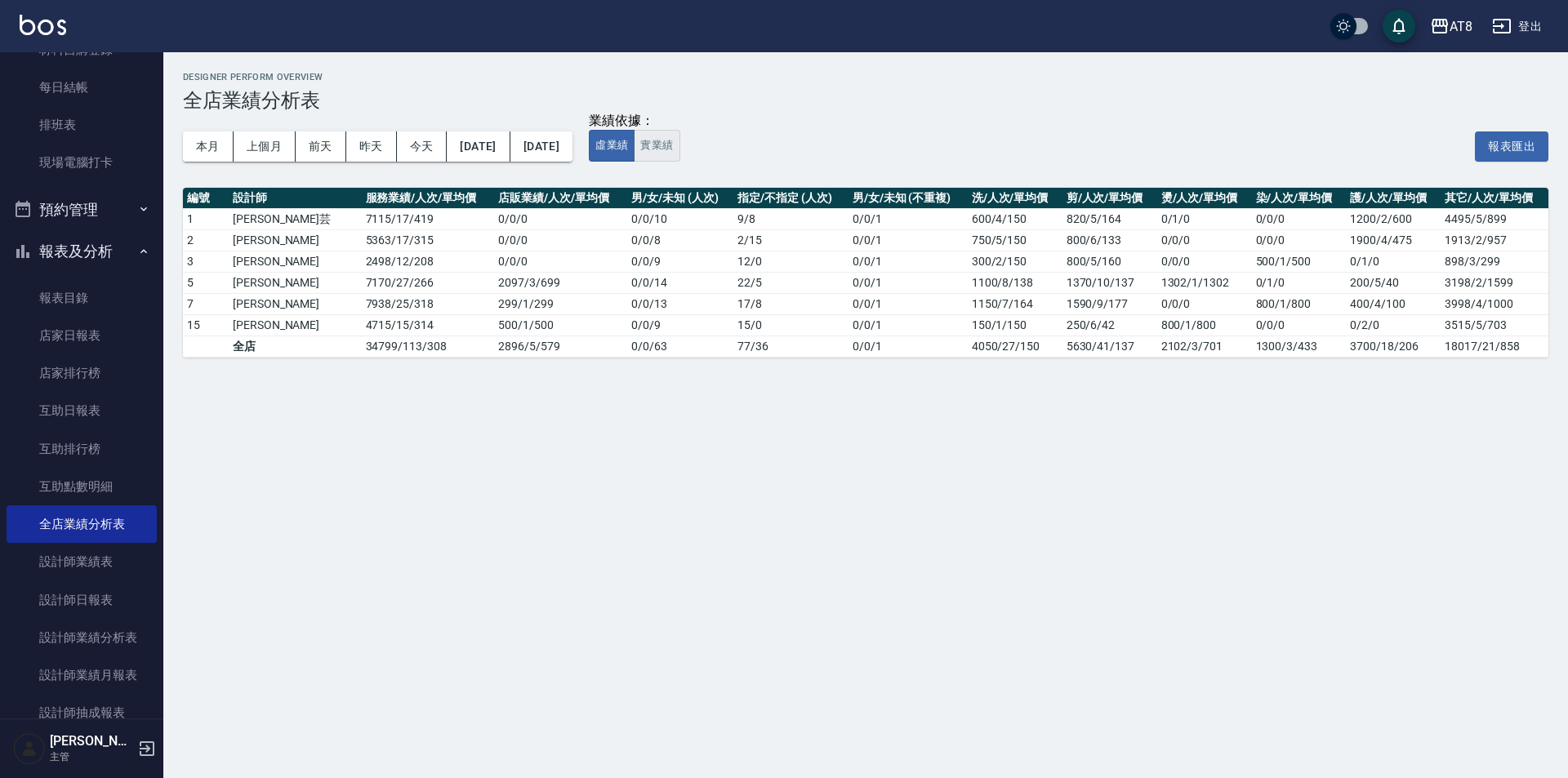
click at [679, 155] on button "實業績" at bounding box center [656, 146] width 46 height 32
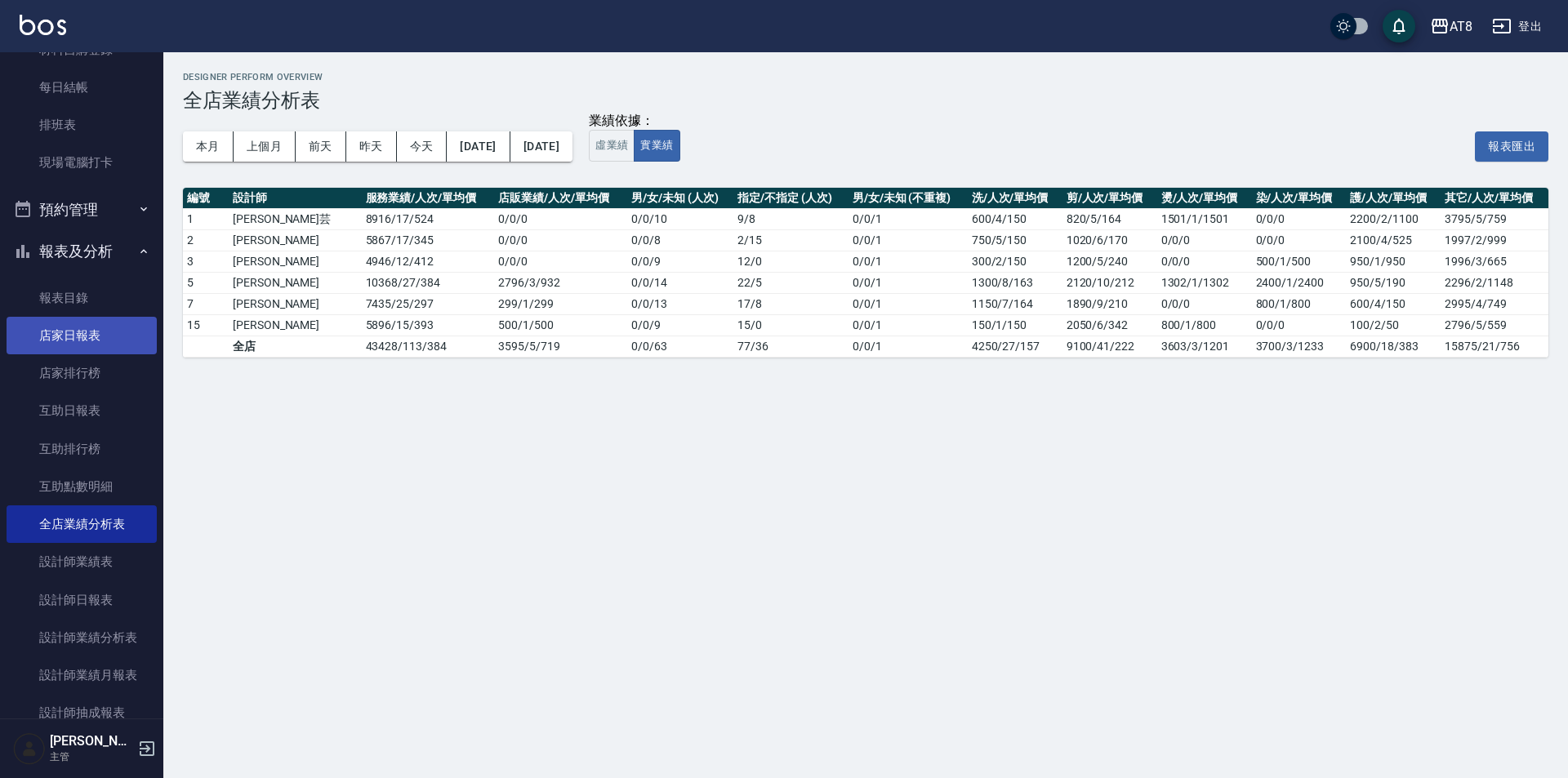
click at [97, 337] on link "店家日報表" at bounding box center [82, 336] width 151 height 38
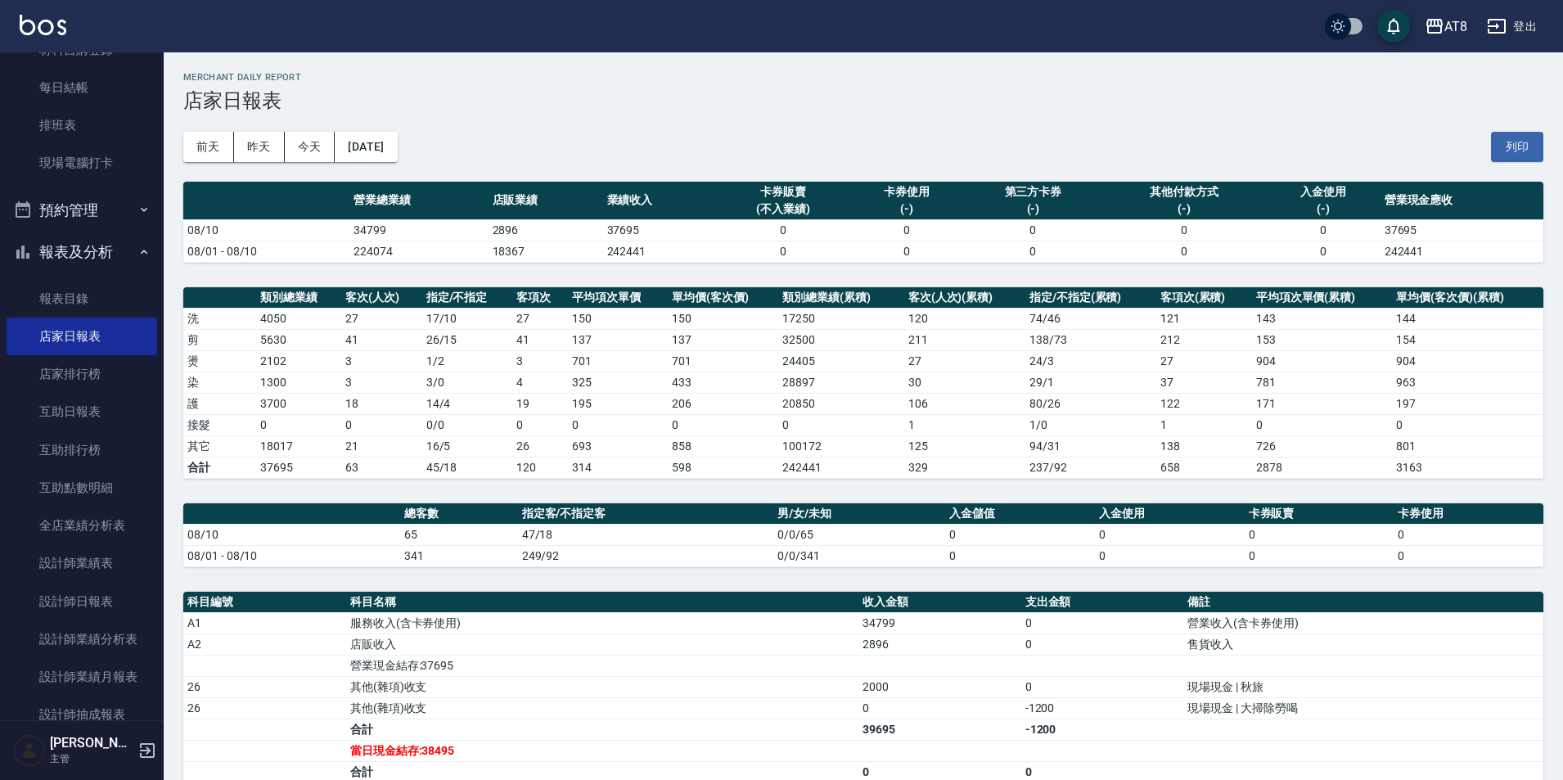
scroll to position [238, 0]
